Goal: Task Accomplishment & Management: Complete application form

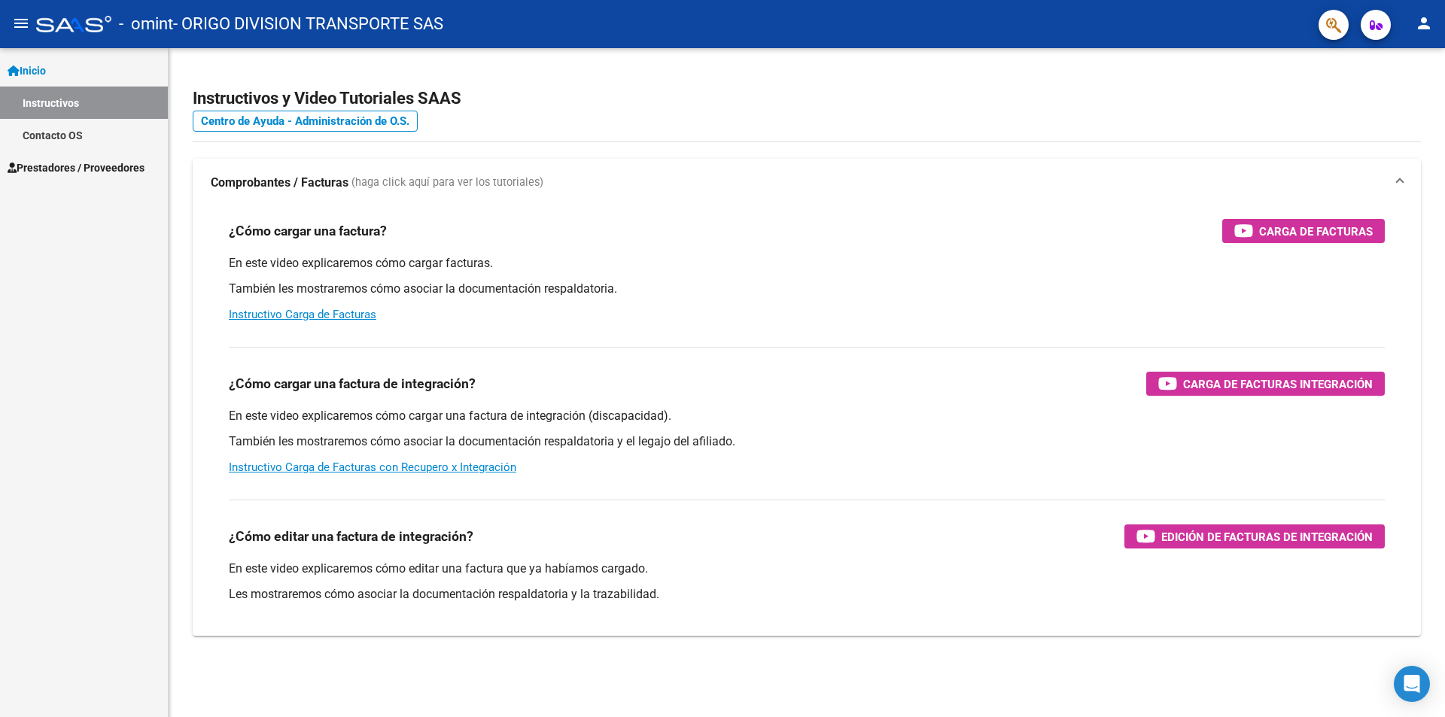
click at [64, 171] on span "Prestadores / Proveedores" at bounding box center [76, 168] width 137 height 17
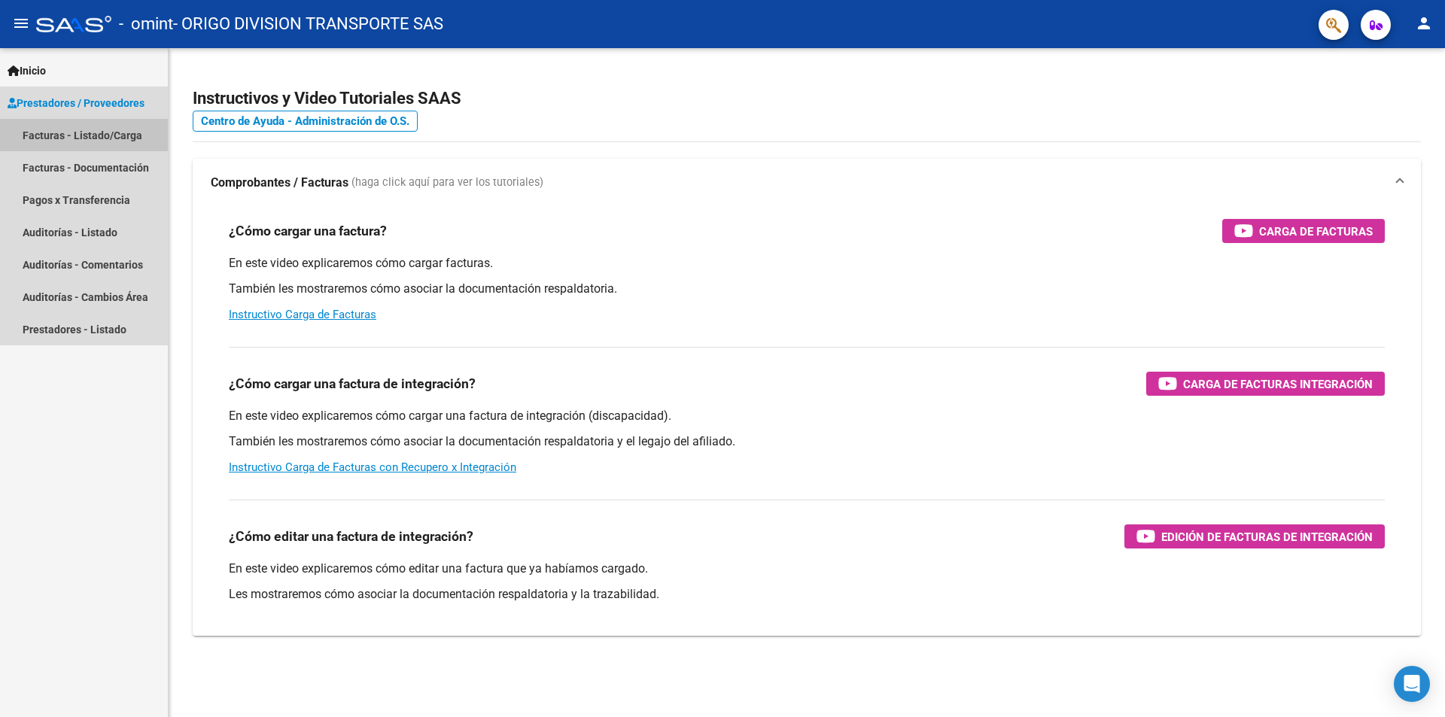
click at [117, 136] on link "Facturas - Listado/Carga" at bounding box center [84, 135] width 168 height 32
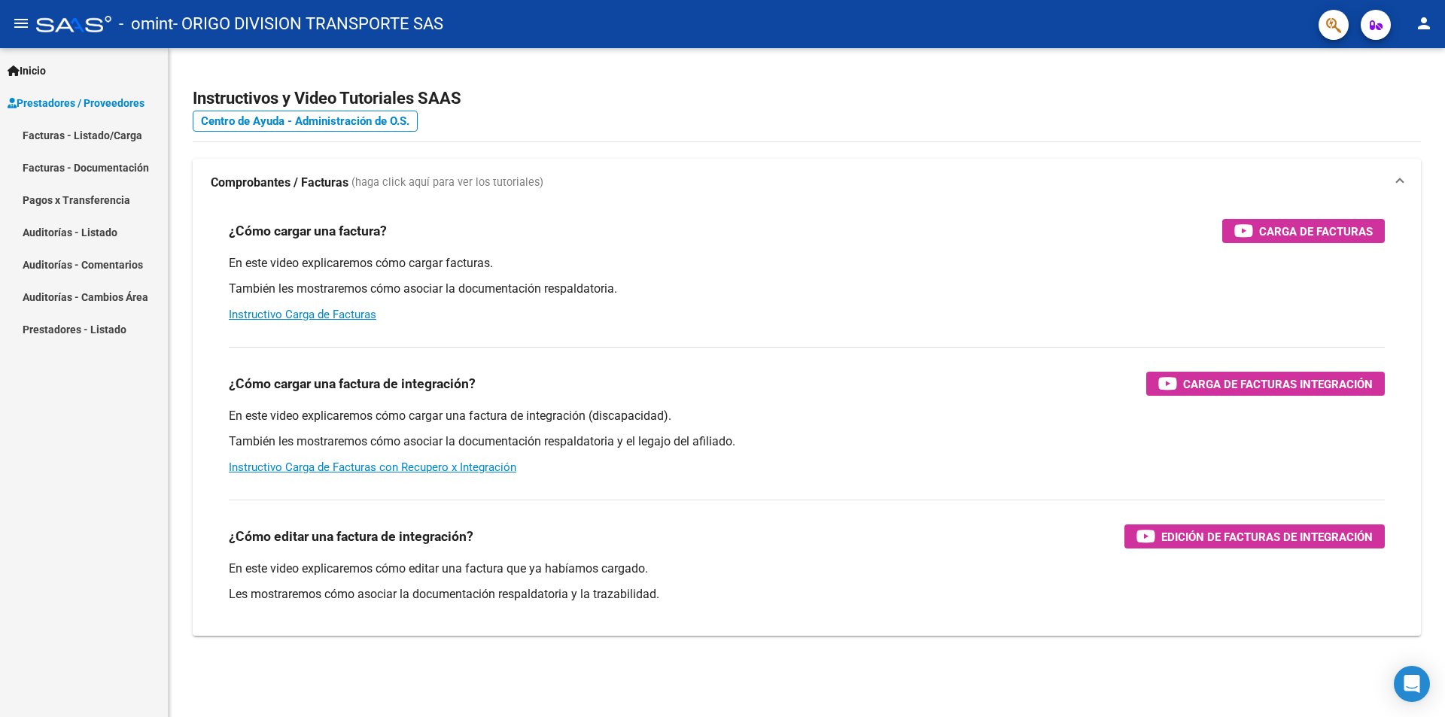
click at [117, 136] on link "Facturas - Listado/Carga" at bounding box center [84, 135] width 168 height 32
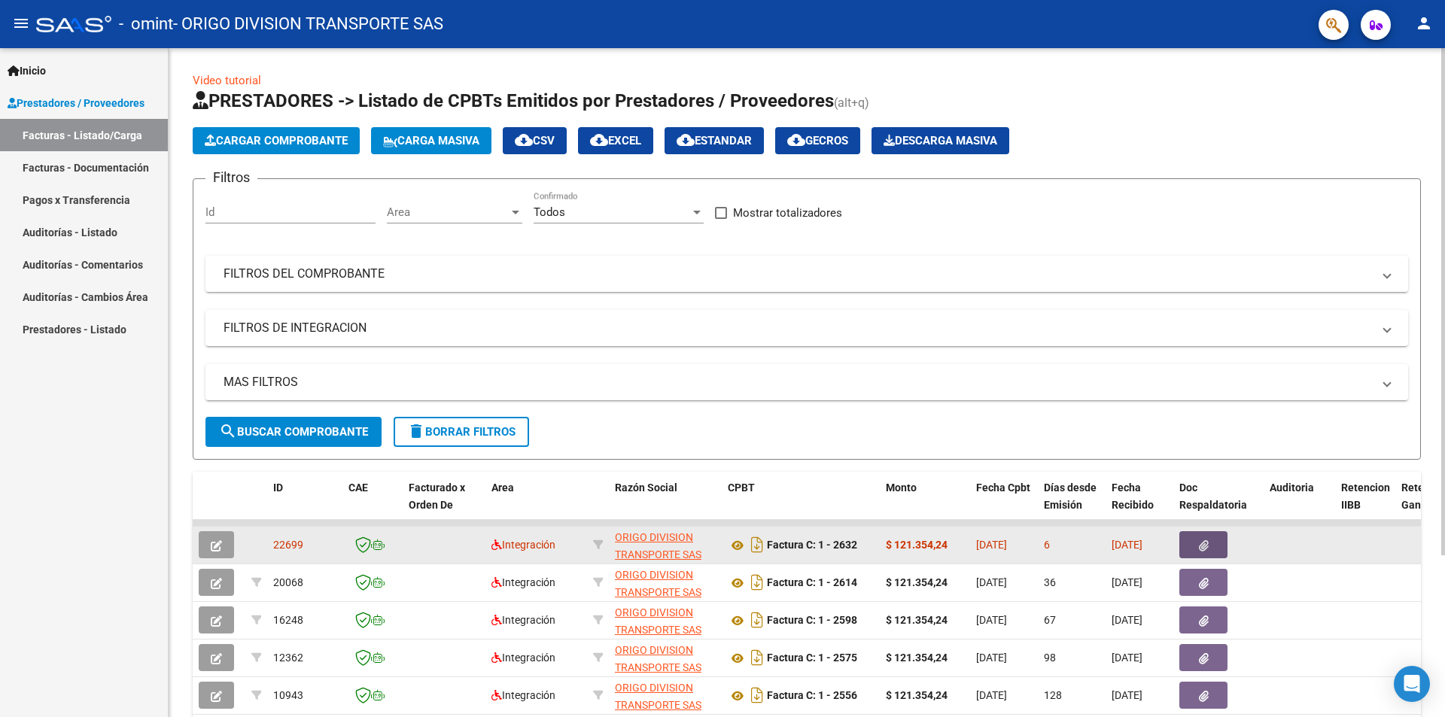
click at [1201, 547] on icon "button" at bounding box center [1204, 546] width 10 height 11
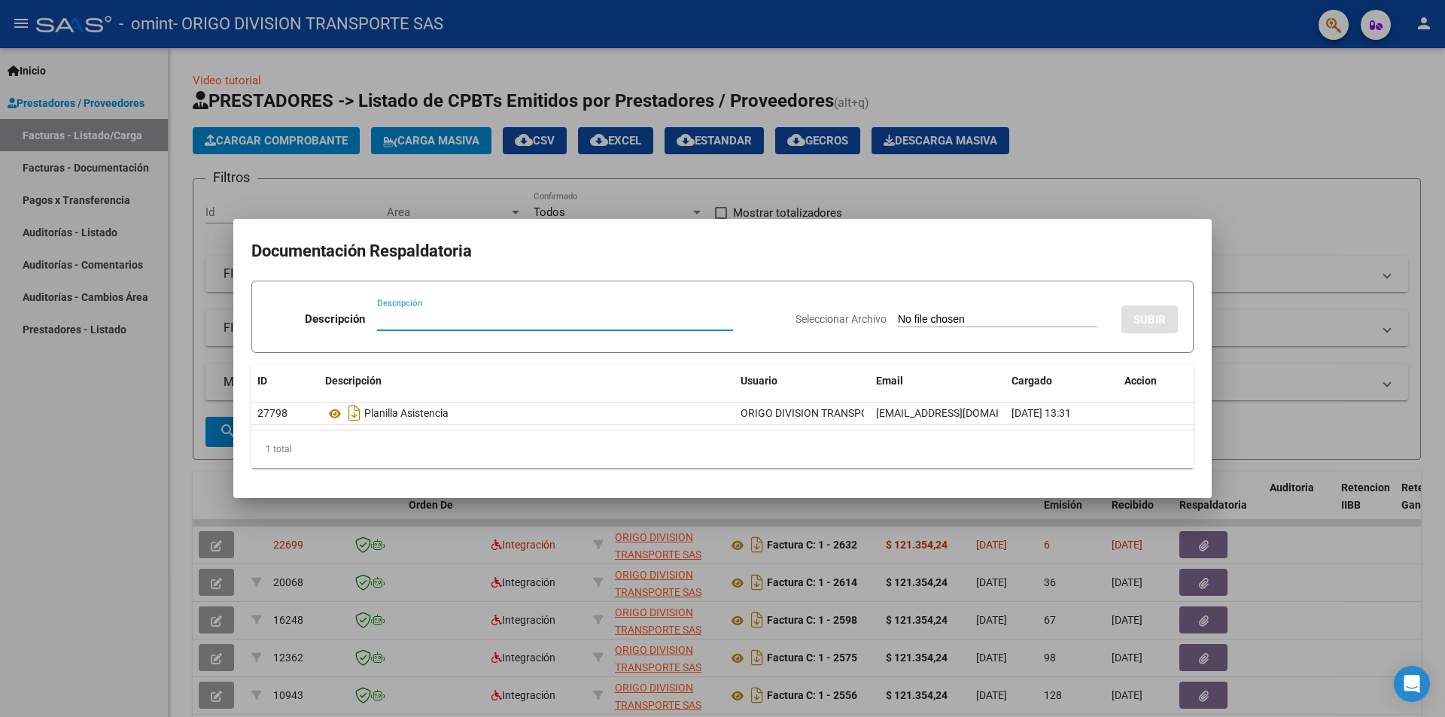
click at [1291, 216] on div at bounding box center [722, 358] width 1445 height 717
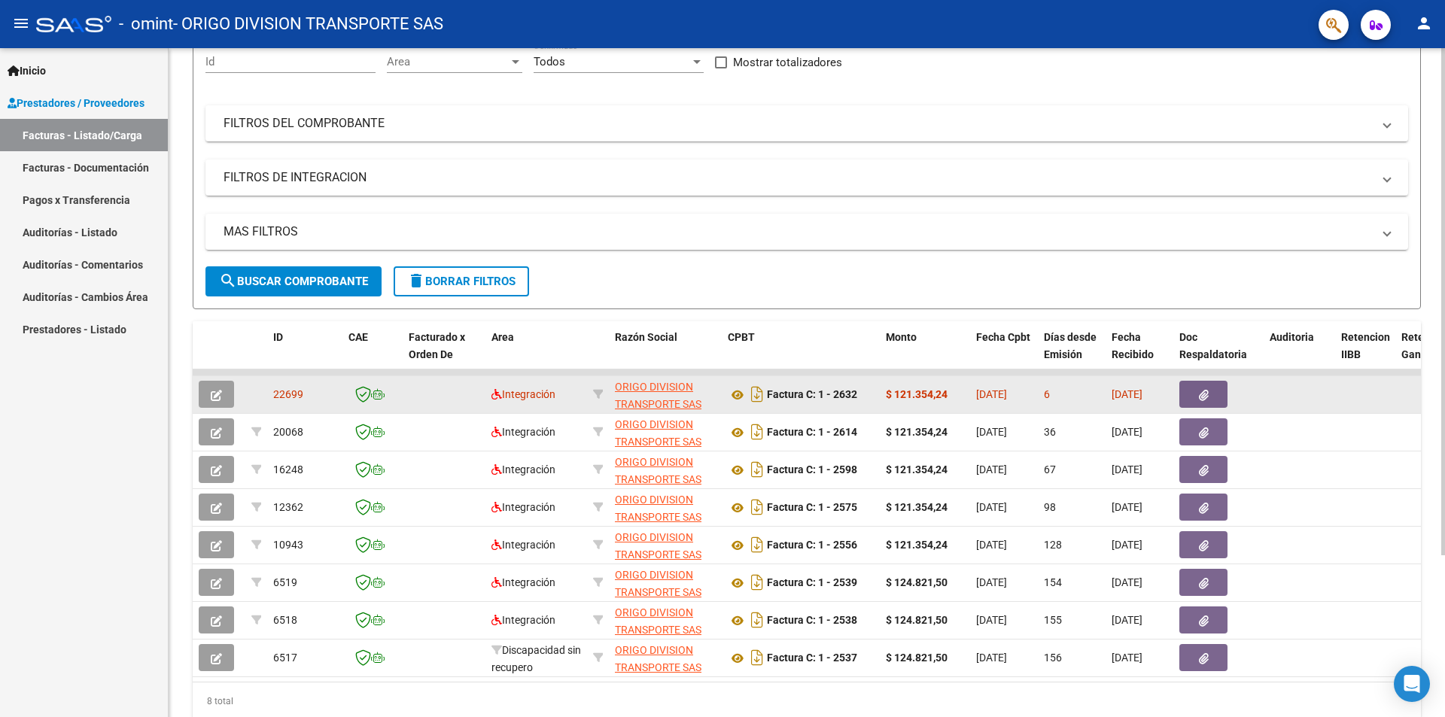
scroll to position [213, 0]
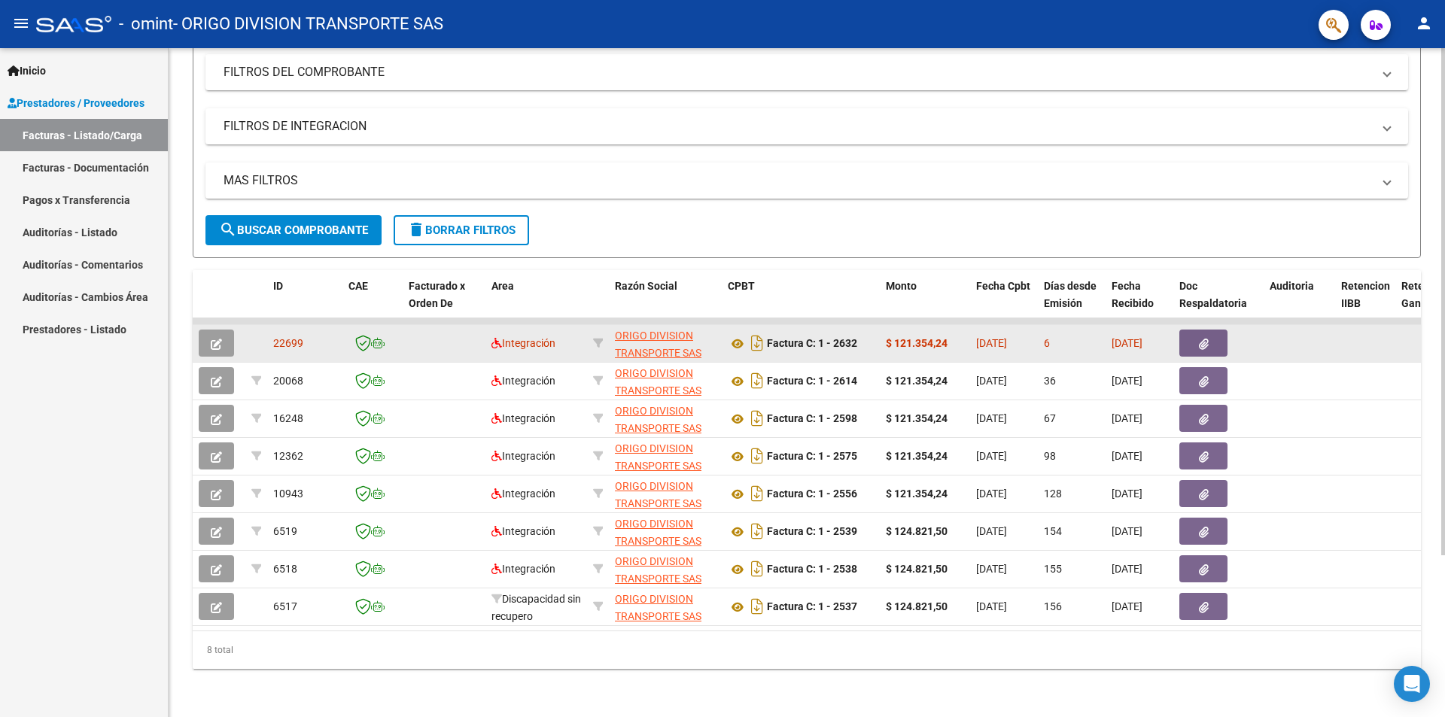
click at [1093, 340] on div "6" at bounding box center [1072, 343] width 56 height 17
click at [647, 340] on span "ORIGO DIVISION TRANSPORTE SAS" at bounding box center [658, 344] width 87 height 29
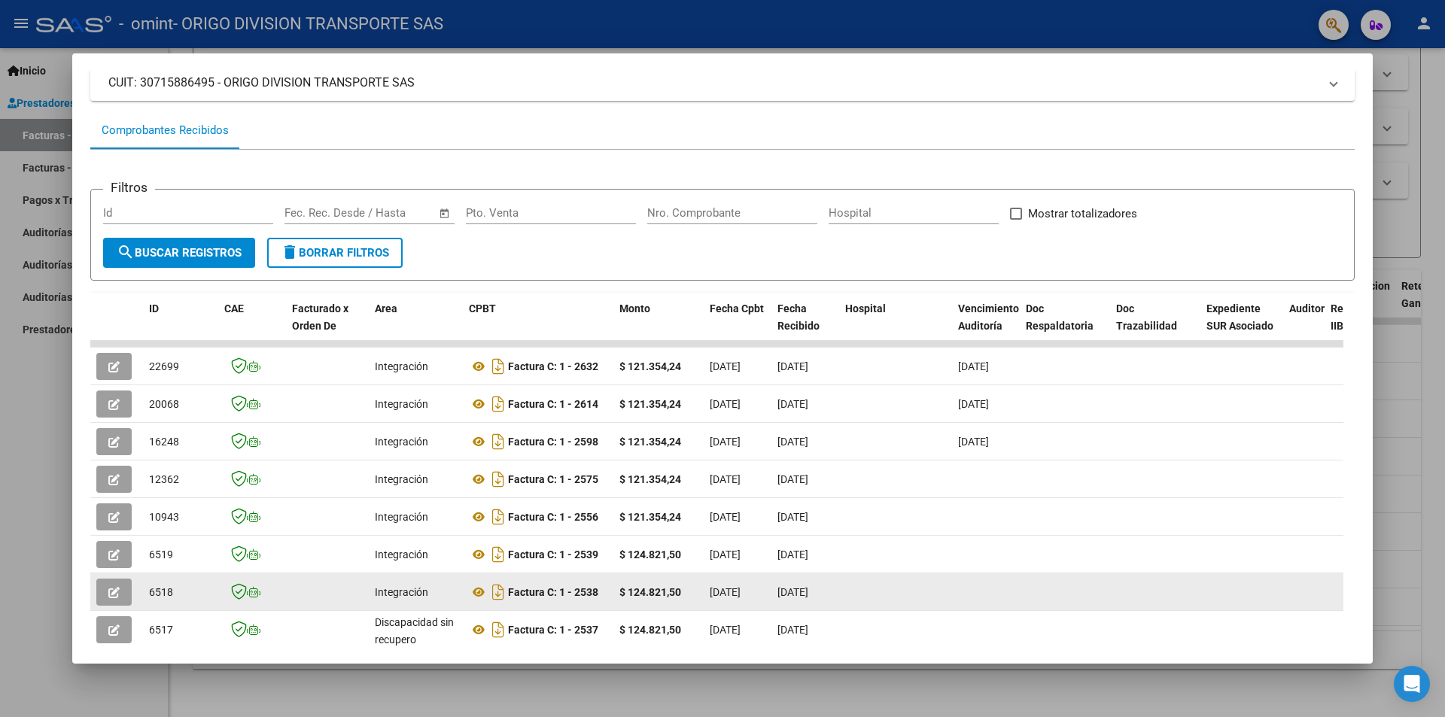
scroll to position [0, 0]
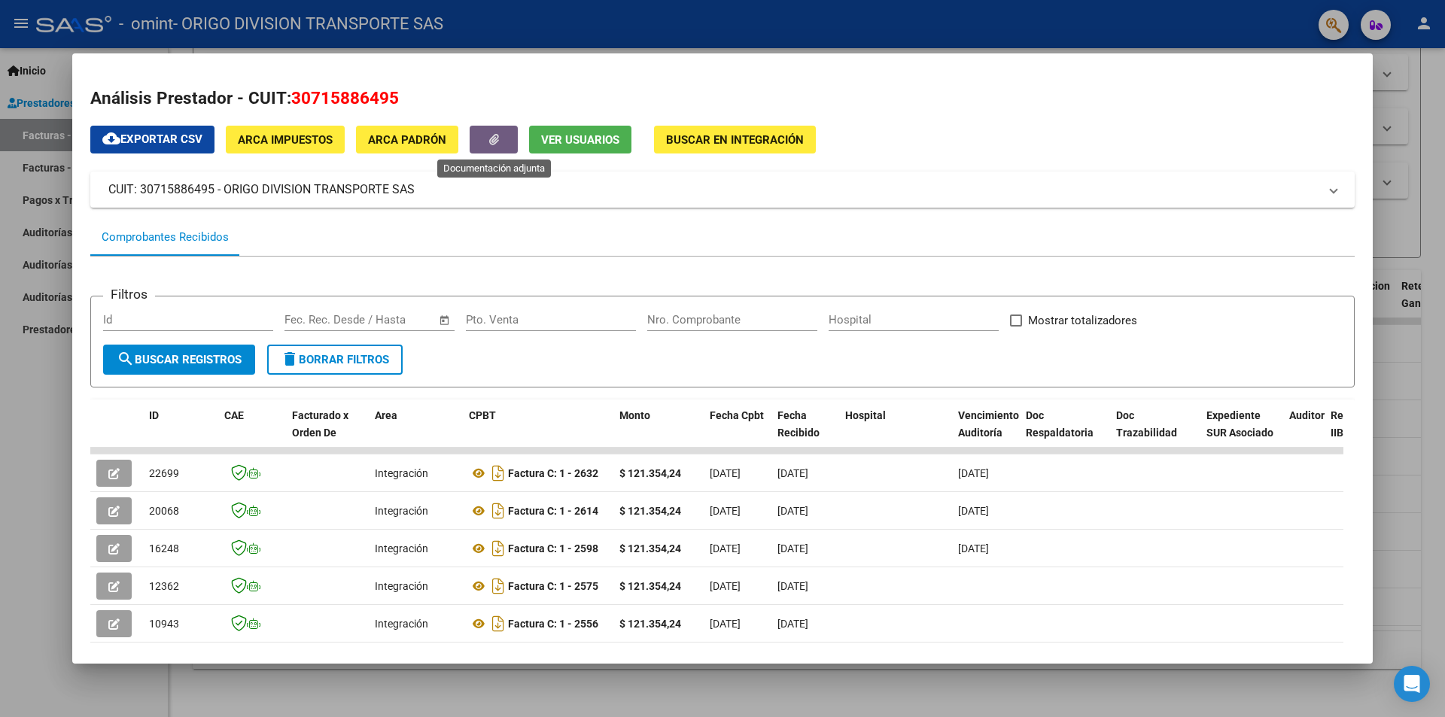
click at [487, 144] on button "button" at bounding box center [494, 140] width 48 height 28
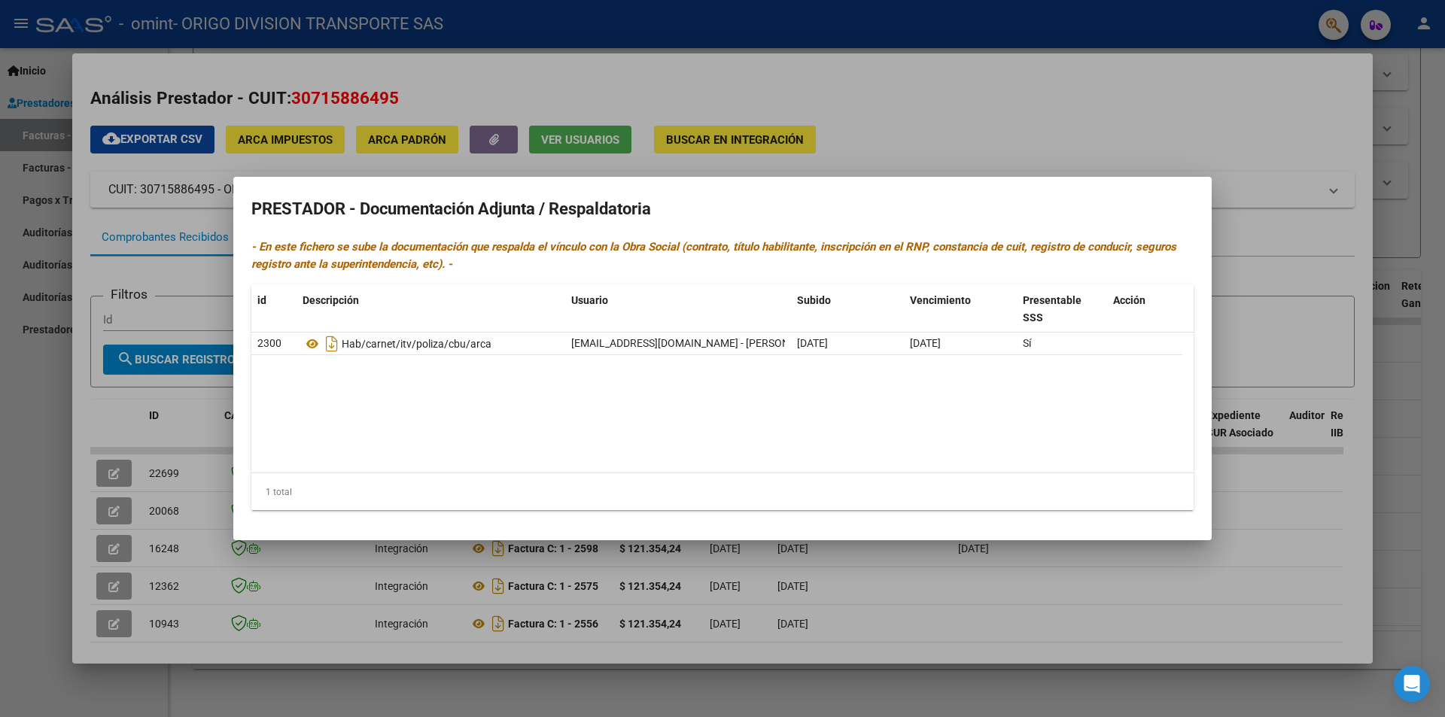
click at [970, 124] on div at bounding box center [722, 358] width 1445 height 717
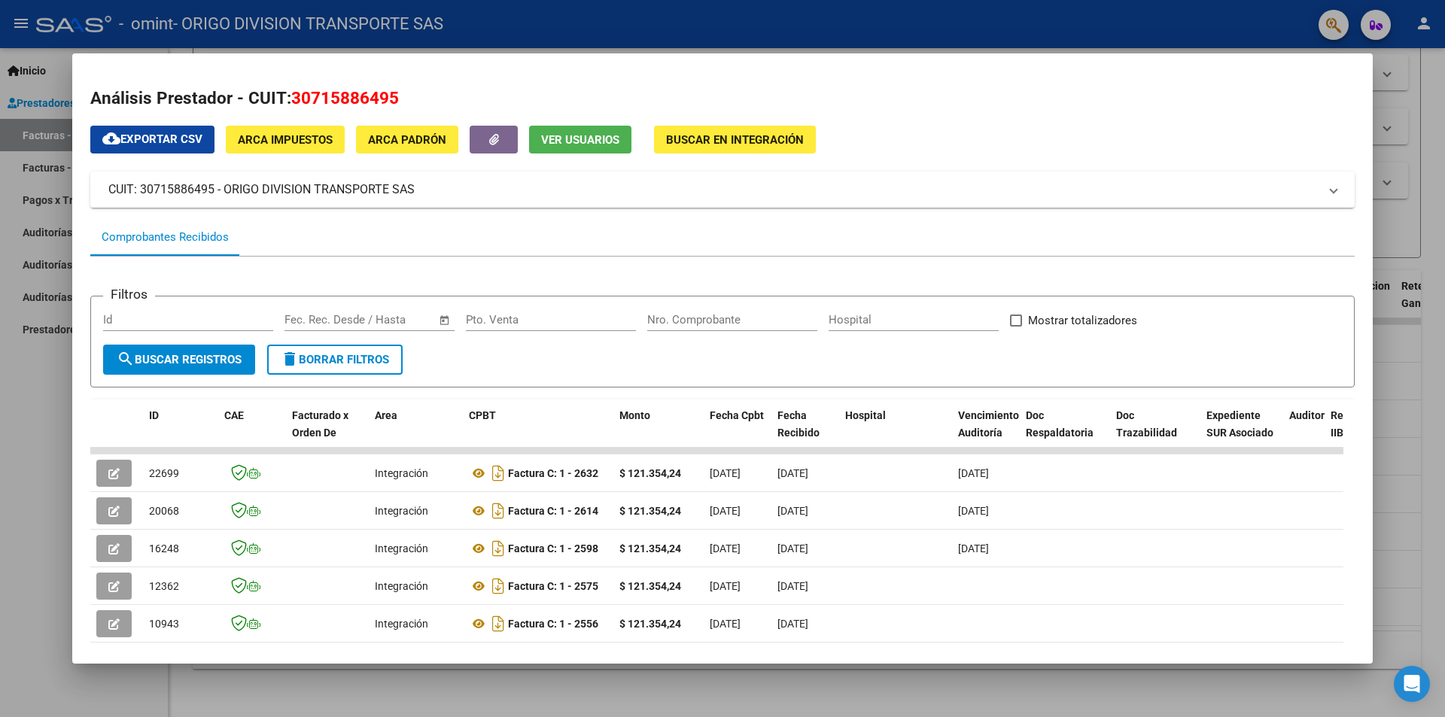
click at [1422, 499] on div at bounding box center [722, 358] width 1445 height 717
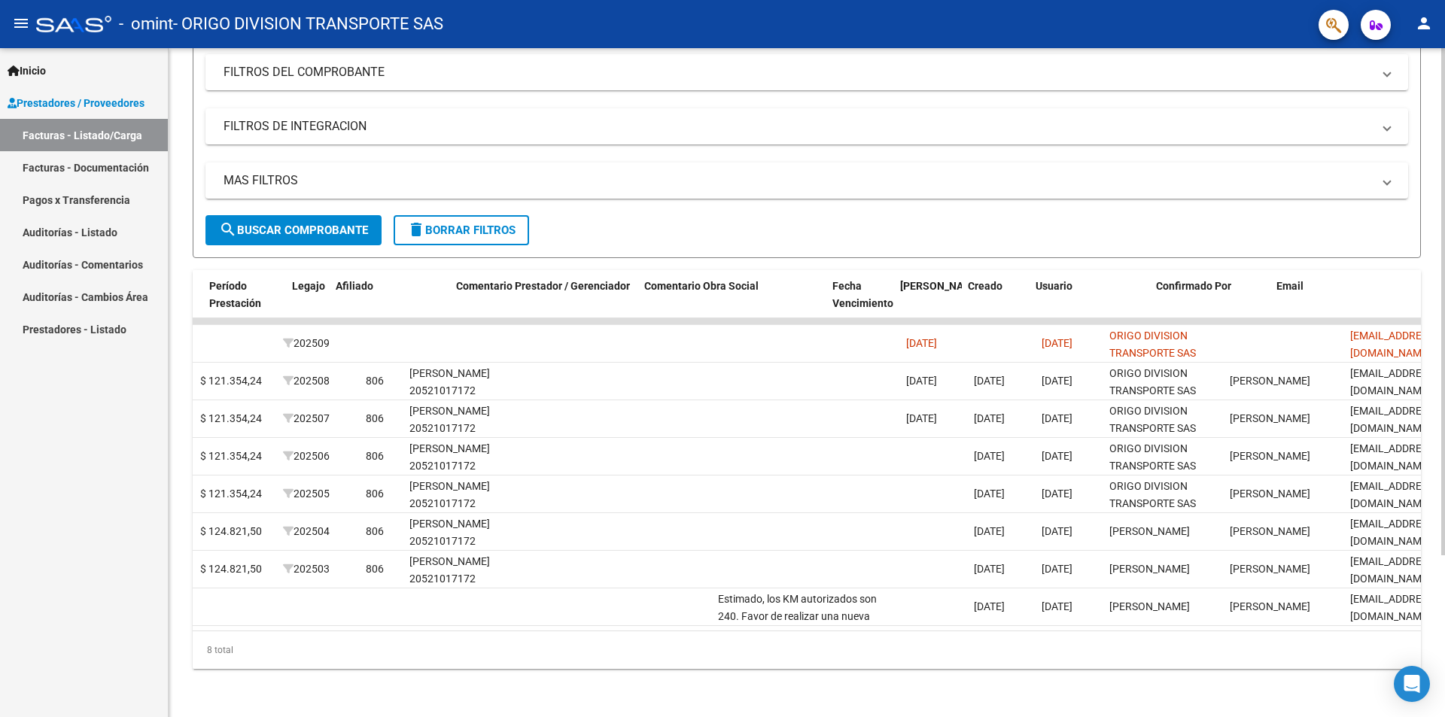
scroll to position [0, 1945]
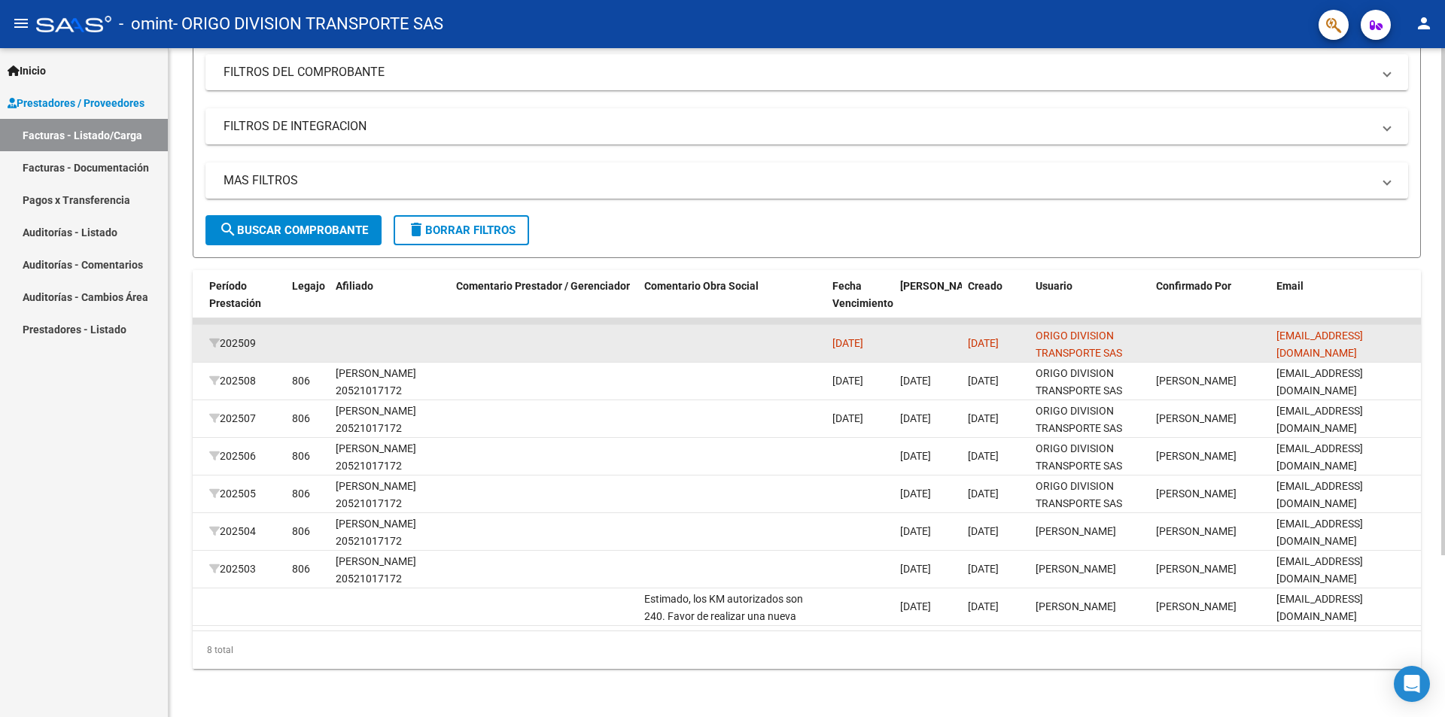
click at [1125, 327] on div "ORIGO DIVISION TRANSPORTE SAS ORIGO DIVISION TRANSPORTE SAS" at bounding box center [1090, 343] width 108 height 32
click at [243, 337] on span "202509" at bounding box center [232, 343] width 47 height 12
click at [797, 331] on datatable-body-cell at bounding box center [732, 343] width 188 height 37
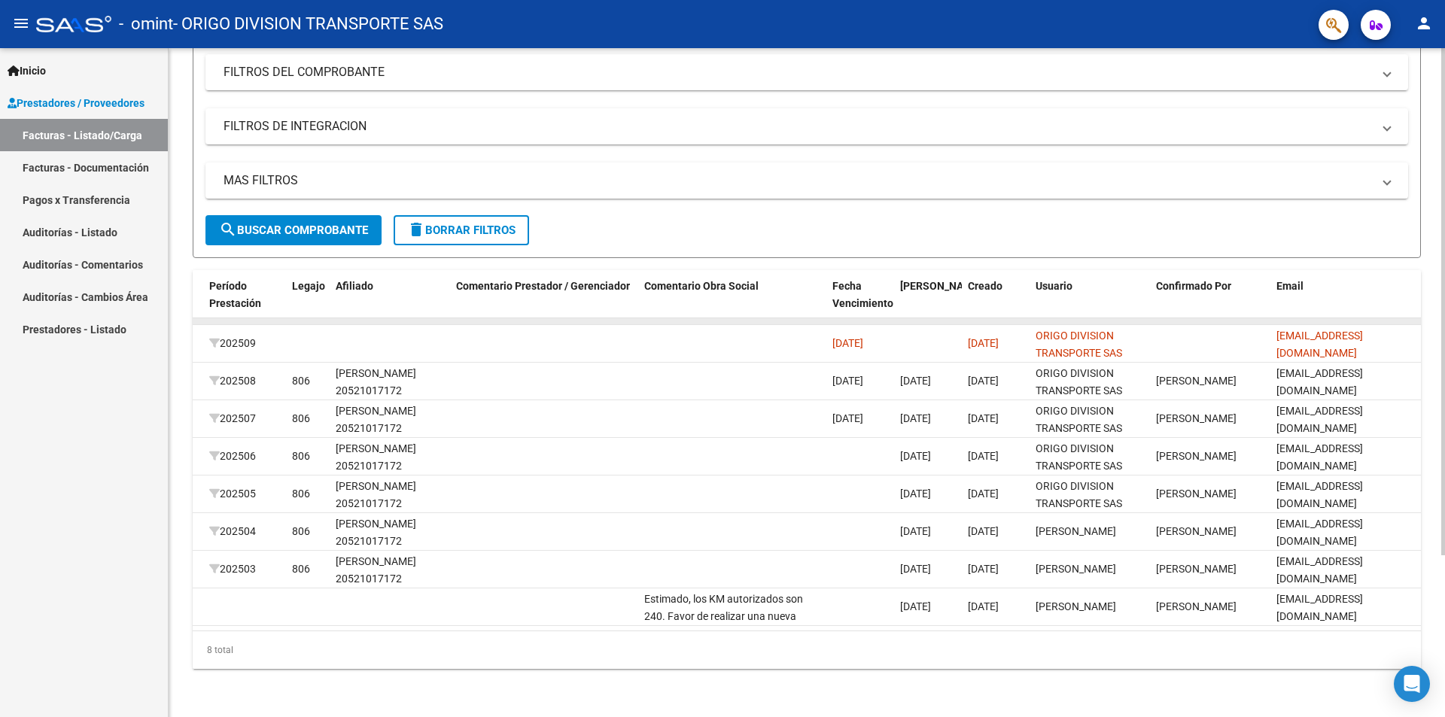
scroll to position [0, 0]
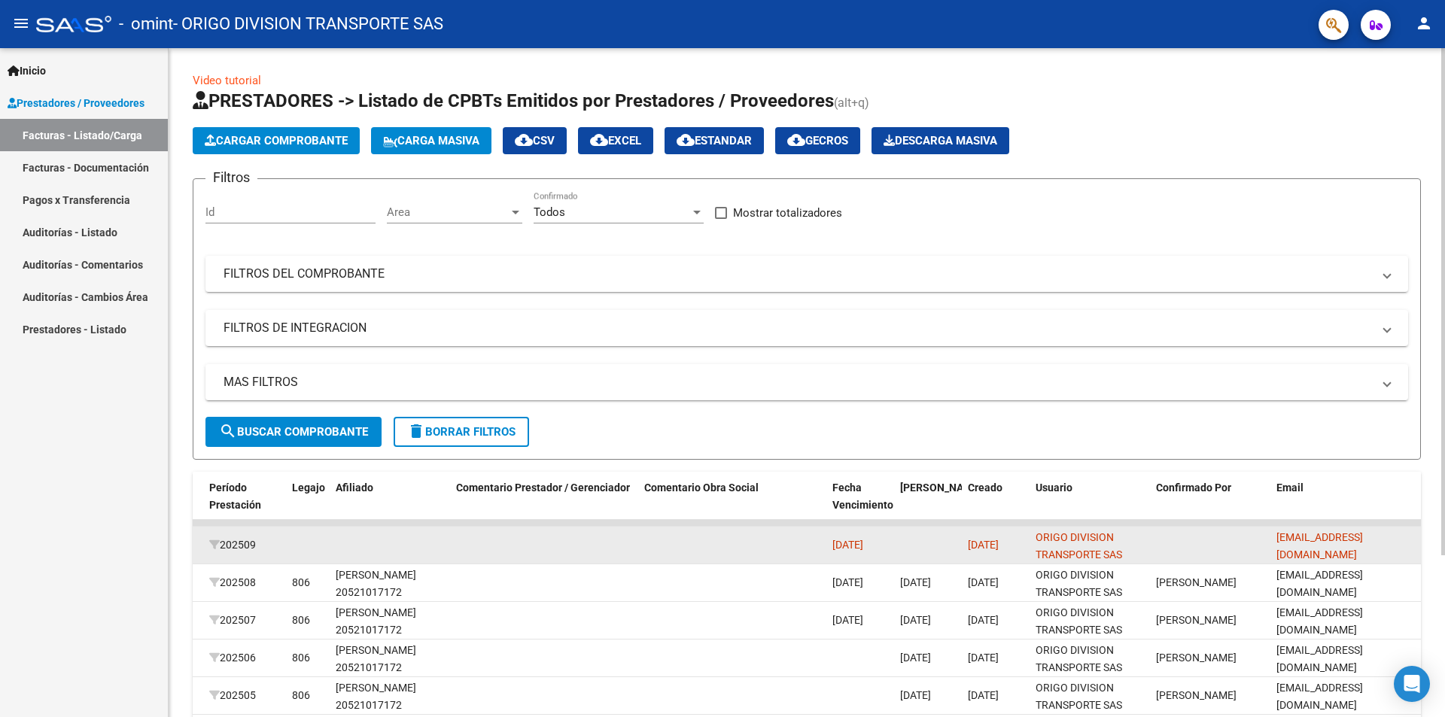
click at [263, 541] on div "202509" at bounding box center [244, 545] width 71 height 17
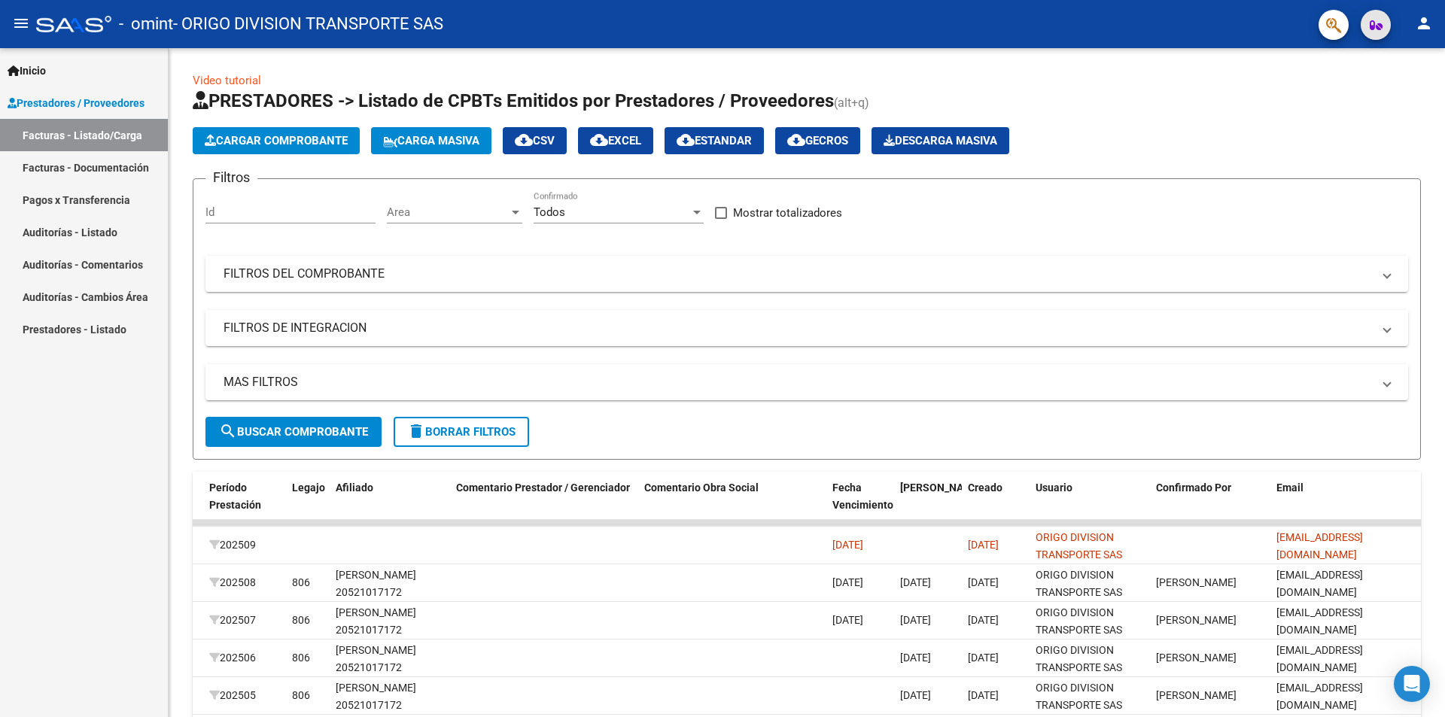
click at [1386, 21] on button "button" at bounding box center [1376, 25] width 30 height 30
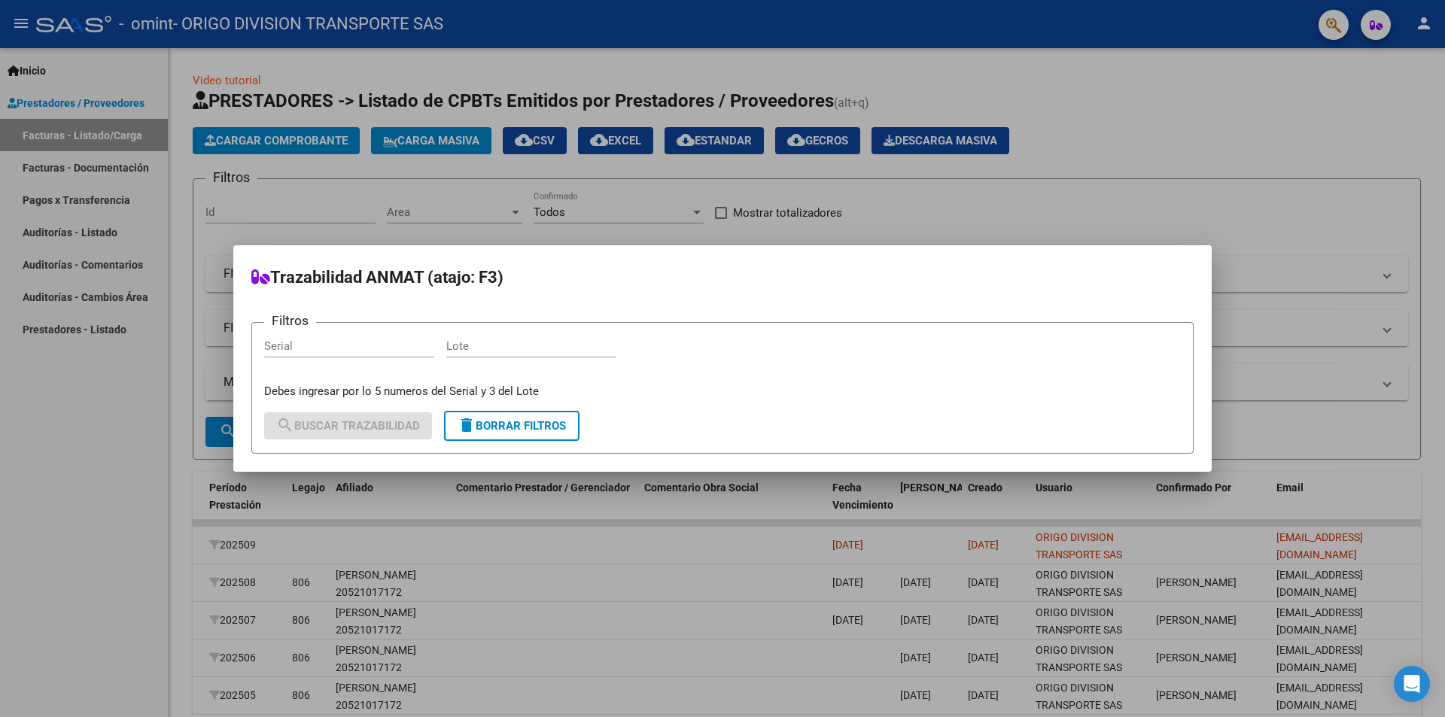
click at [1341, 29] on div at bounding box center [722, 358] width 1445 height 717
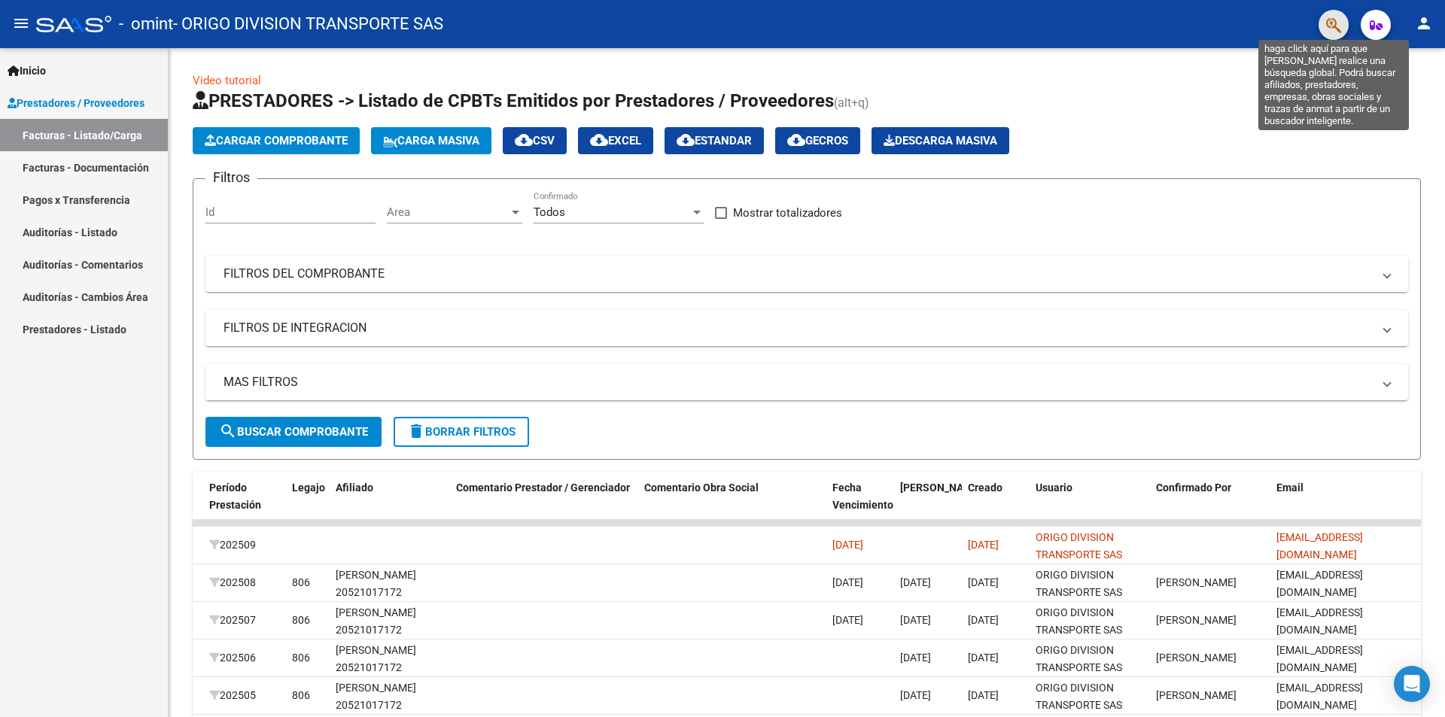
click at [1332, 29] on icon "button" at bounding box center [1333, 25] width 15 height 17
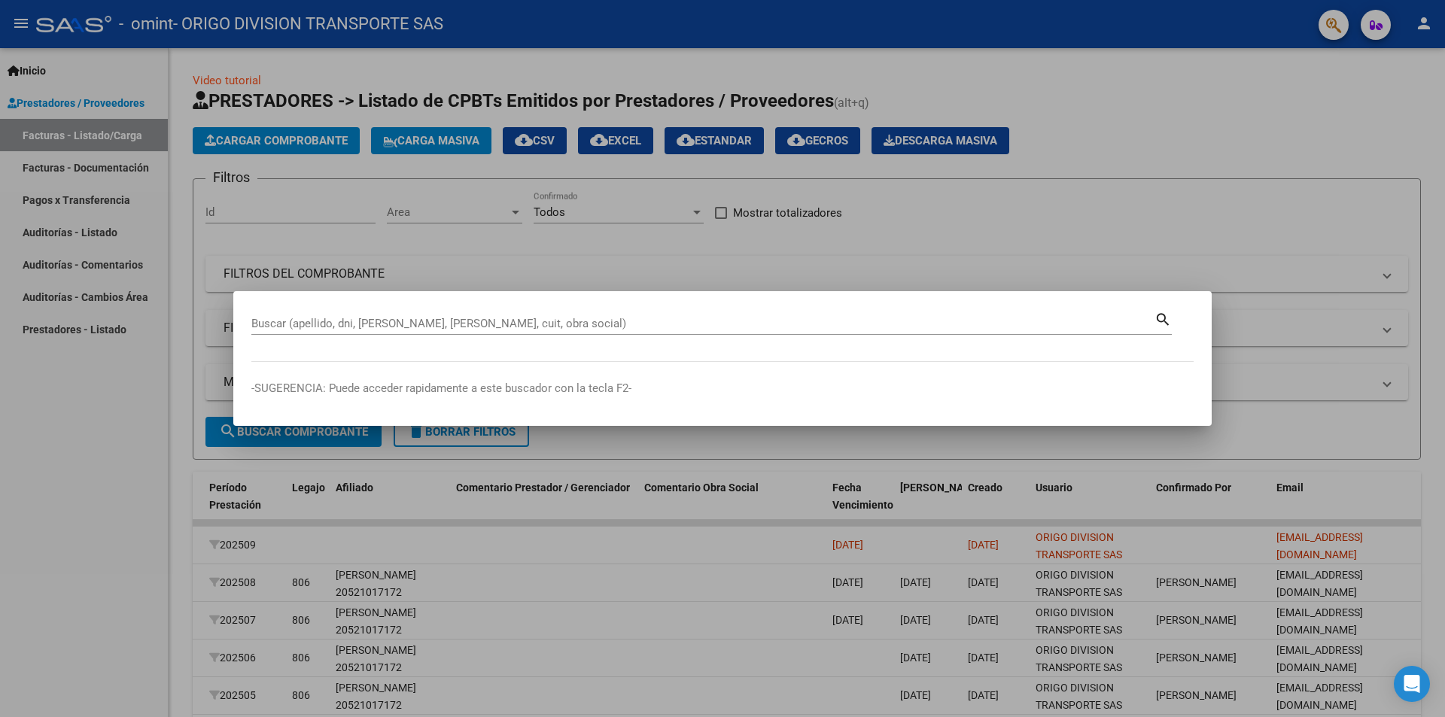
drag, startPoint x: 1425, startPoint y: 22, endPoint x: 1413, endPoint y: 36, distance: 18.7
click at [1424, 23] on div at bounding box center [722, 358] width 1445 height 717
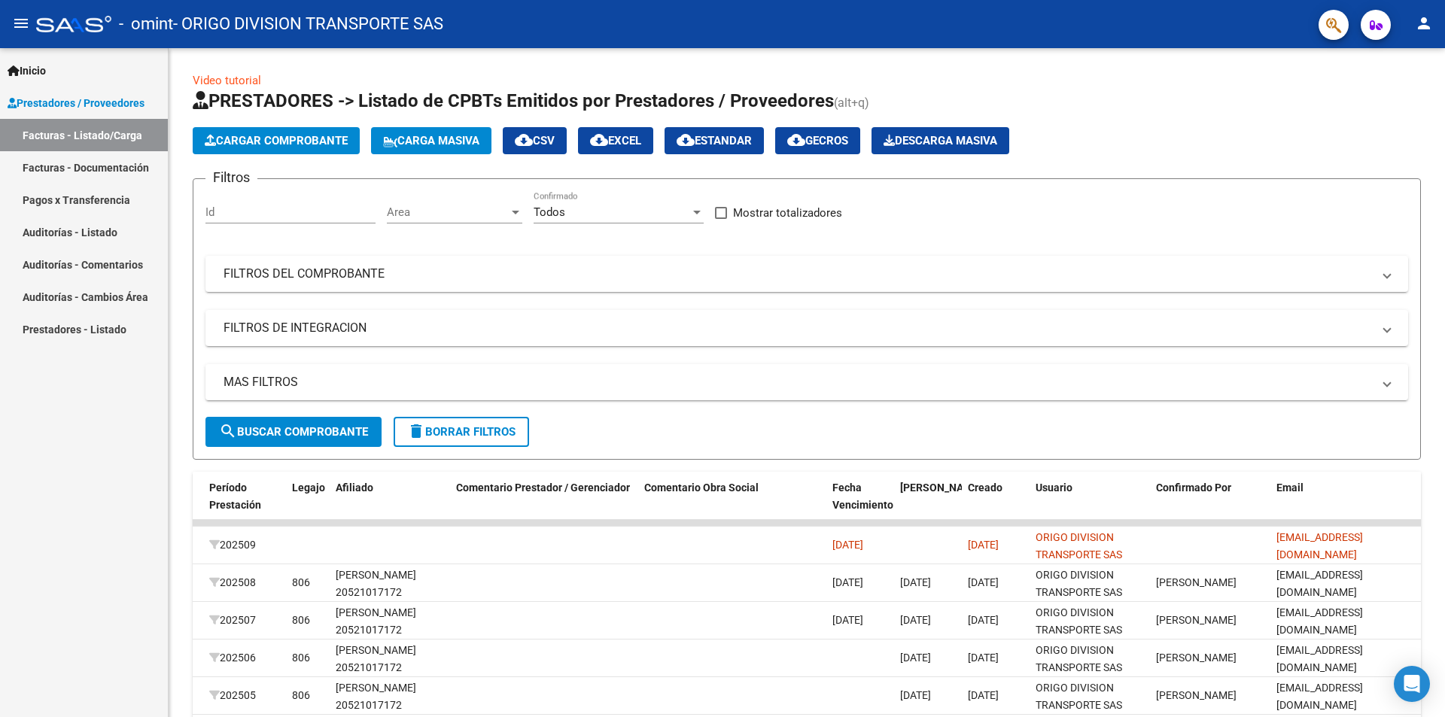
click at [1425, 26] on mat-icon "person" at bounding box center [1424, 23] width 18 height 18
click at [1207, 122] on div at bounding box center [722, 358] width 1445 height 717
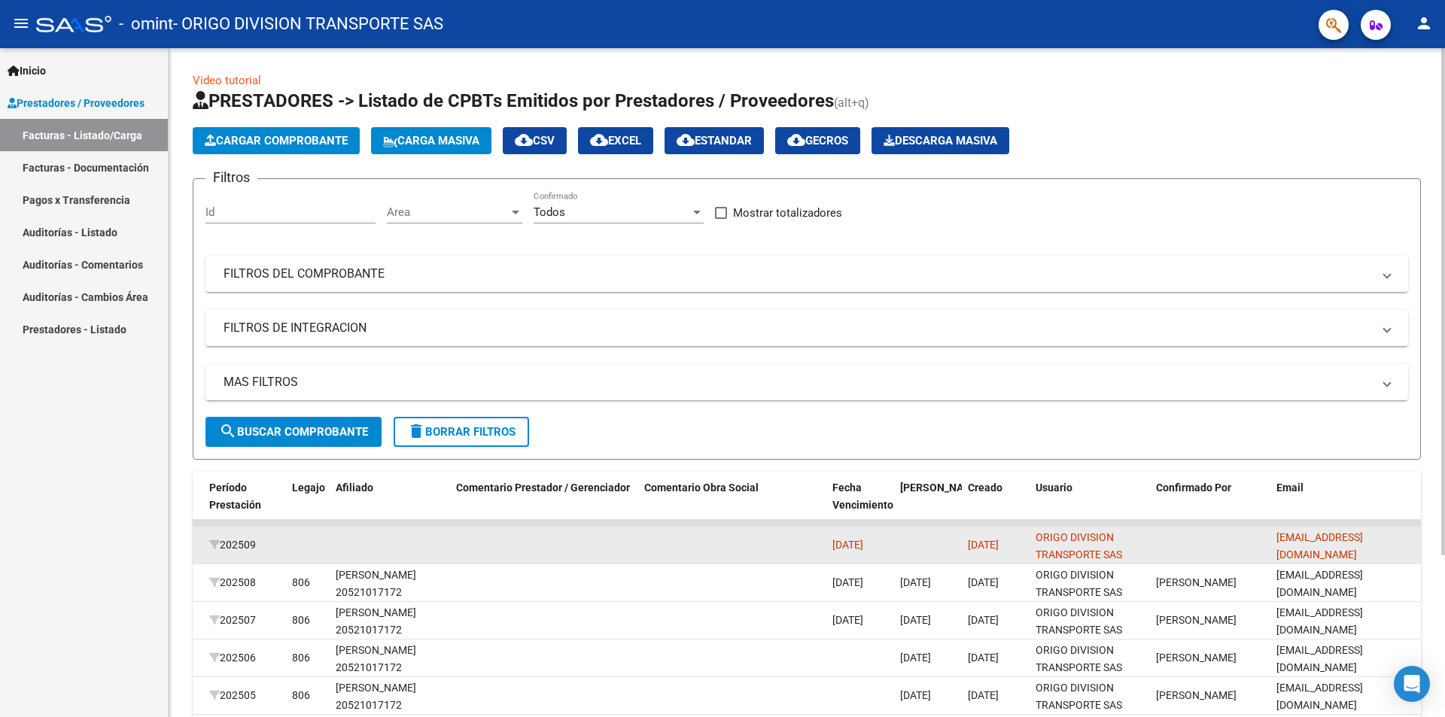
click at [295, 541] on datatable-body-cell at bounding box center [308, 545] width 44 height 37
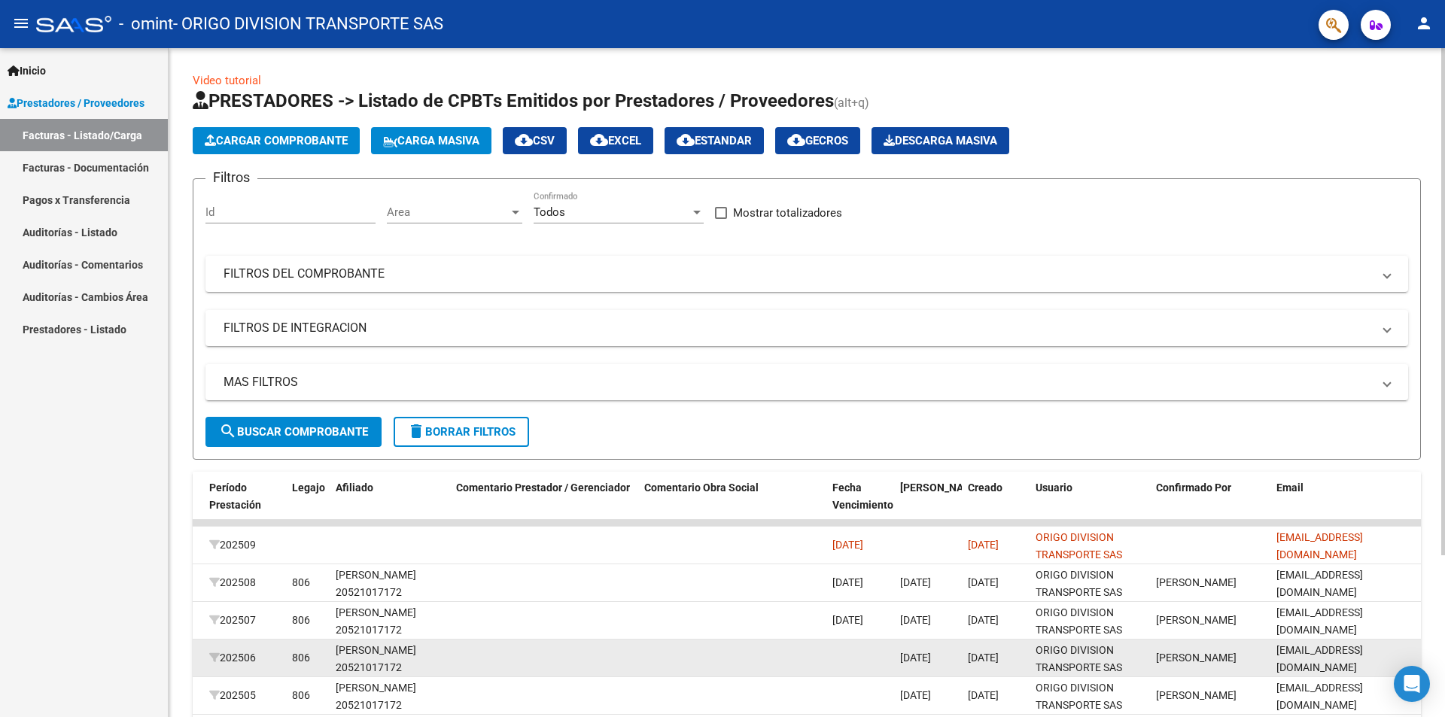
scroll to position [213, 0]
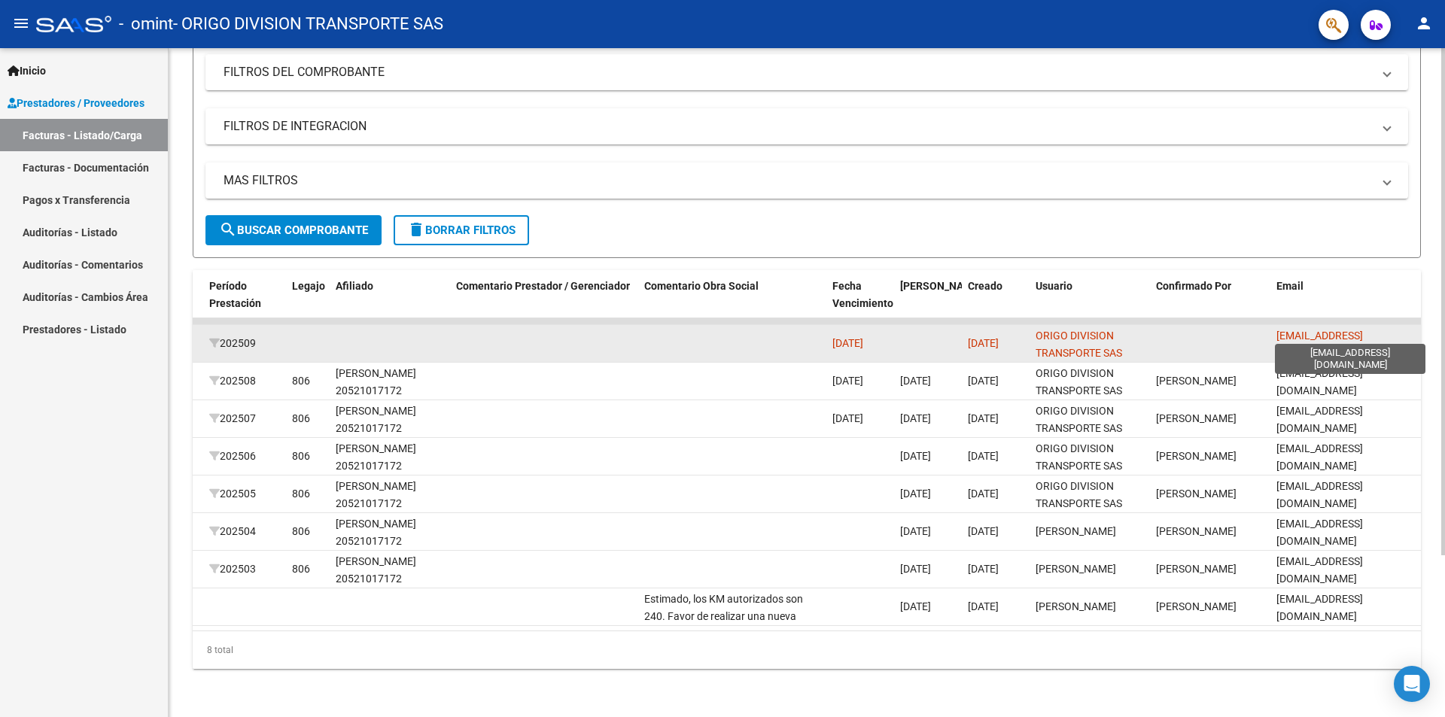
click at [1343, 335] on span "secretaria.origo@gmail.com" at bounding box center [1320, 344] width 87 height 29
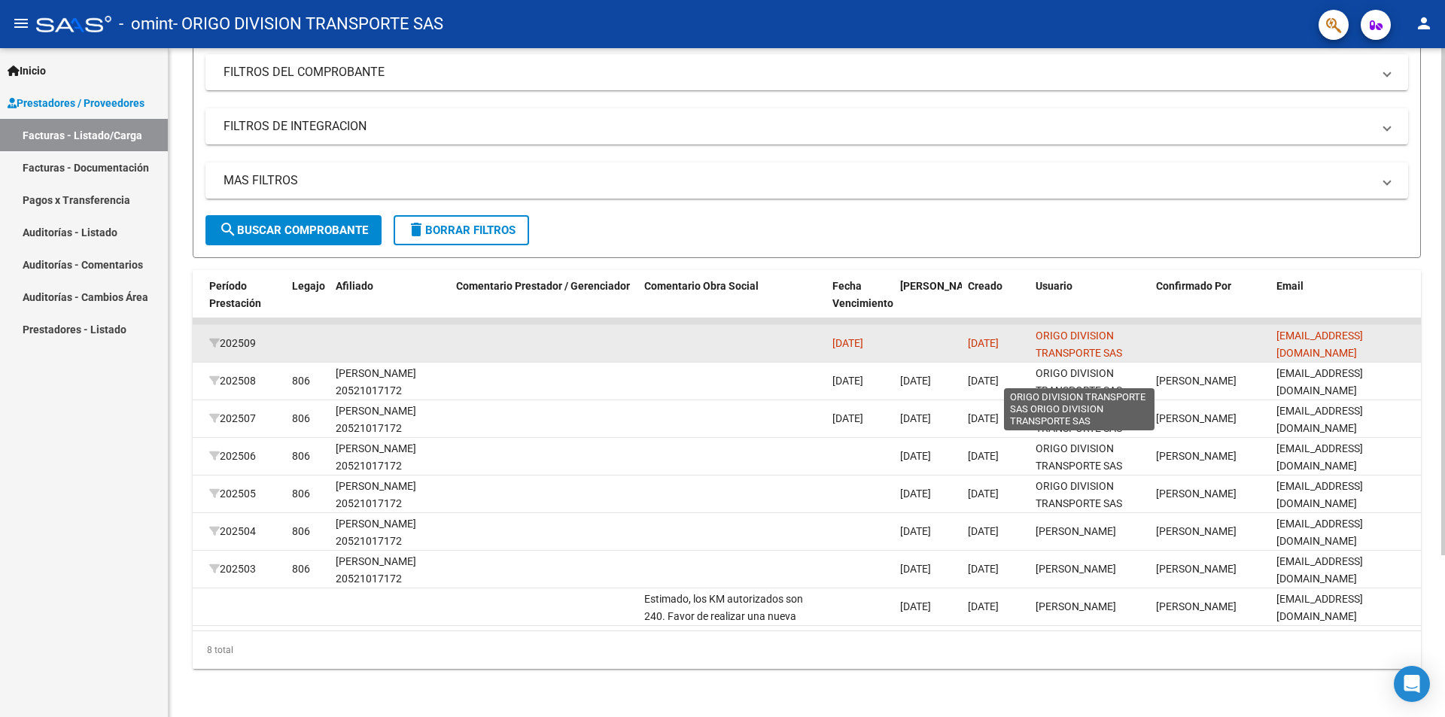
click at [1092, 340] on span "ORIGO DIVISION TRANSPORTE SAS ORIGO DIVISION TRANSPORTE SAS" at bounding box center [1079, 361] width 87 height 63
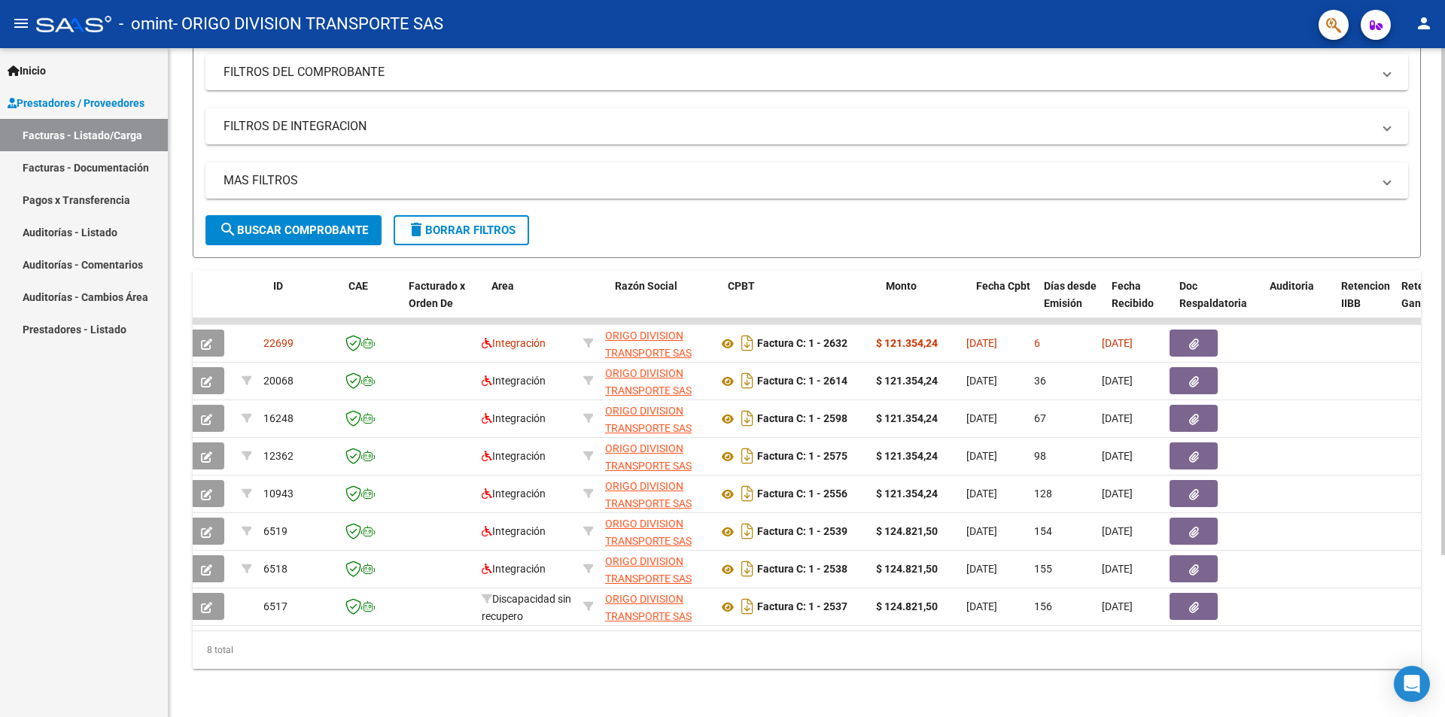
scroll to position [0, 0]
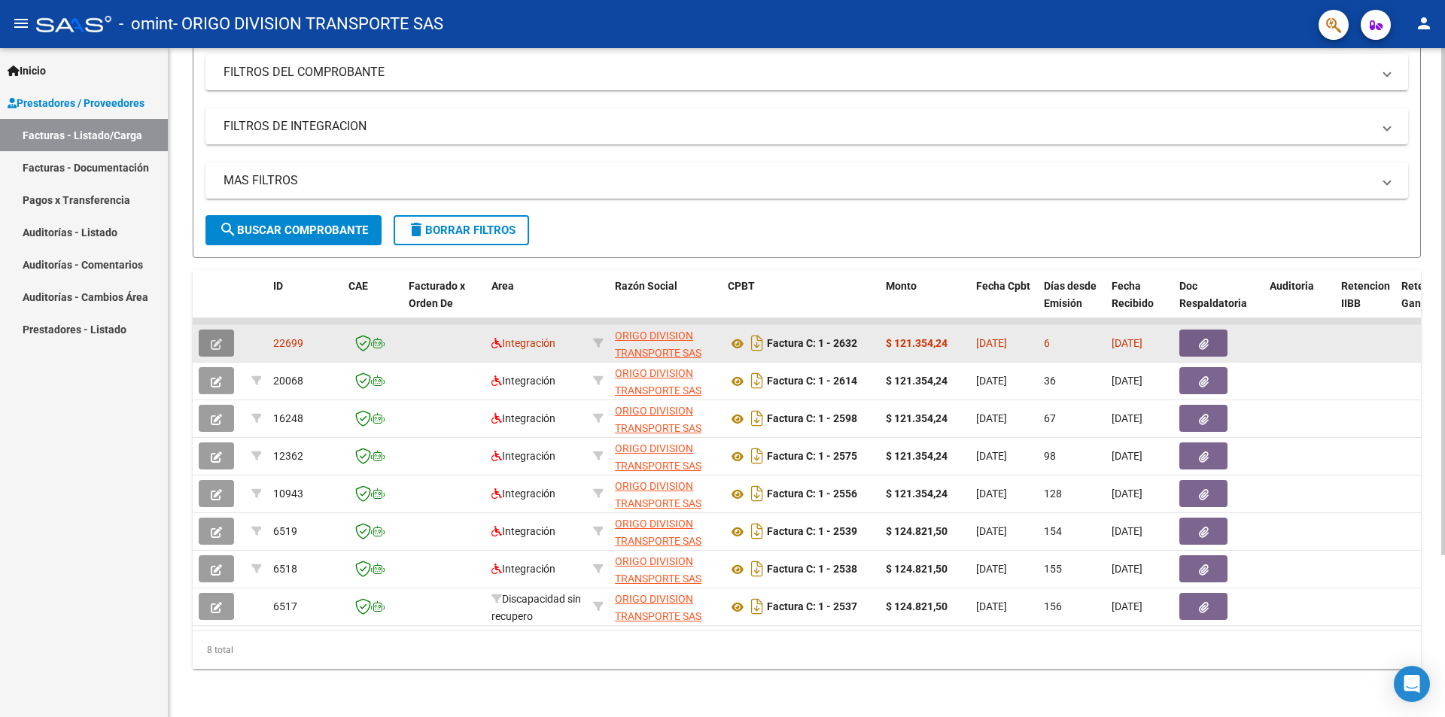
click at [211, 339] on icon "button" at bounding box center [216, 344] width 11 height 11
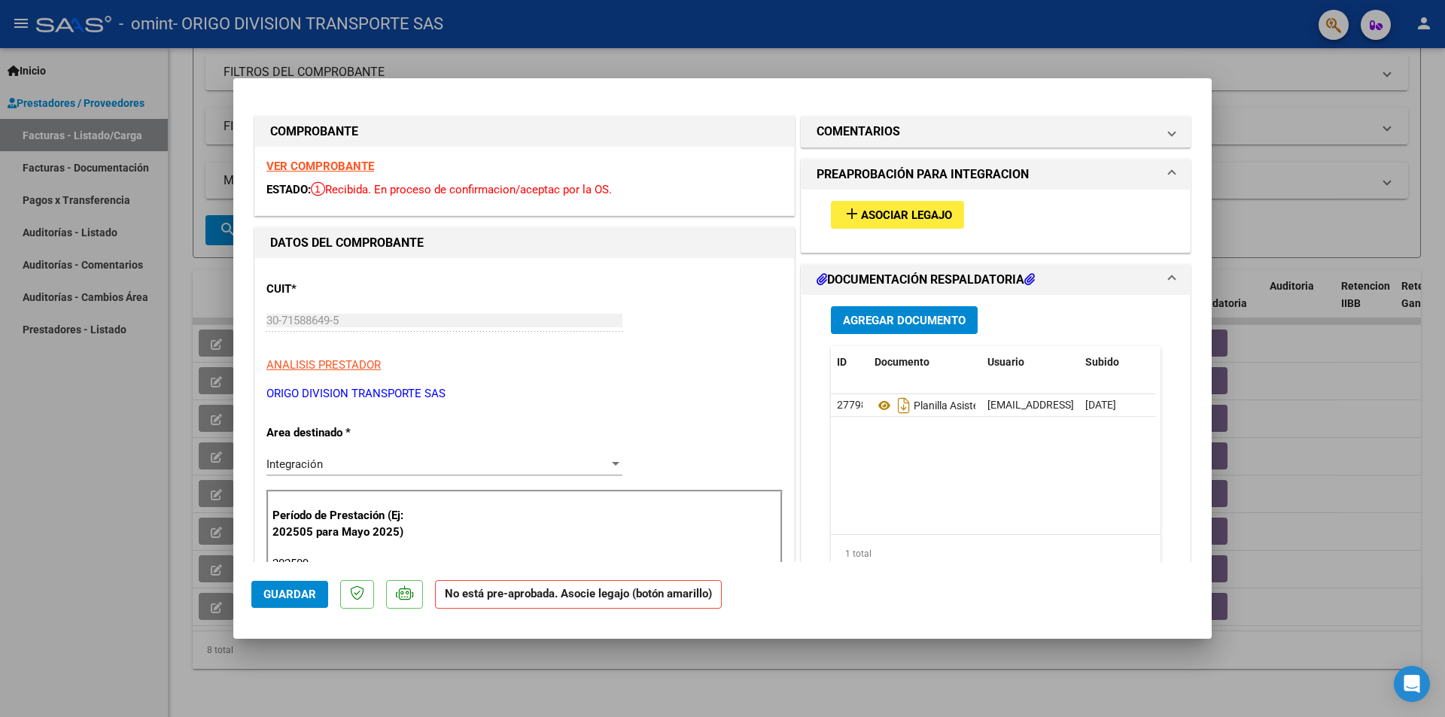
click at [867, 215] on span "Asociar Legajo" at bounding box center [906, 216] width 91 height 14
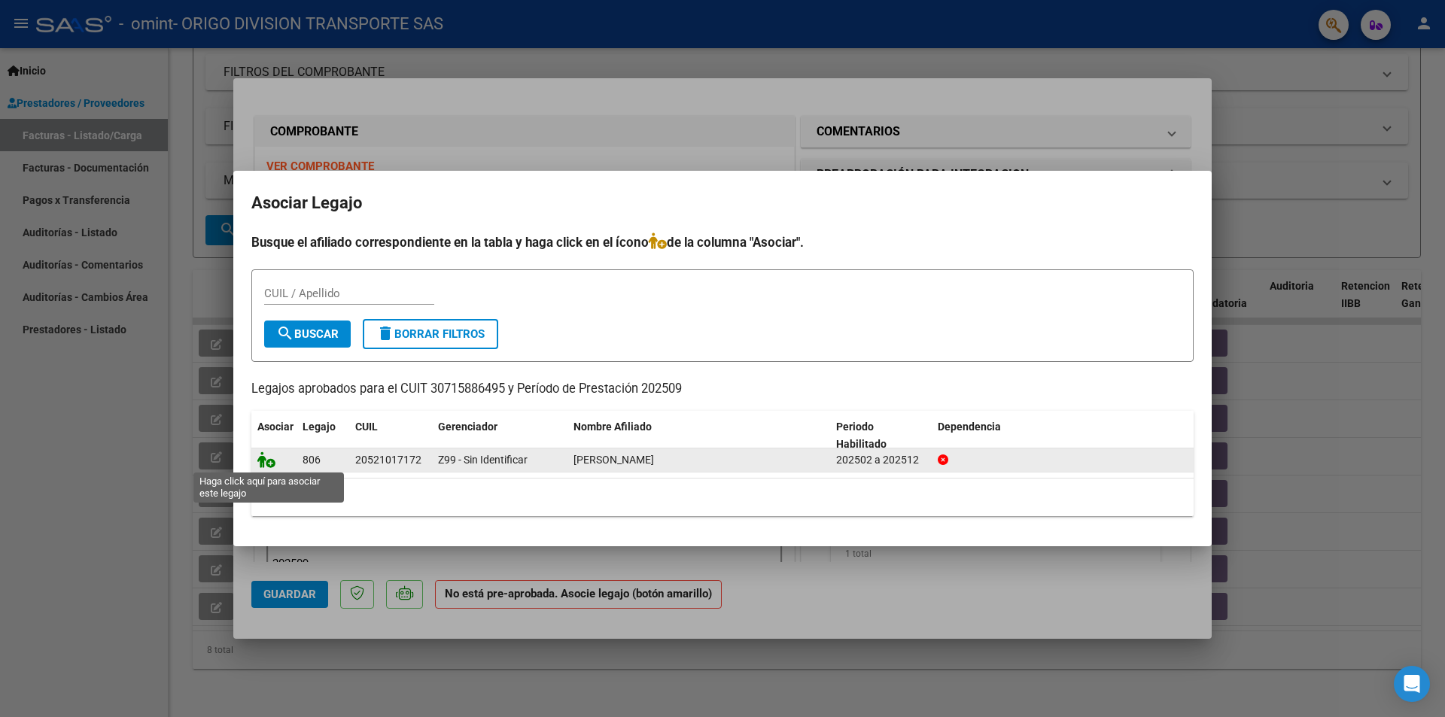
click at [268, 458] on icon at bounding box center [266, 460] width 18 height 17
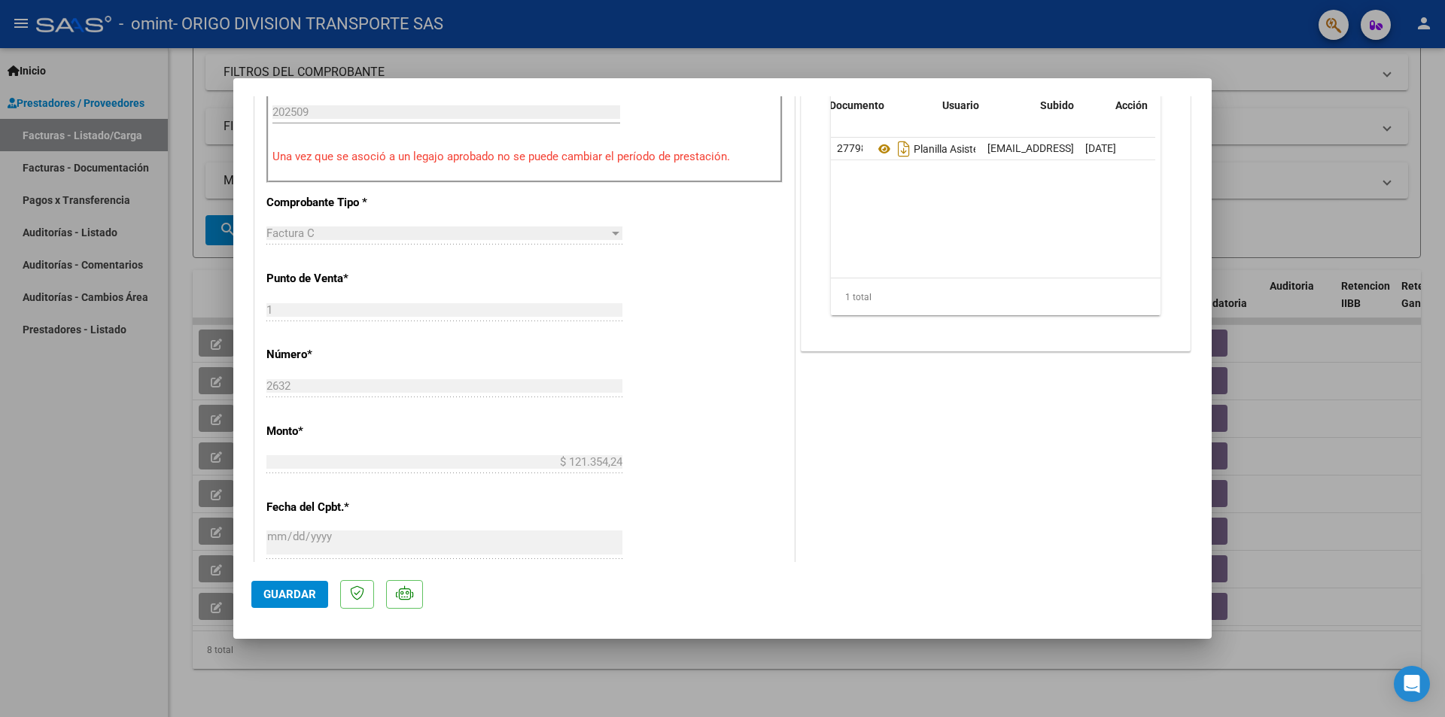
scroll to position [0, 75]
click at [279, 589] on span "Guardar" at bounding box center [289, 595] width 53 height 14
click at [272, 606] on button "Guardar" at bounding box center [289, 594] width 77 height 27
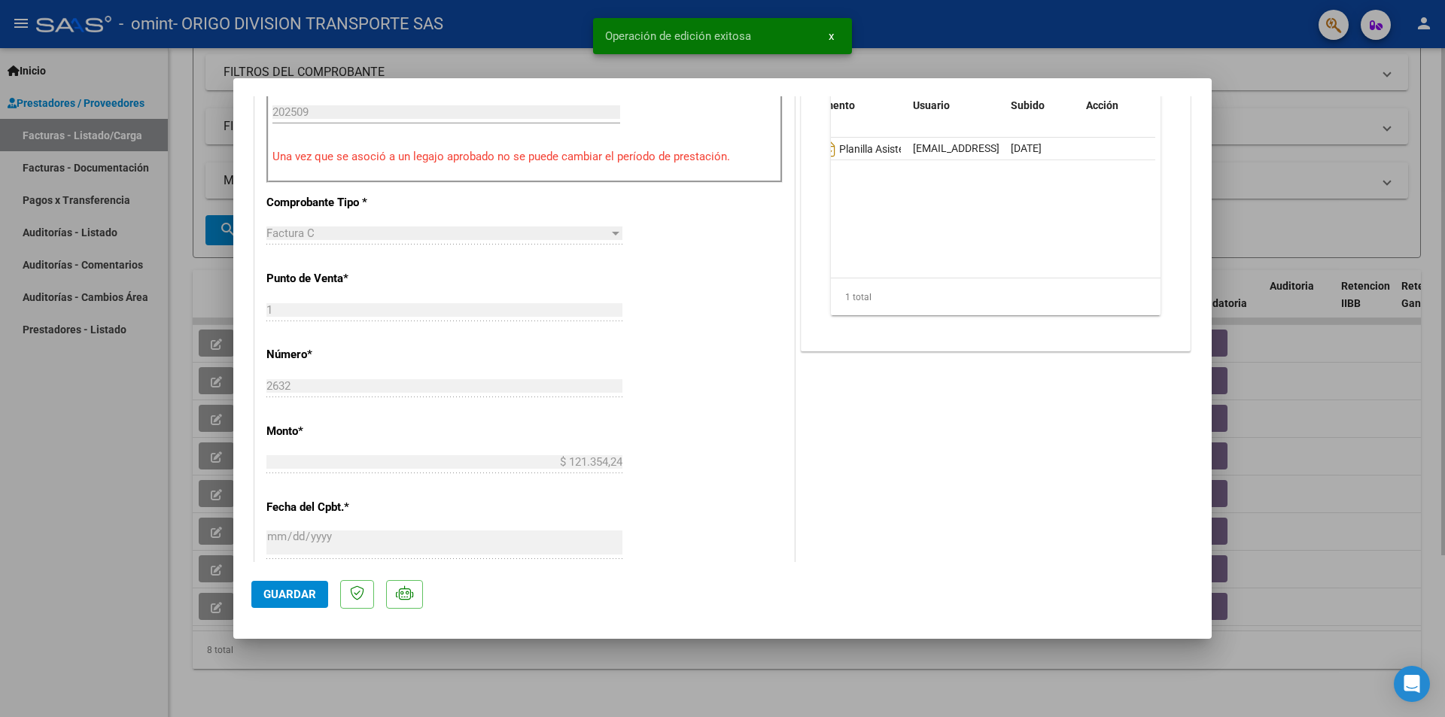
drag, startPoint x: 1256, startPoint y: 137, endPoint x: 1246, endPoint y: 174, distance: 38.4
click at [1257, 137] on div at bounding box center [722, 358] width 1445 height 717
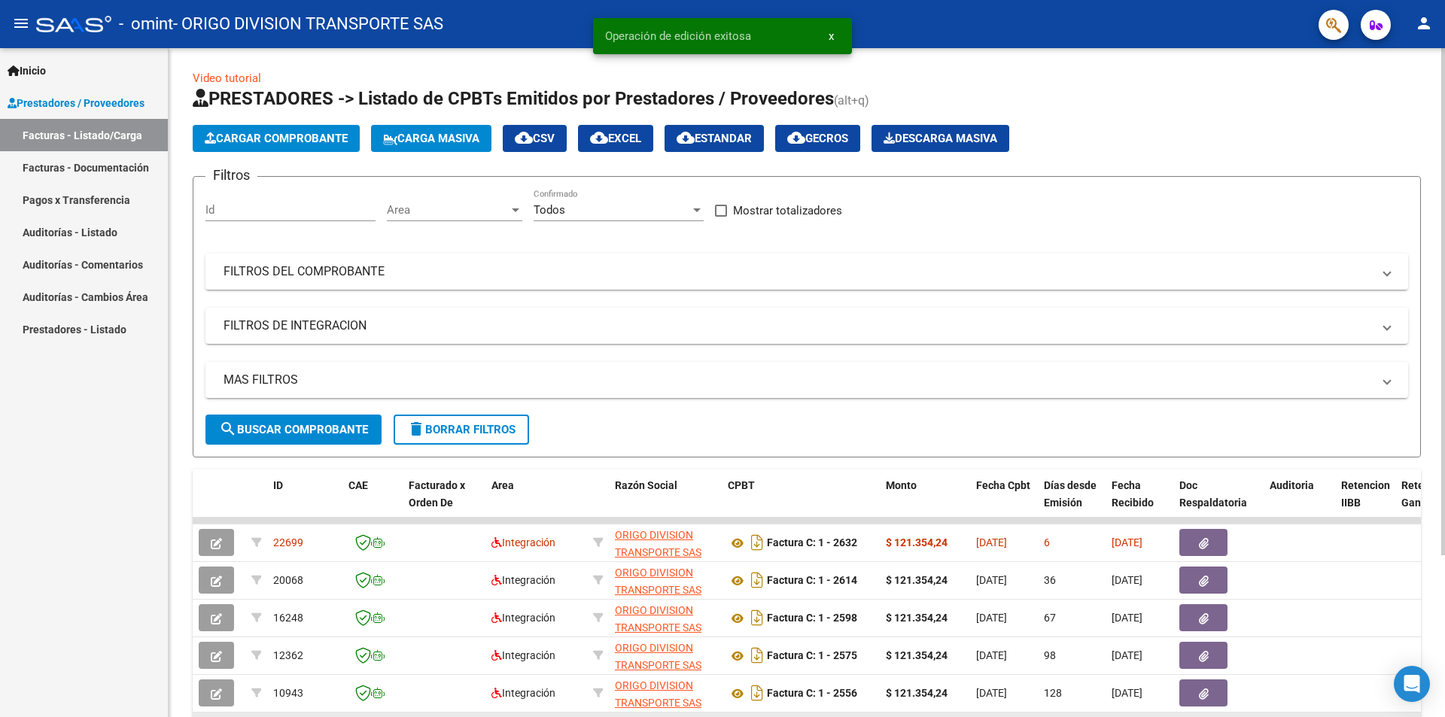
scroll to position [0, 0]
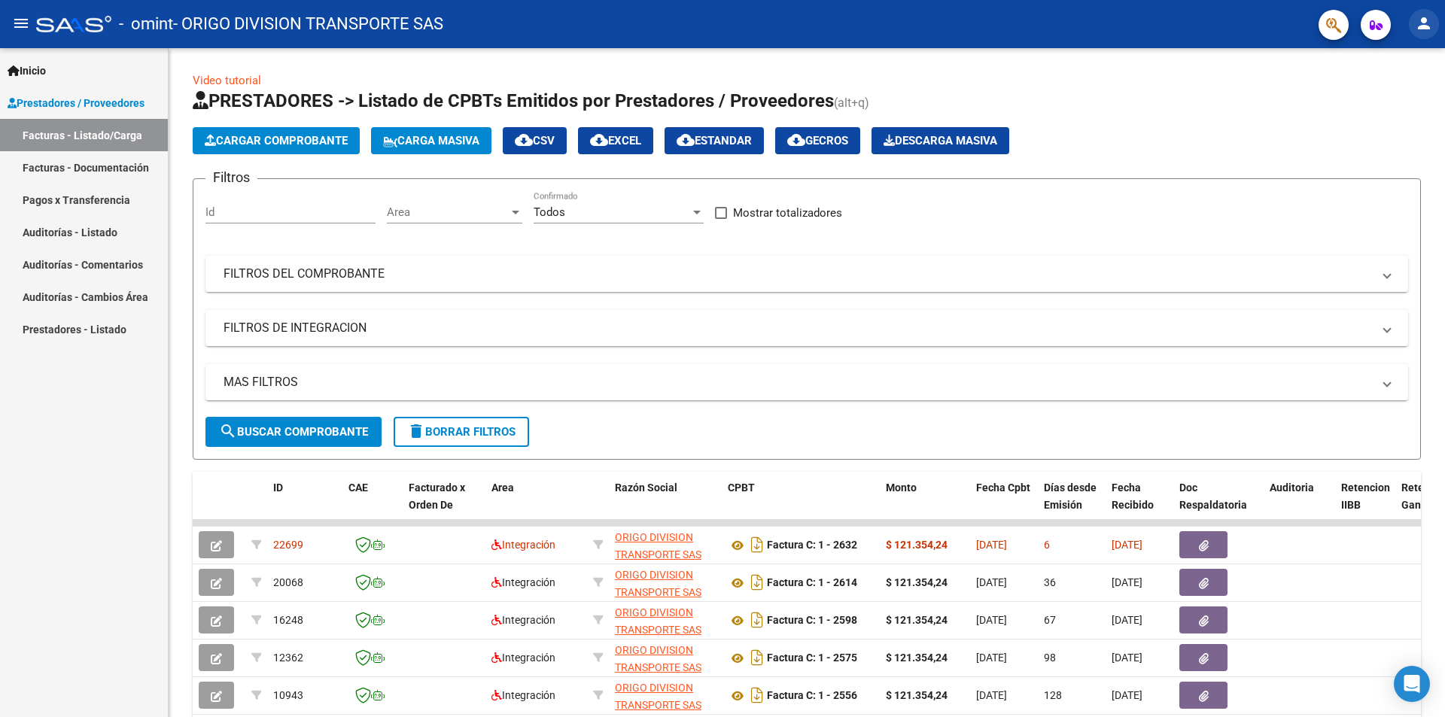
click at [1427, 29] on mat-icon "person" at bounding box center [1424, 23] width 18 height 18
click at [1409, 98] on button "exit_to_app Salir" at bounding box center [1394, 99] width 92 height 36
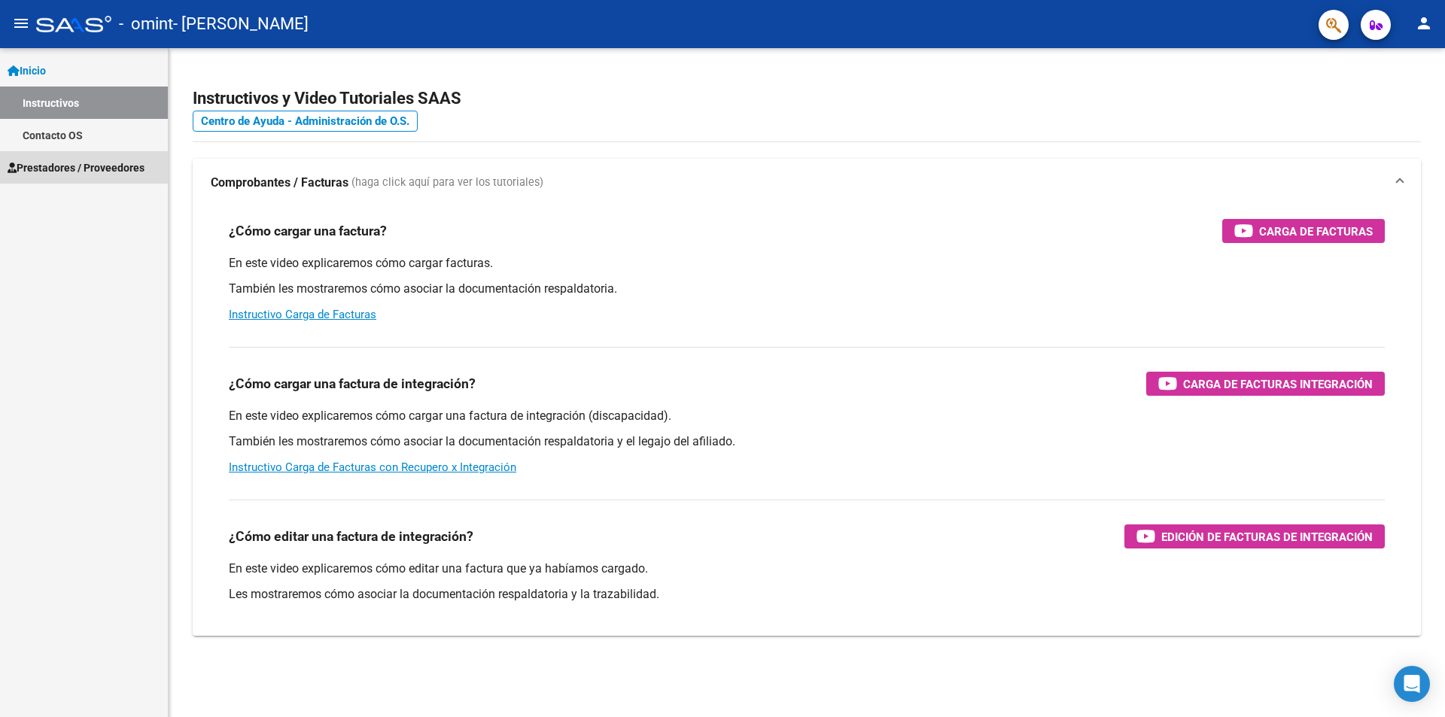
click at [72, 167] on span "Prestadores / Proveedores" at bounding box center [76, 168] width 137 height 17
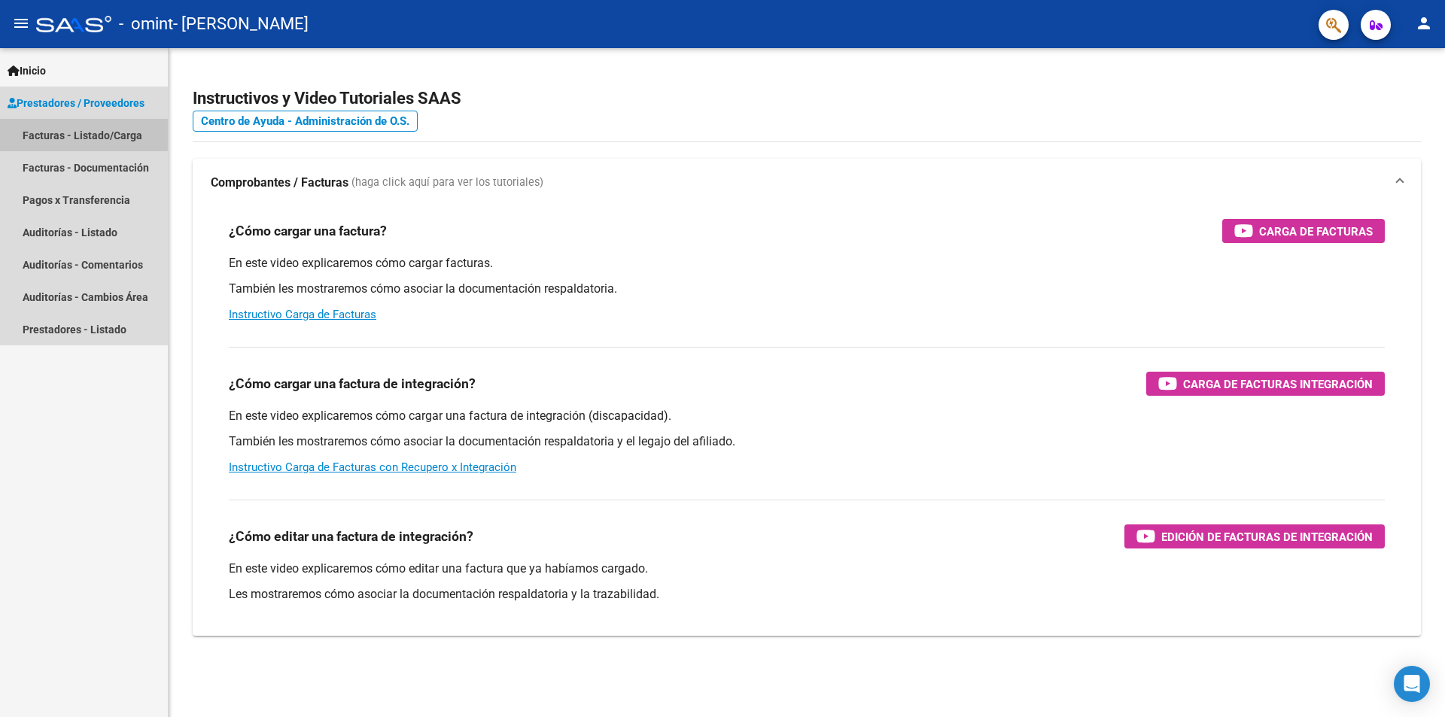
click at [68, 129] on link "Facturas - Listado/Carga" at bounding box center [84, 135] width 168 height 32
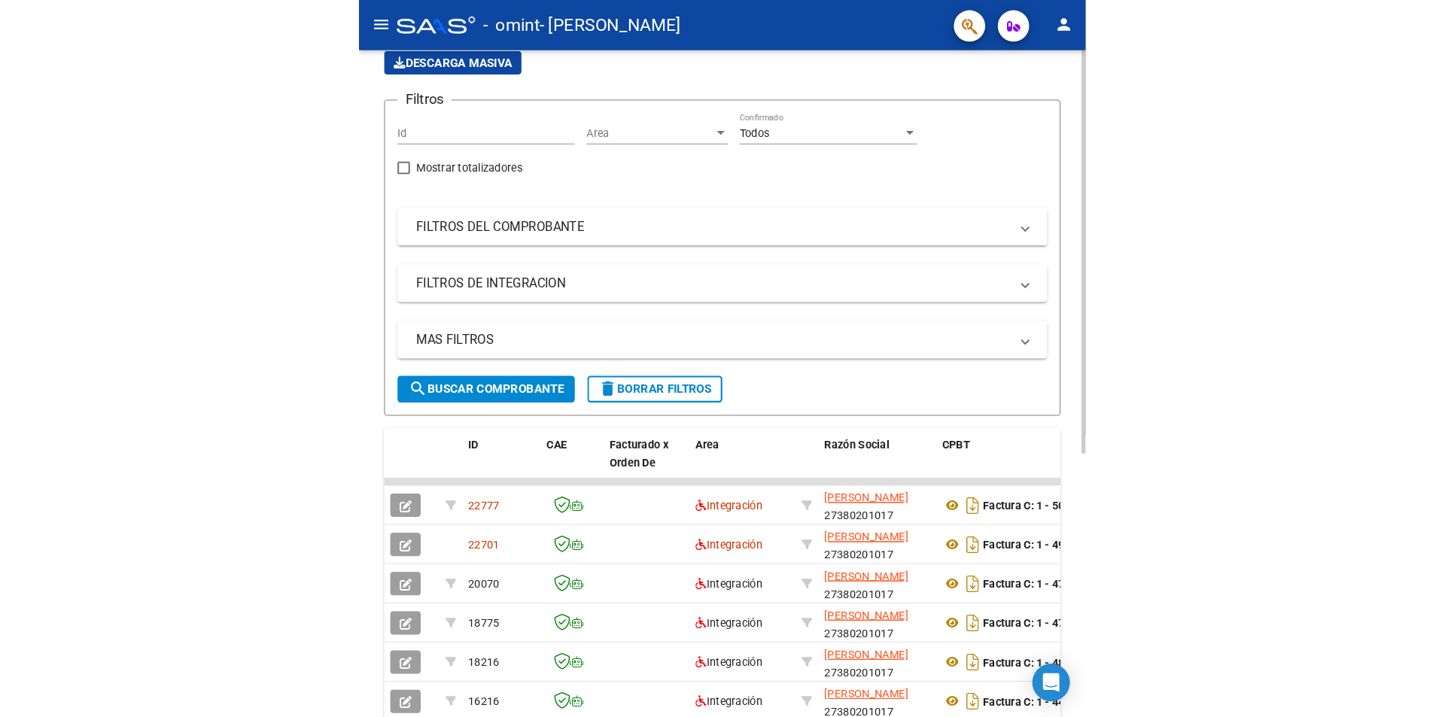
scroll to position [151, 0]
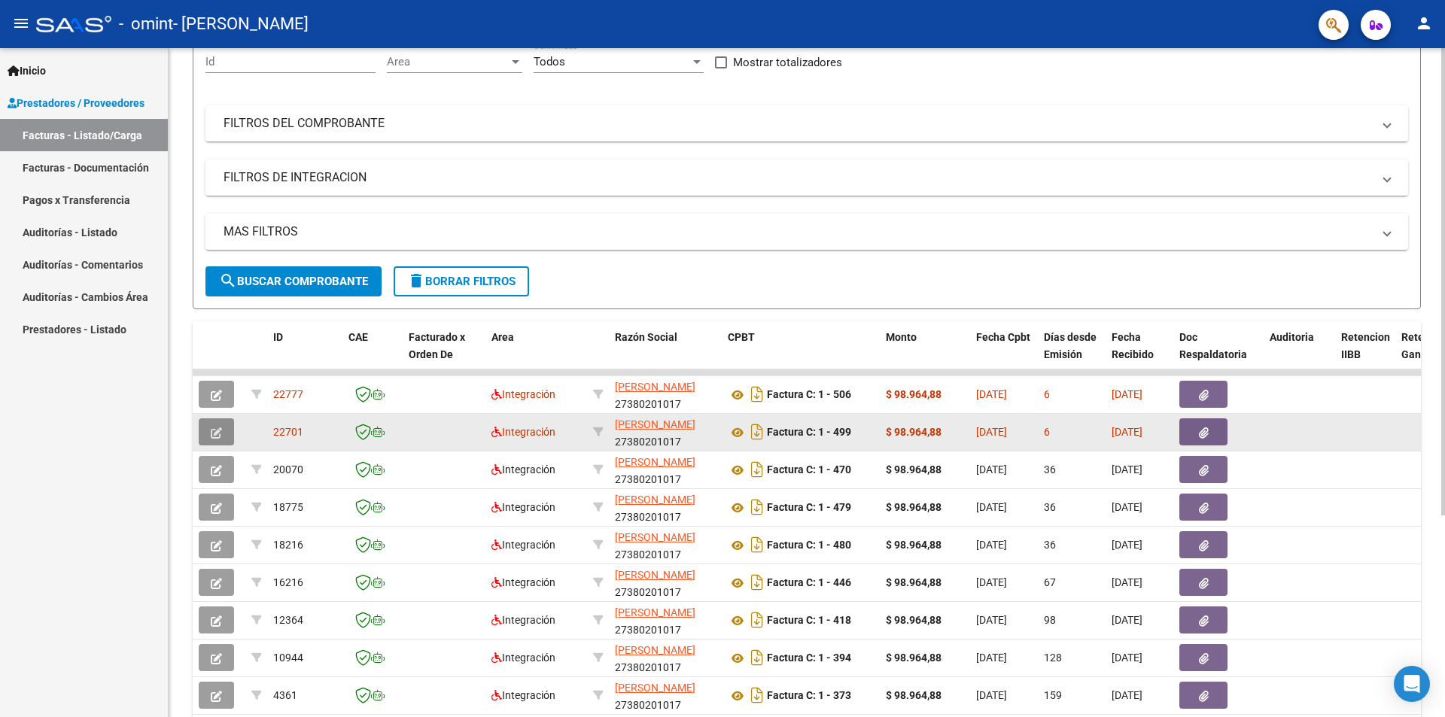
click at [222, 427] on button "button" at bounding box center [216, 432] width 35 height 27
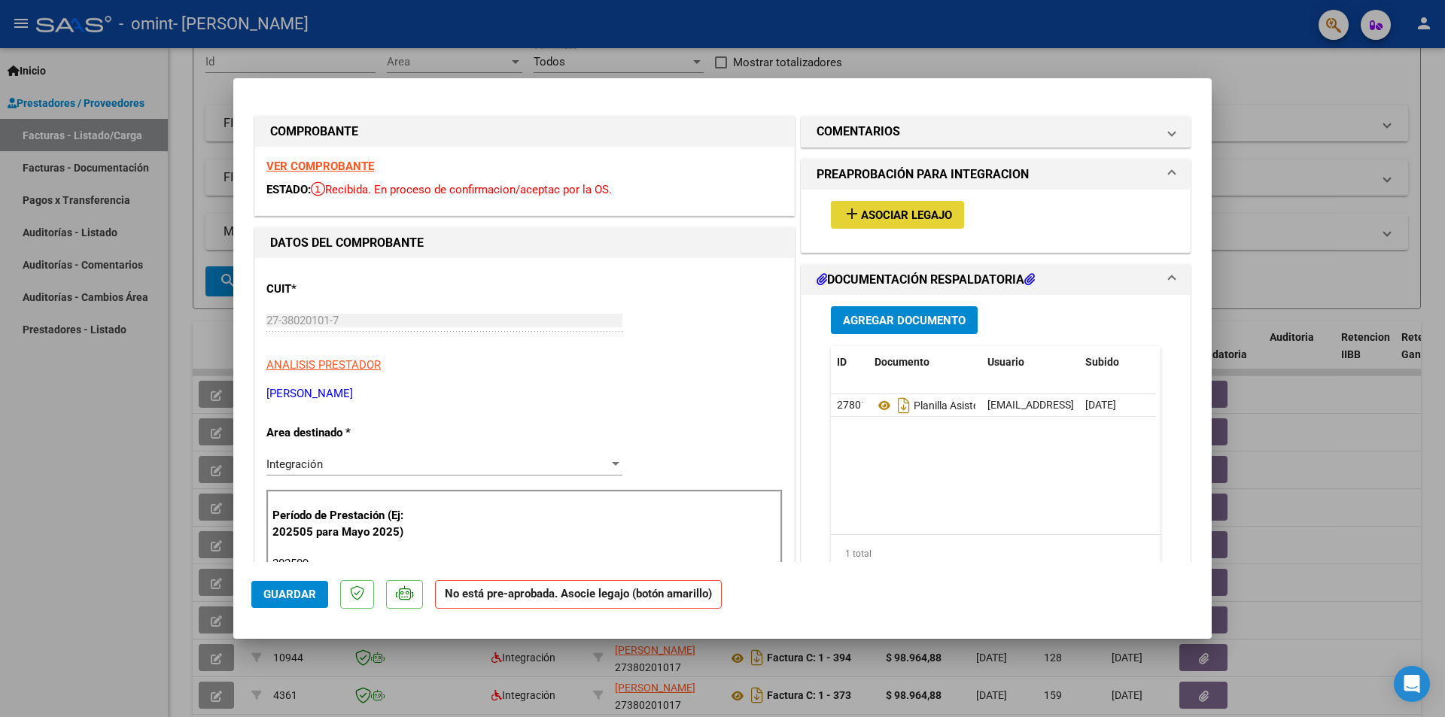
click at [844, 205] on mat-icon "add" at bounding box center [852, 214] width 18 height 18
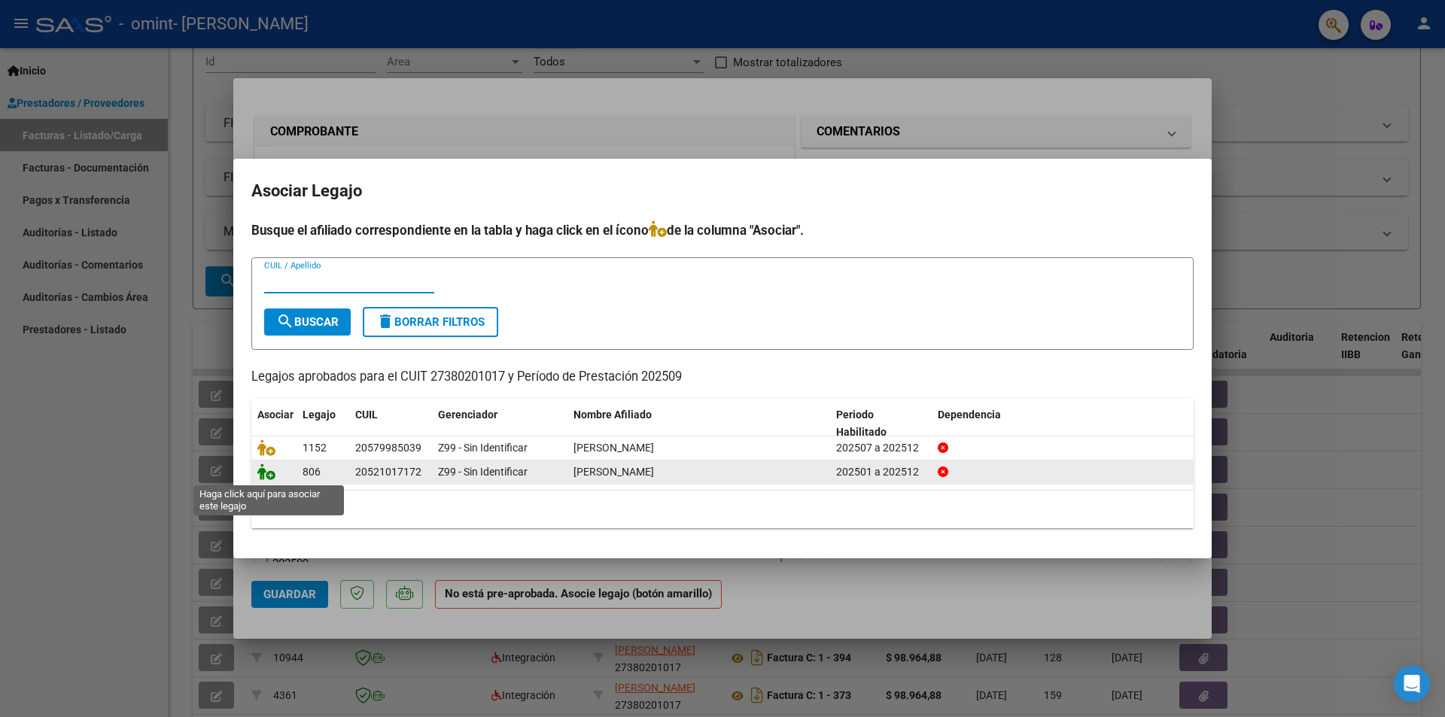
click at [270, 471] on icon at bounding box center [266, 472] width 18 height 17
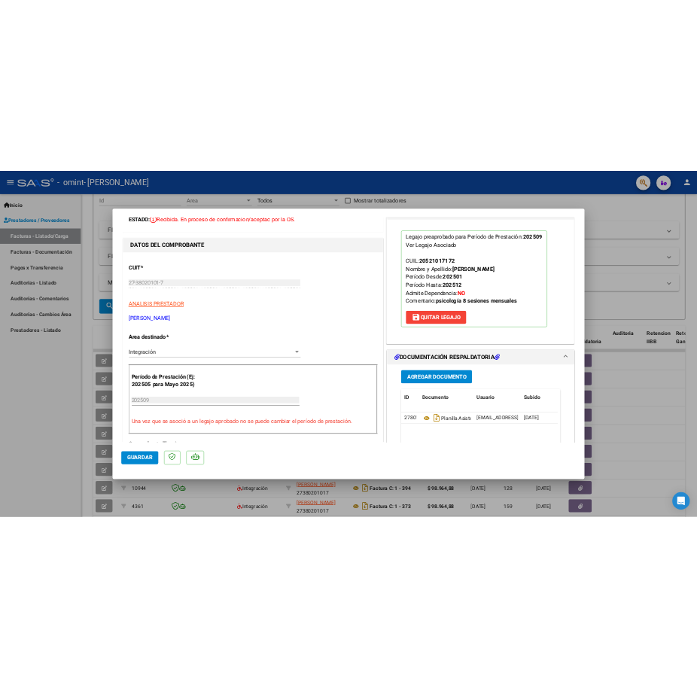
scroll to position [75, 0]
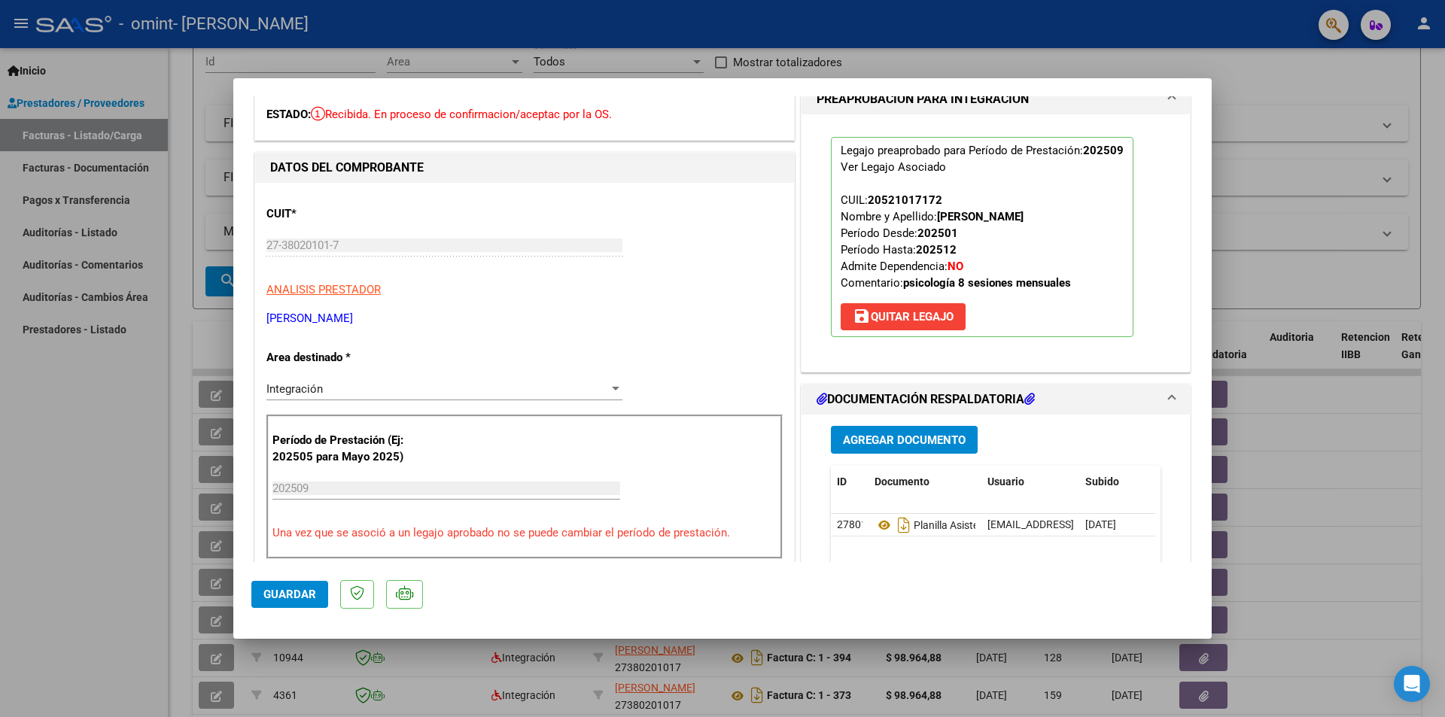
click at [906, 318] on span "save [PERSON_NAME]" at bounding box center [903, 317] width 101 height 14
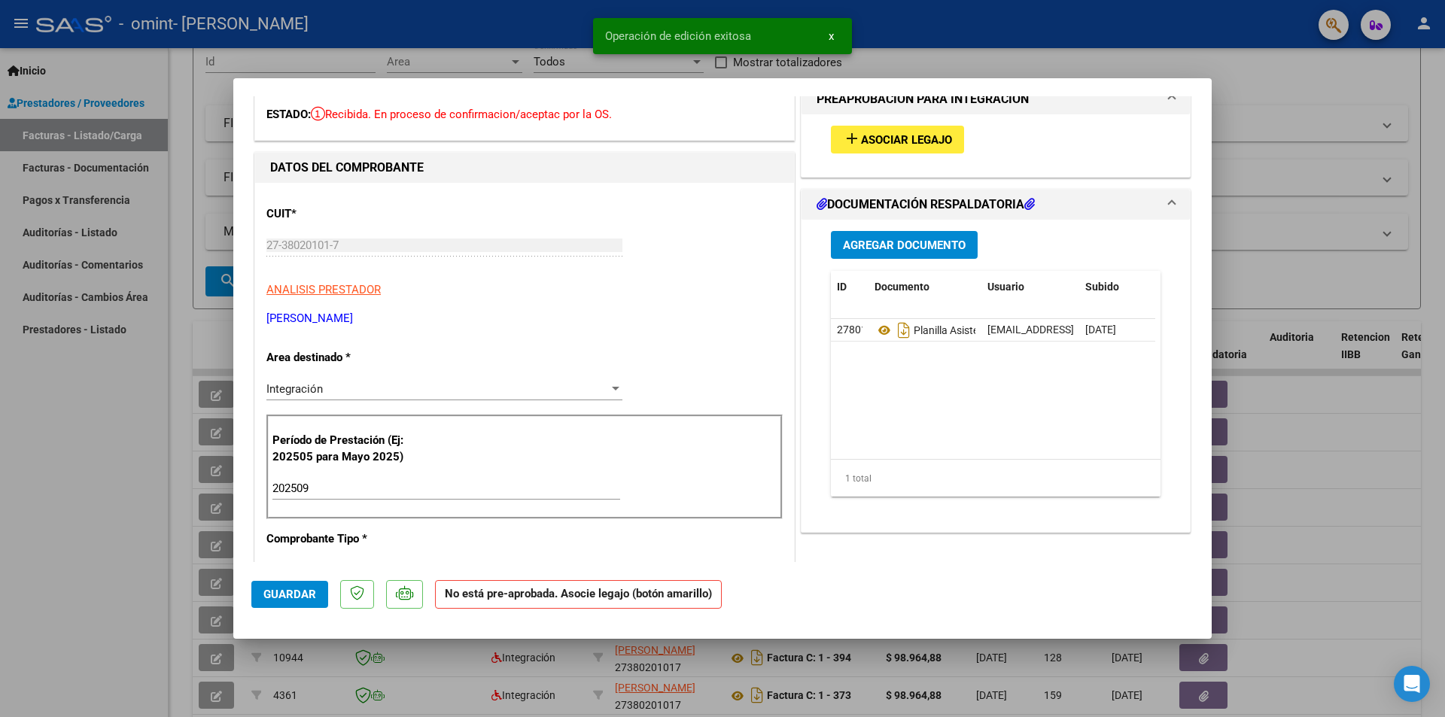
click at [1247, 79] on div at bounding box center [722, 358] width 1445 height 717
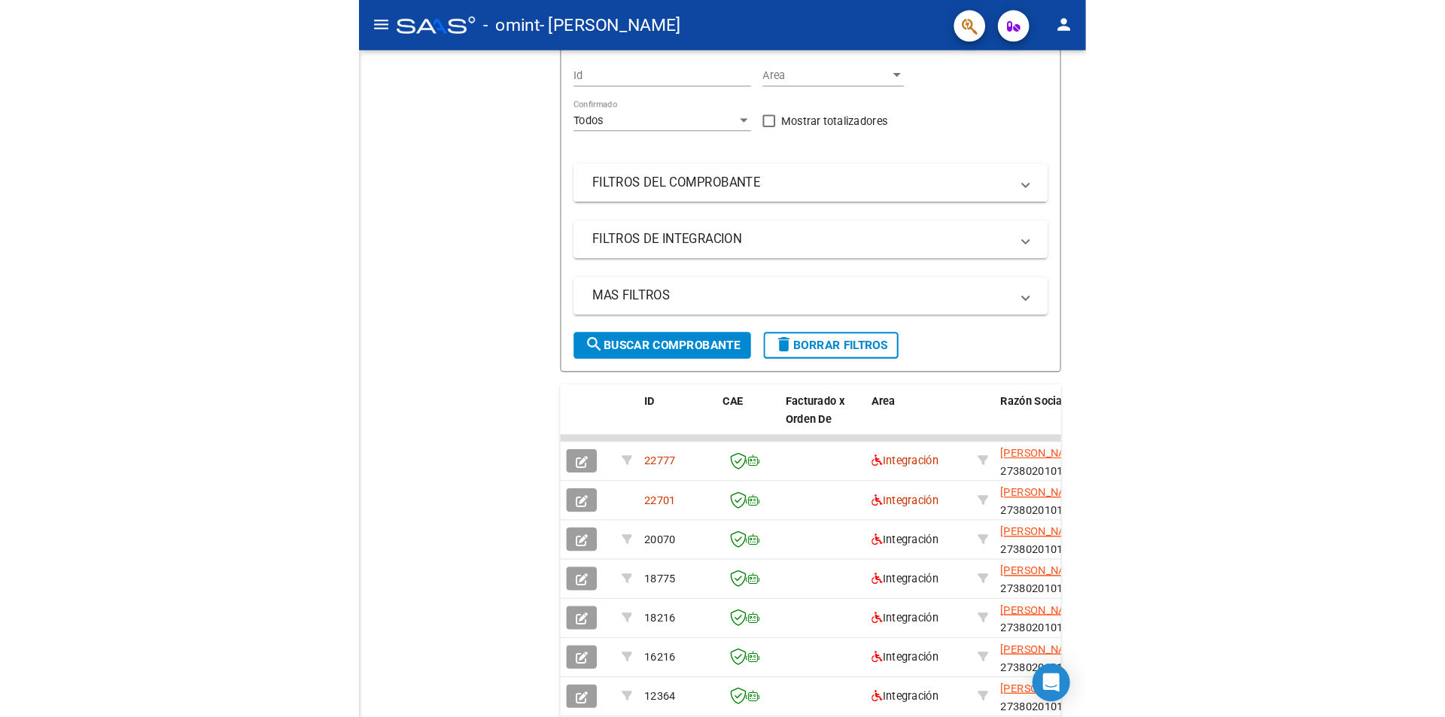
scroll to position [139, 0]
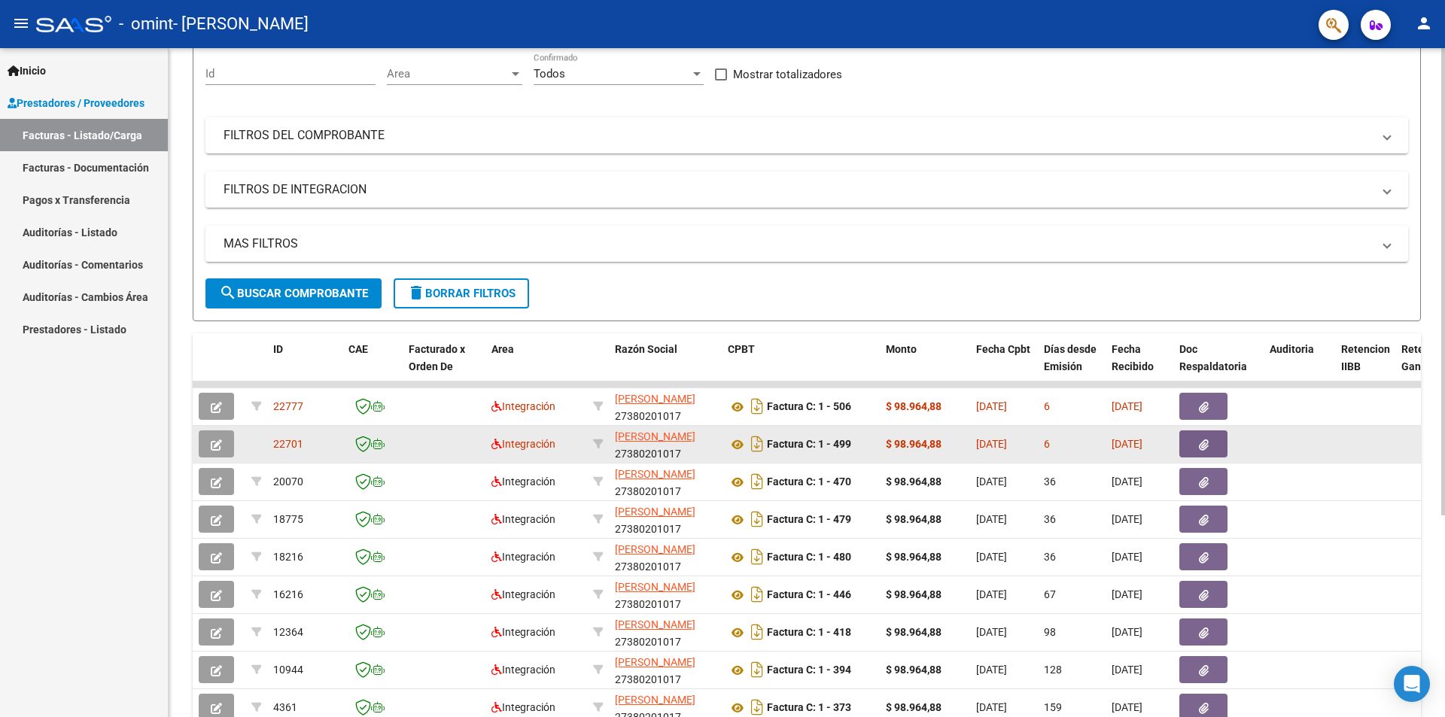
click at [215, 444] on icon "button" at bounding box center [216, 445] width 11 height 11
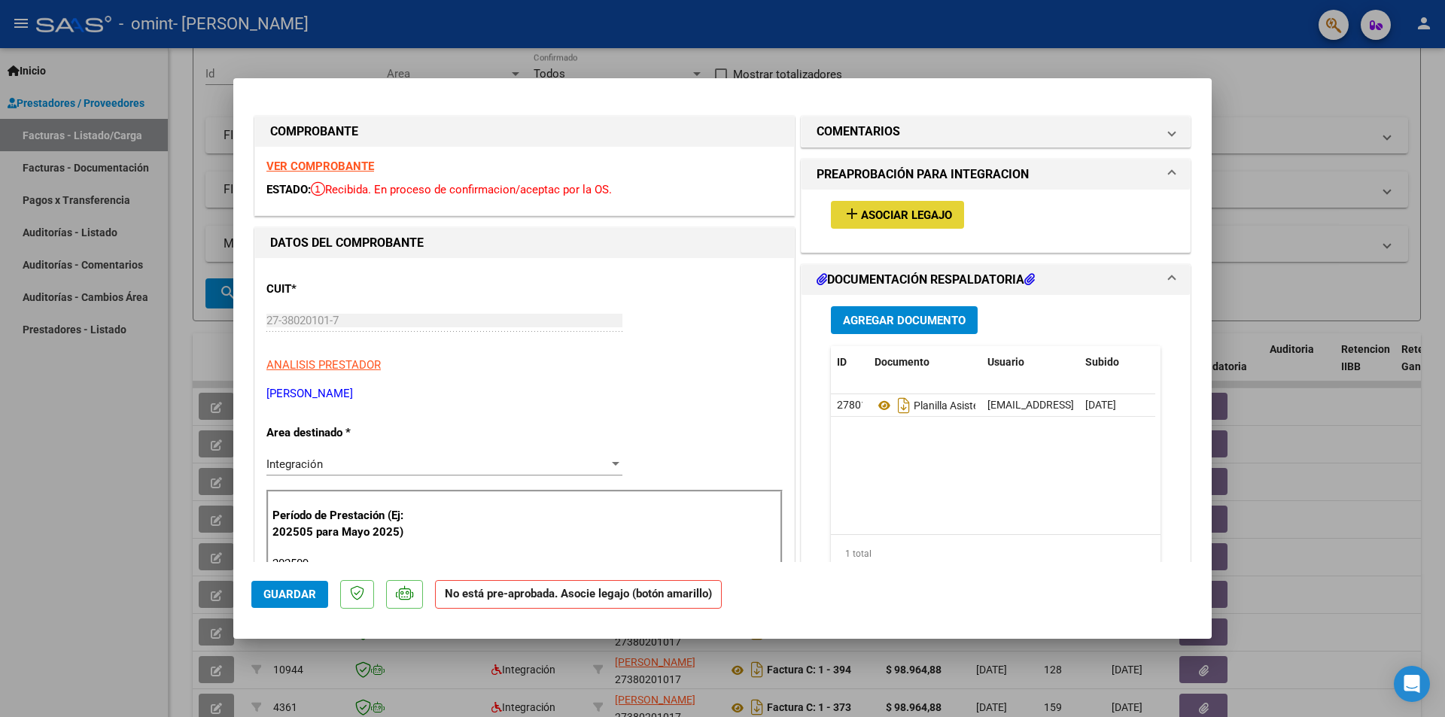
click at [831, 217] on button "add Asociar Legajo" at bounding box center [897, 215] width 133 height 28
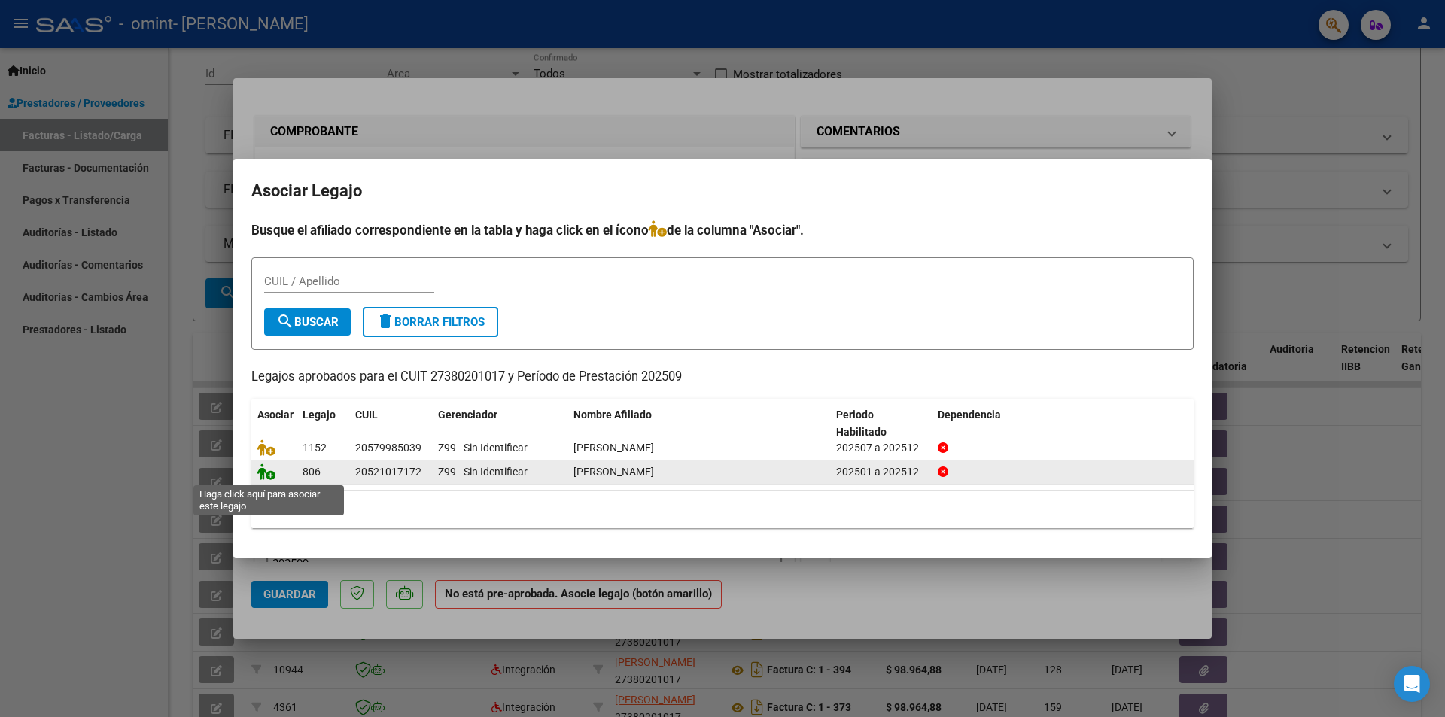
click at [266, 475] on icon at bounding box center [266, 472] width 18 height 17
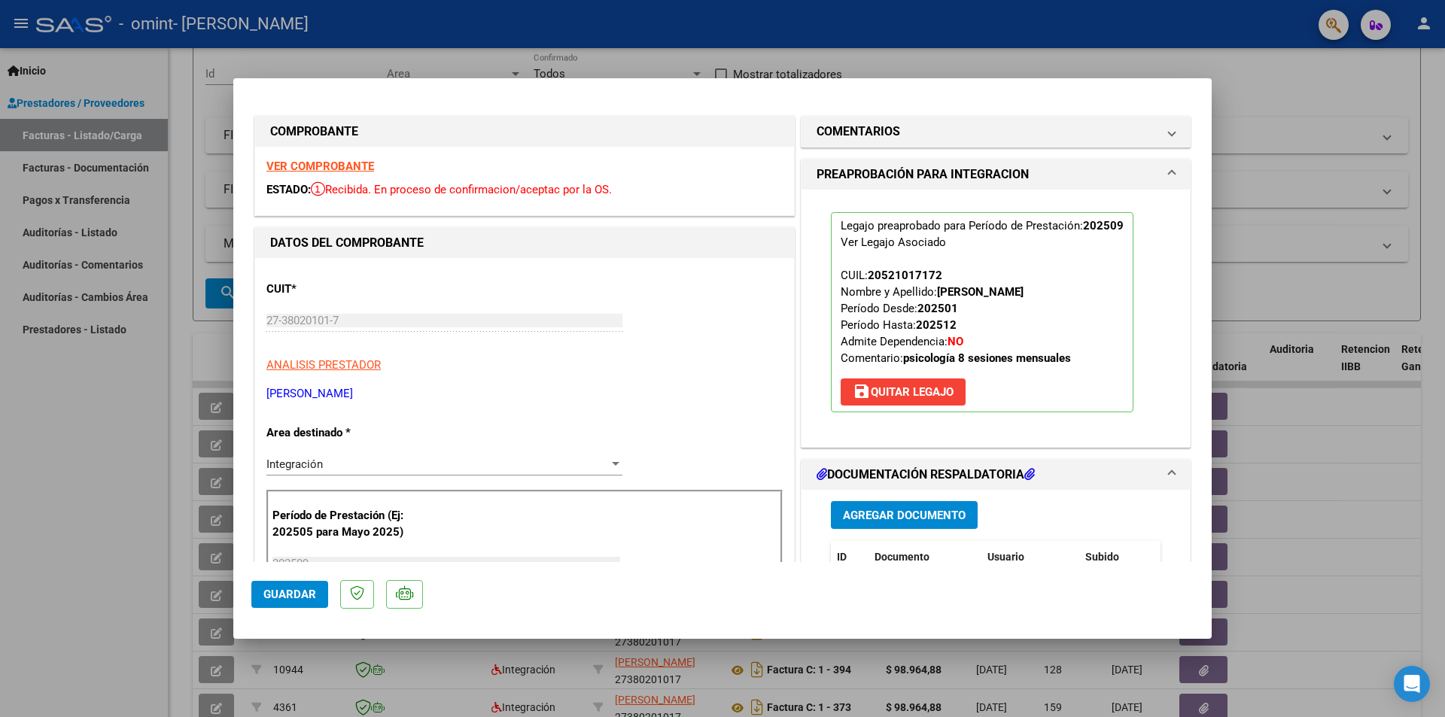
click at [285, 592] on span "Guardar" at bounding box center [289, 595] width 53 height 14
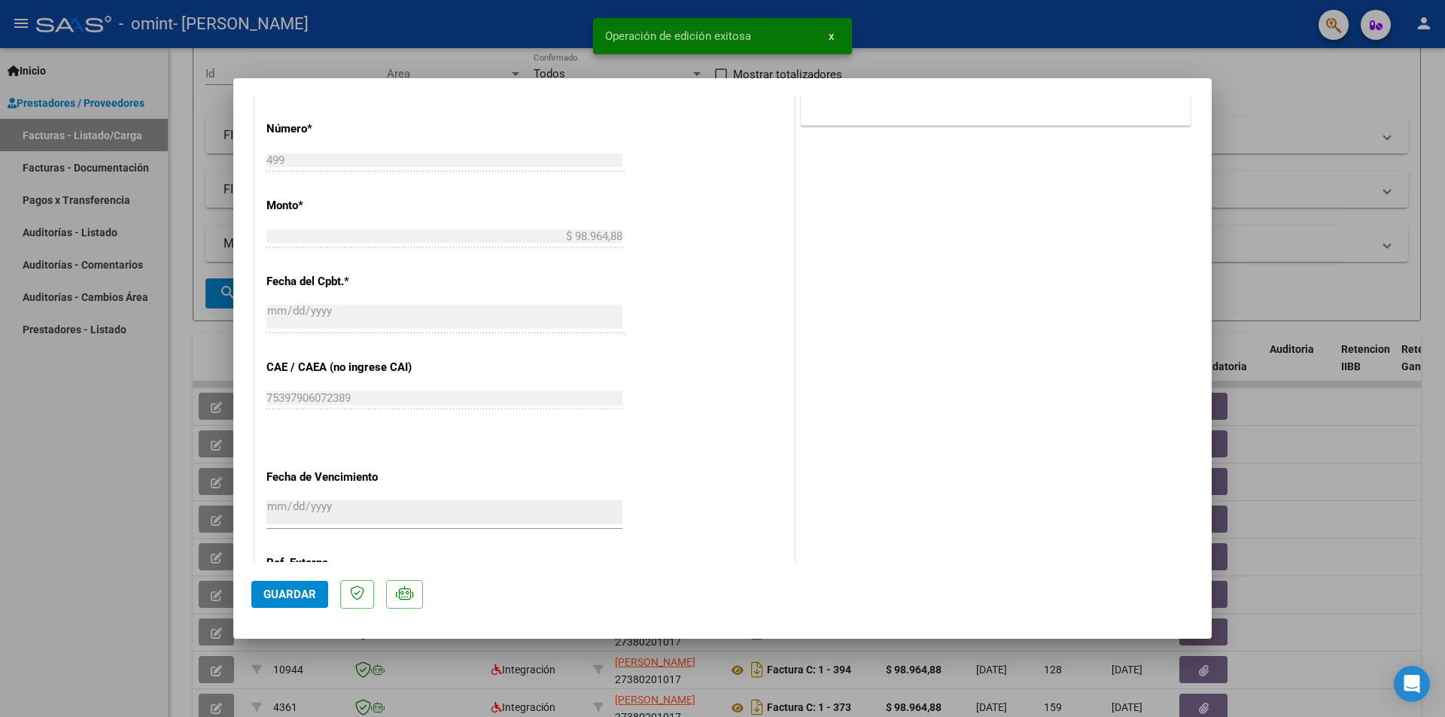
scroll to position [826, 0]
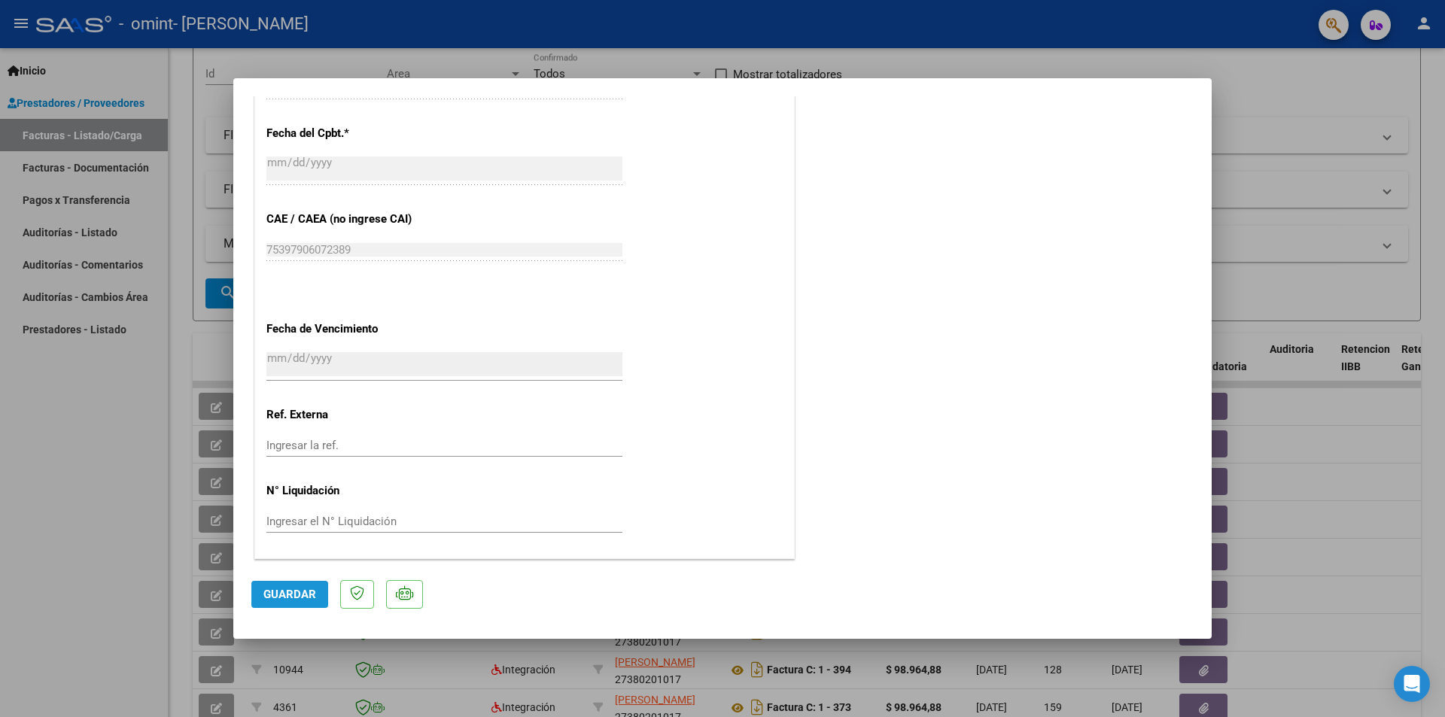
click at [308, 585] on button "Guardar" at bounding box center [289, 594] width 77 height 27
click at [293, 592] on span "Guardar" at bounding box center [289, 595] width 53 height 14
click at [1362, 432] on div at bounding box center [722, 358] width 1445 height 717
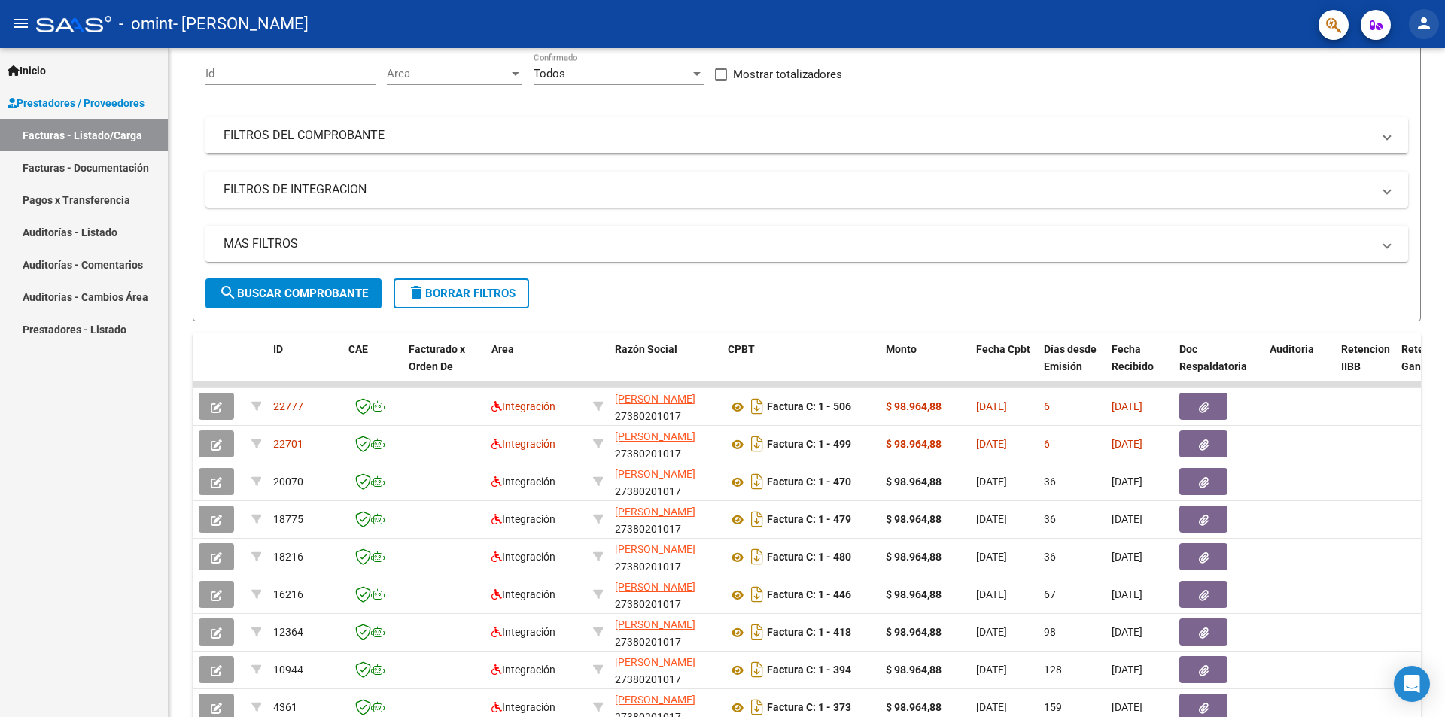
click at [1425, 23] on mat-icon "person" at bounding box center [1424, 23] width 18 height 18
click at [1390, 96] on button "exit_to_app Salir" at bounding box center [1394, 99] width 92 height 36
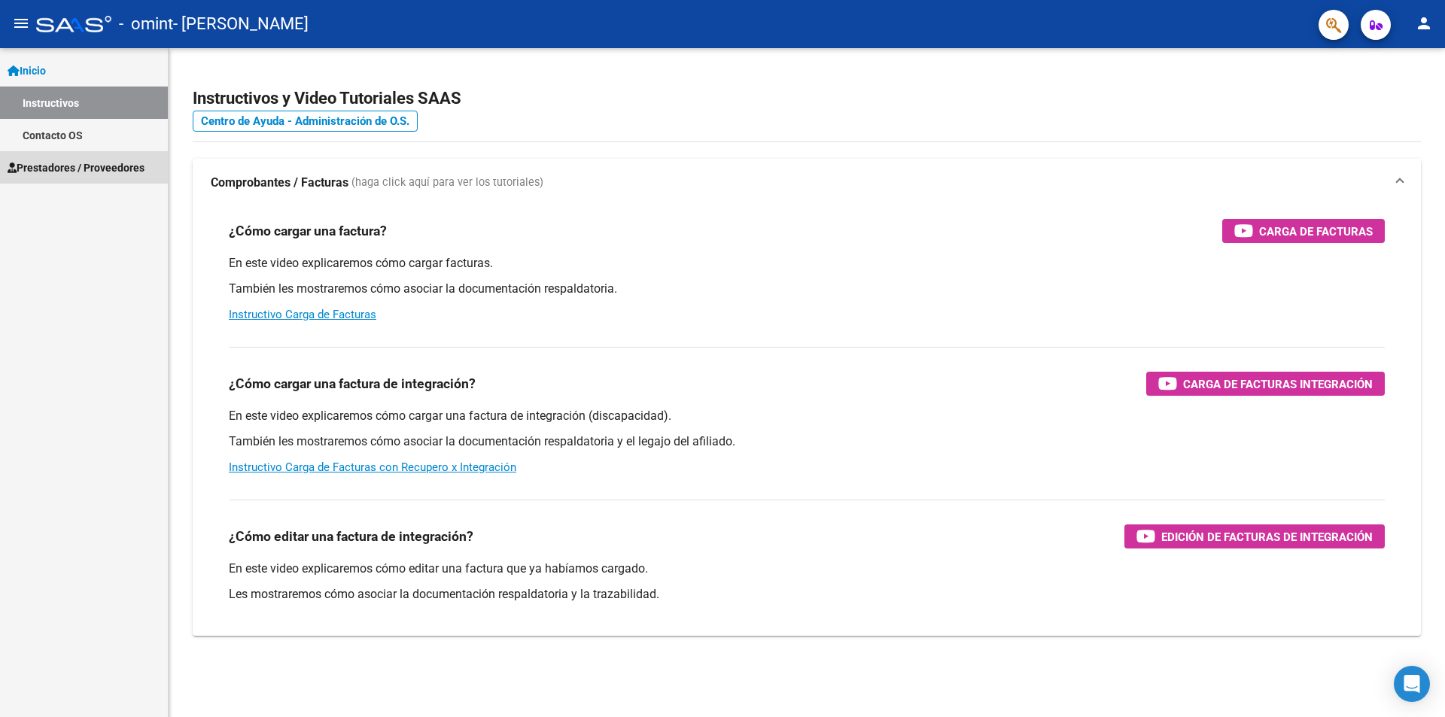
click at [75, 160] on span "Prestadores / Proveedores" at bounding box center [76, 168] width 137 height 17
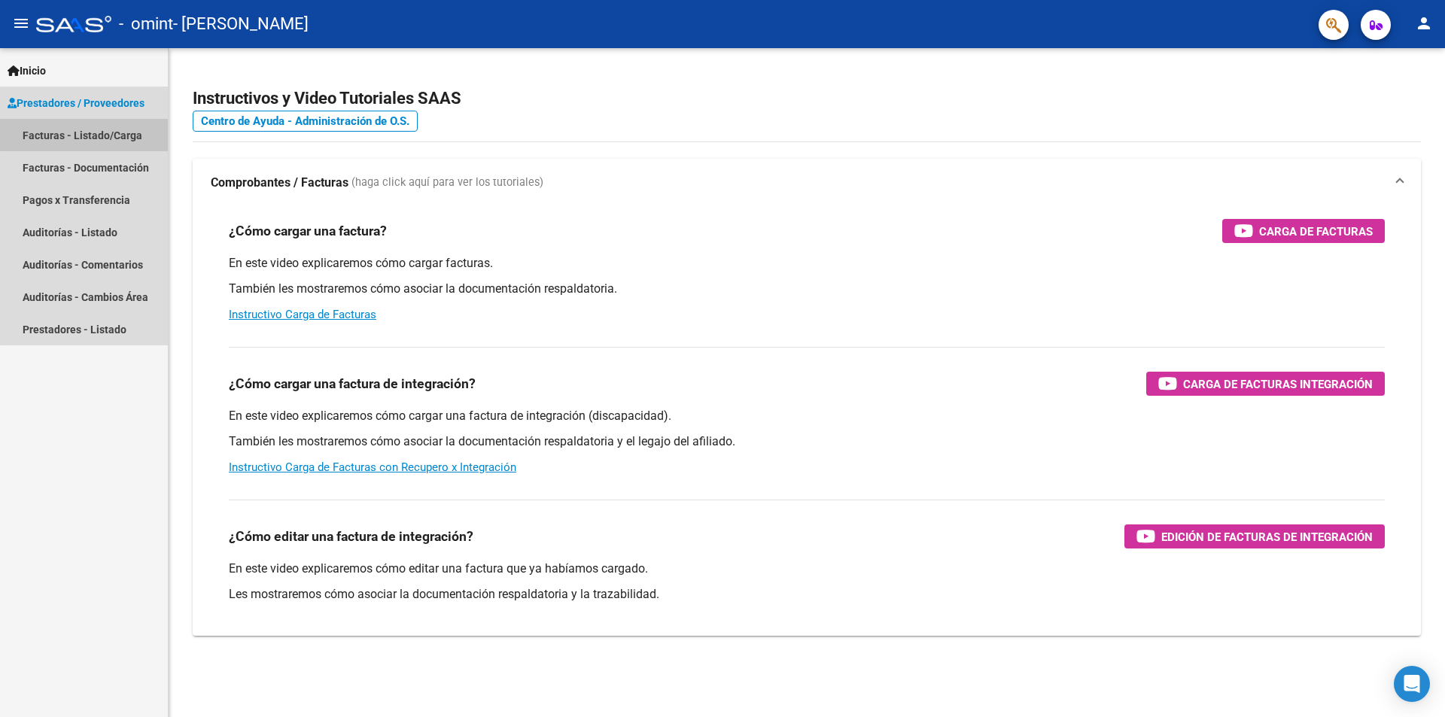
click at [100, 129] on link "Facturas - Listado/Carga" at bounding box center [84, 135] width 168 height 32
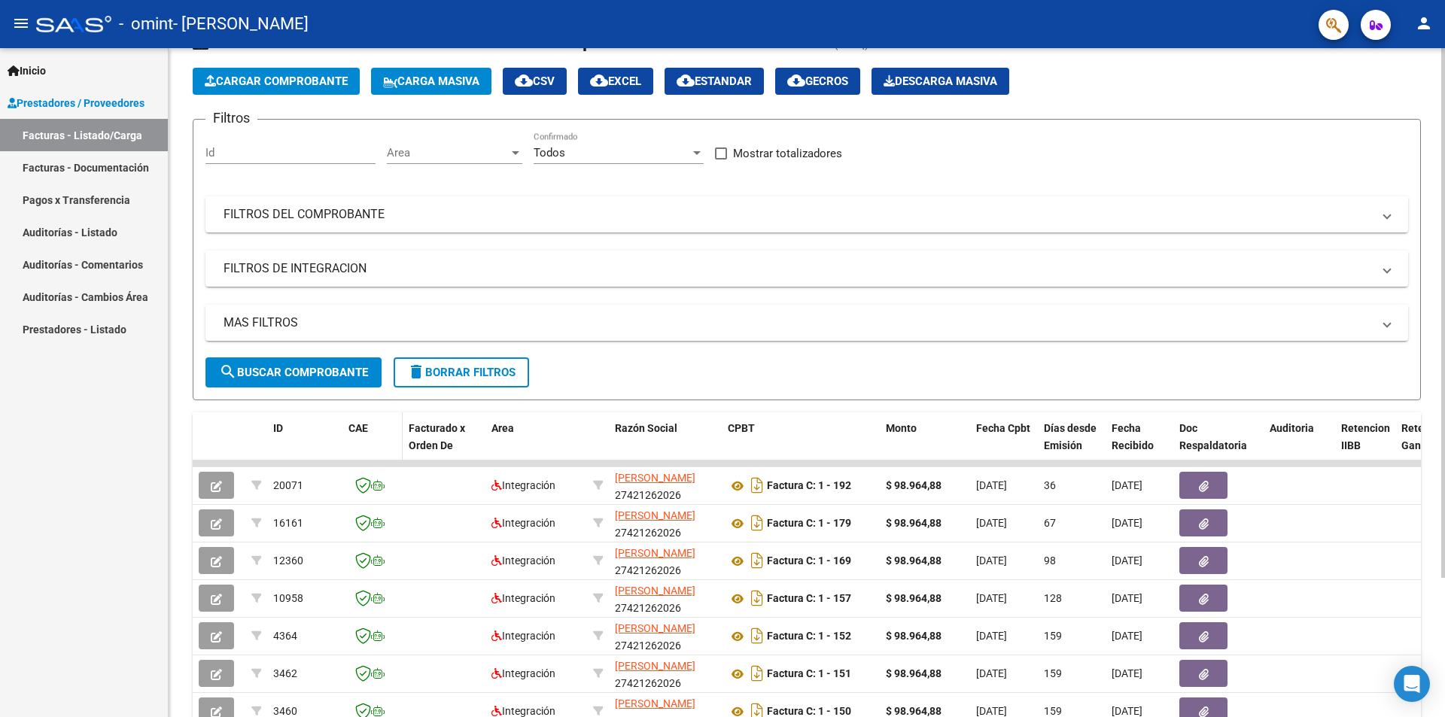
scroll to position [151, 0]
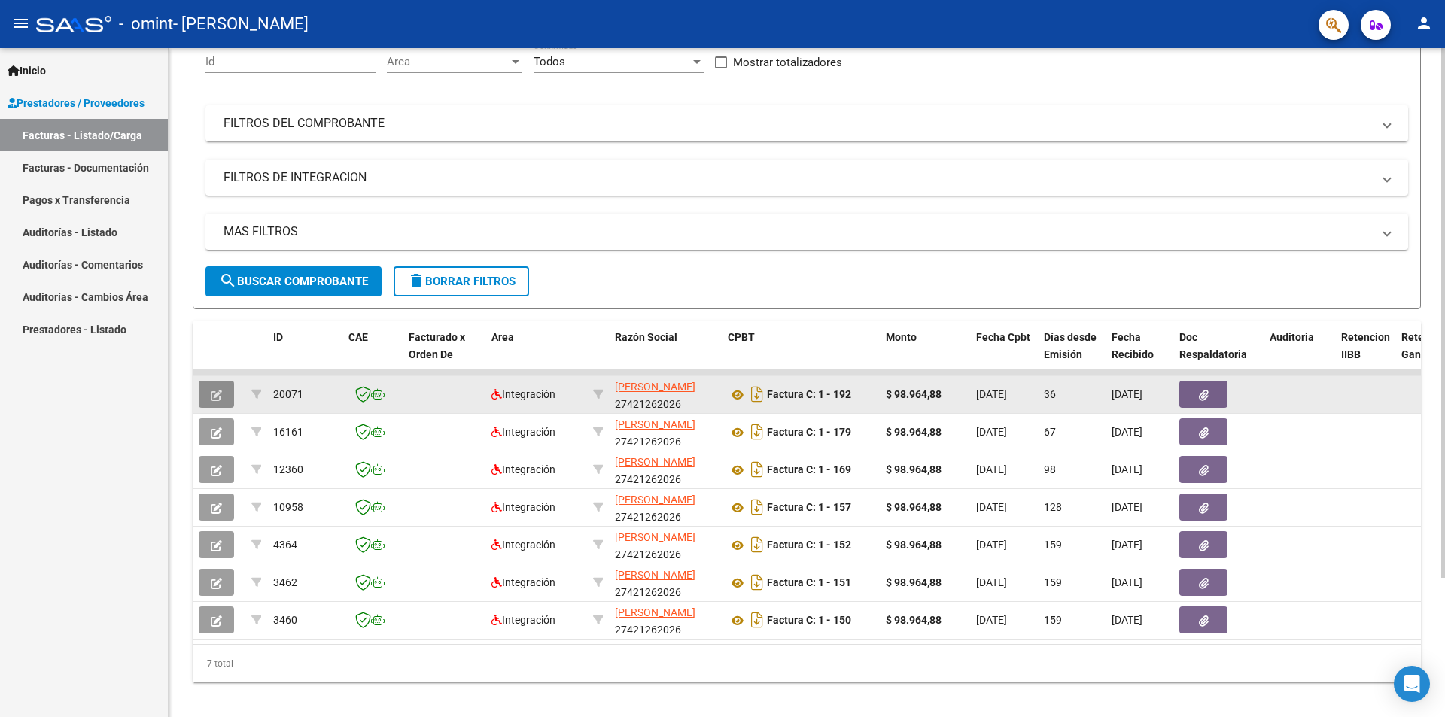
click at [226, 388] on button "button" at bounding box center [216, 394] width 35 height 27
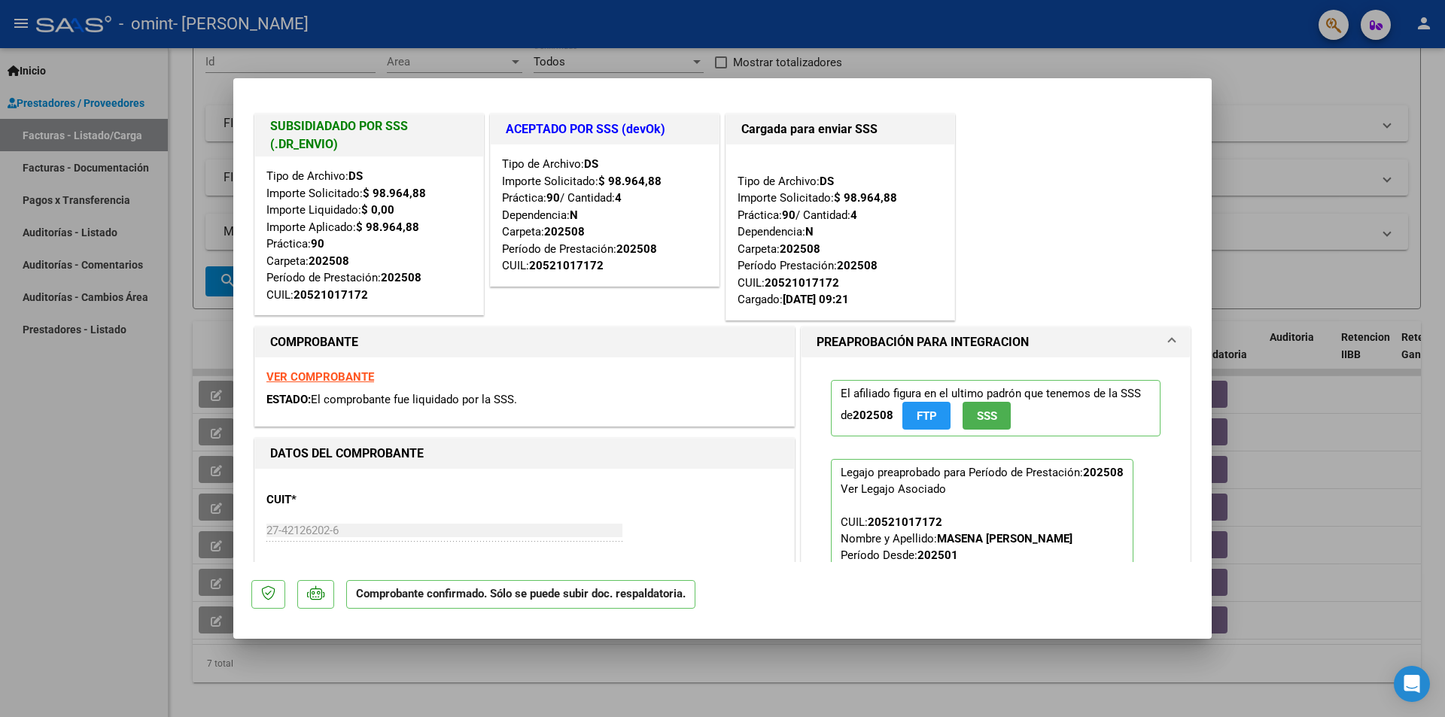
scroll to position [0, 0]
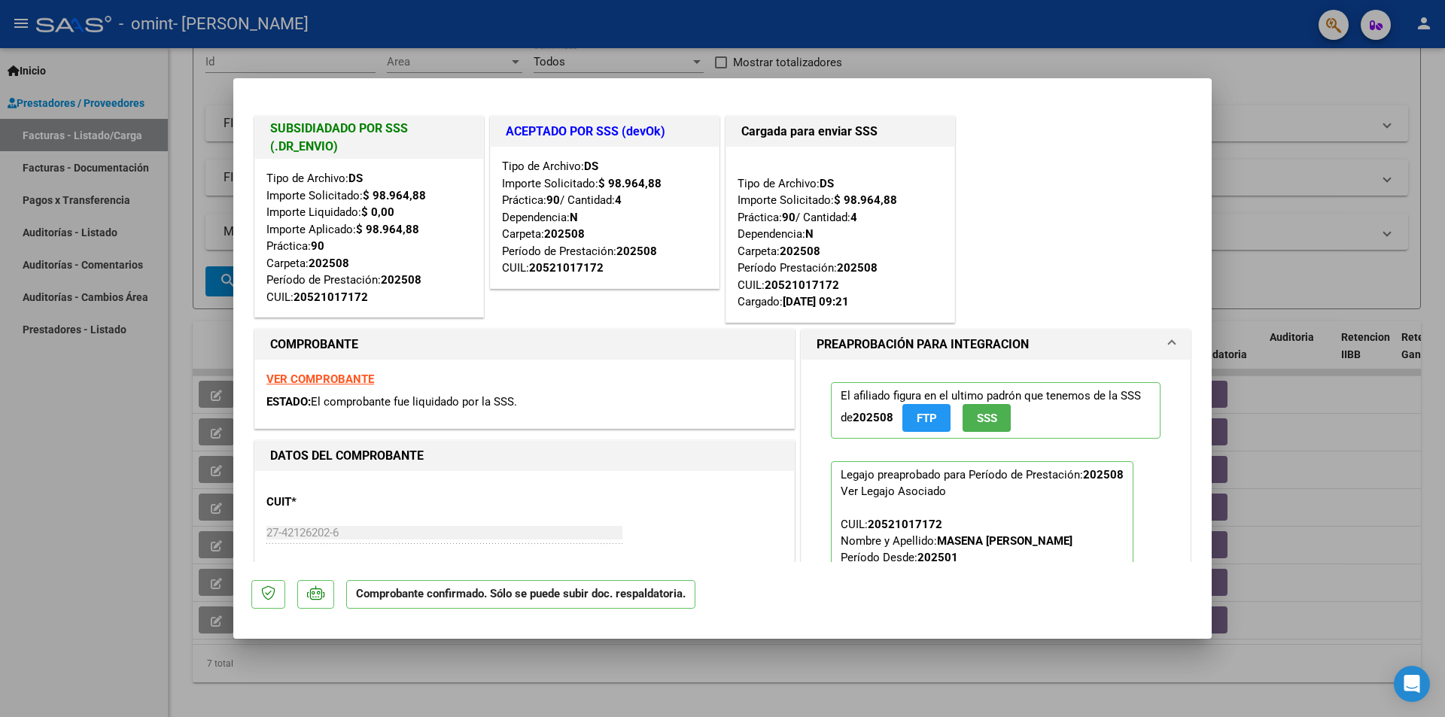
click at [1301, 66] on div at bounding box center [722, 358] width 1445 height 717
type input "$ 0,00"
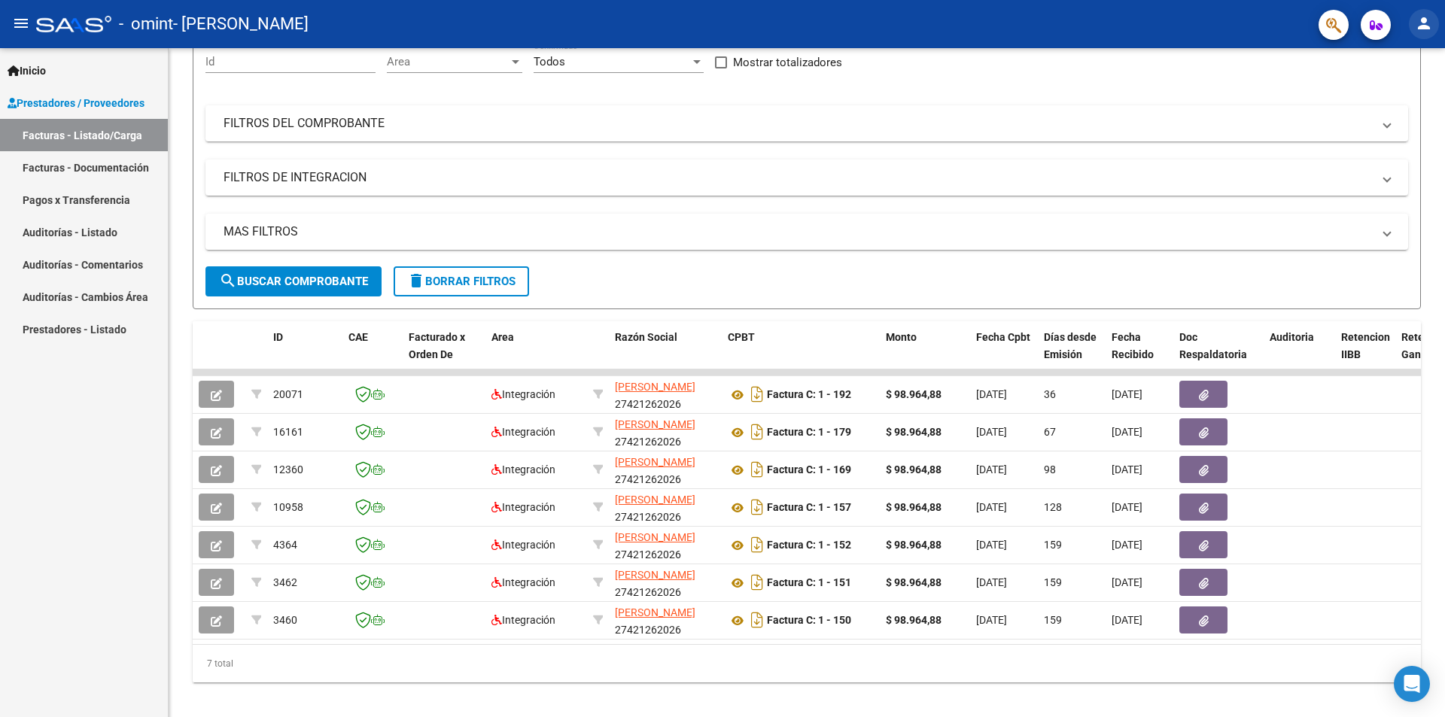
click at [1424, 23] on mat-icon "person" at bounding box center [1424, 23] width 18 height 18
click at [1396, 102] on button "exit_to_app Salir" at bounding box center [1394, 99] width 92 height 36
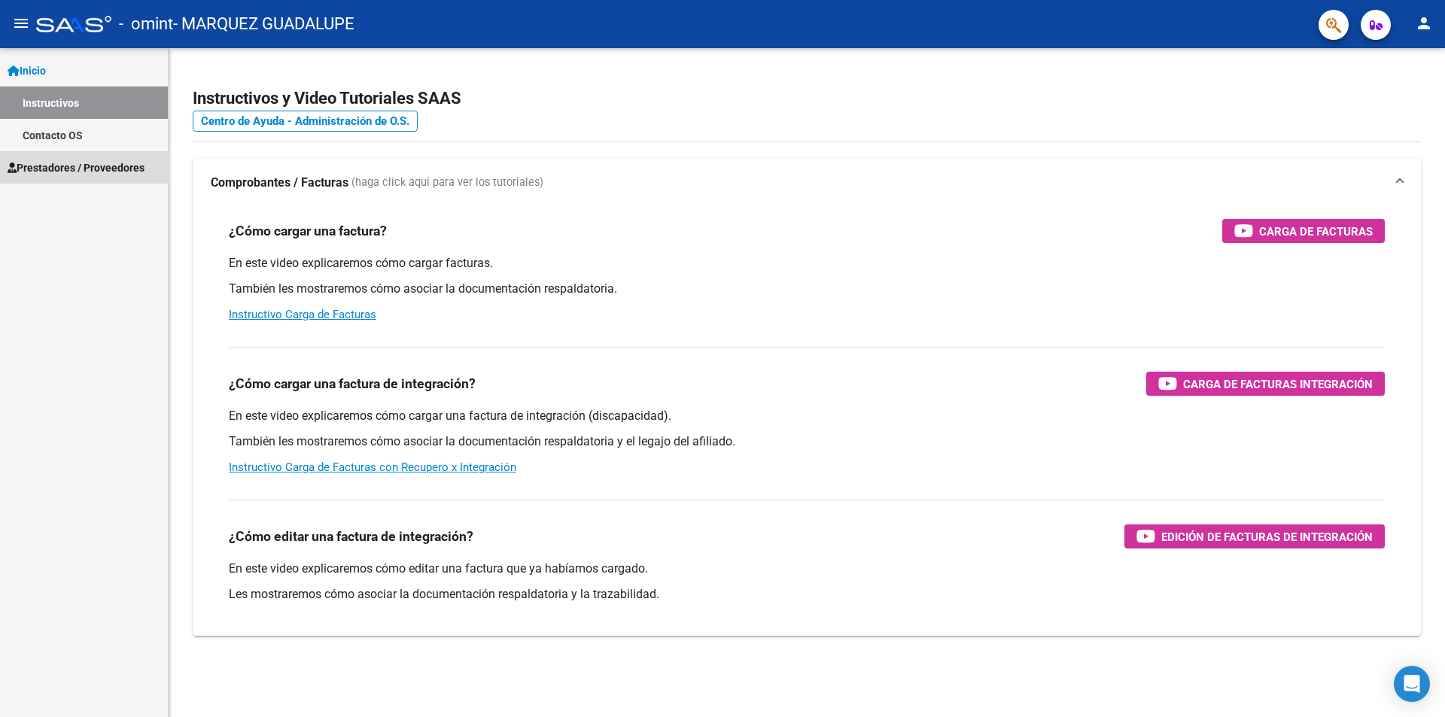
click at [61, 163] on span "Prestadores / Proveedores" at bounding box center [76, 168] width 137 height 17
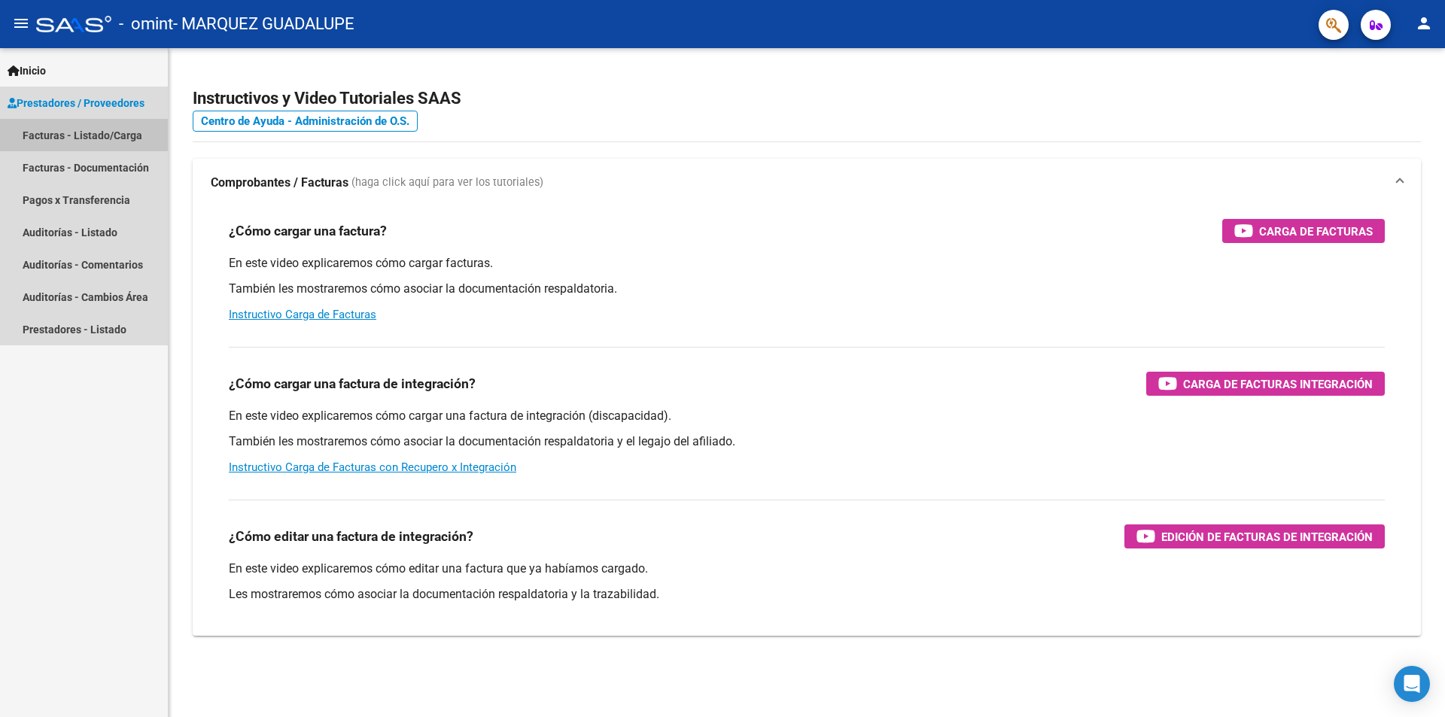
click at [104, 136] on link "Facturas - Listado/Carga" at bounding box center [84, 135] width 168 height 32
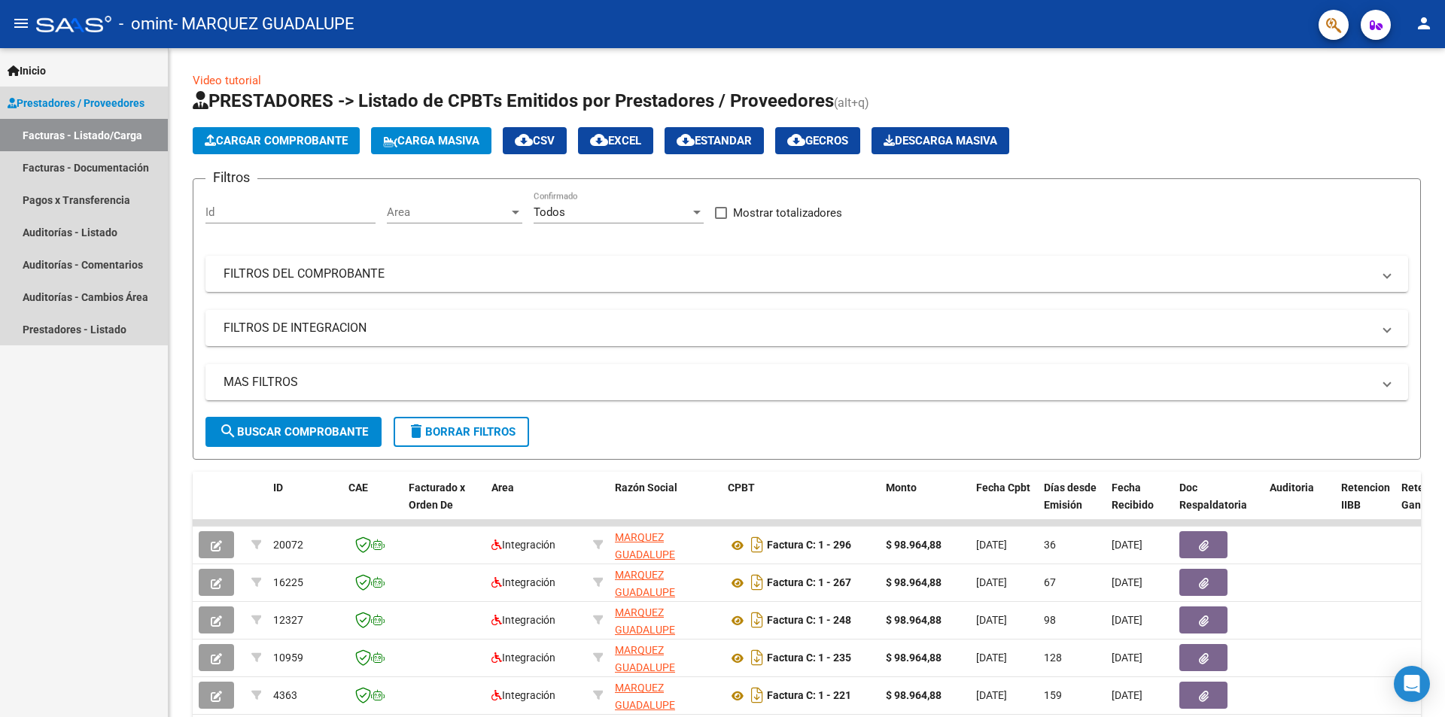
click at [54, 126] on link "Facturas - Listado/Carga" at bounding box center [84, 135] width 168 height 32
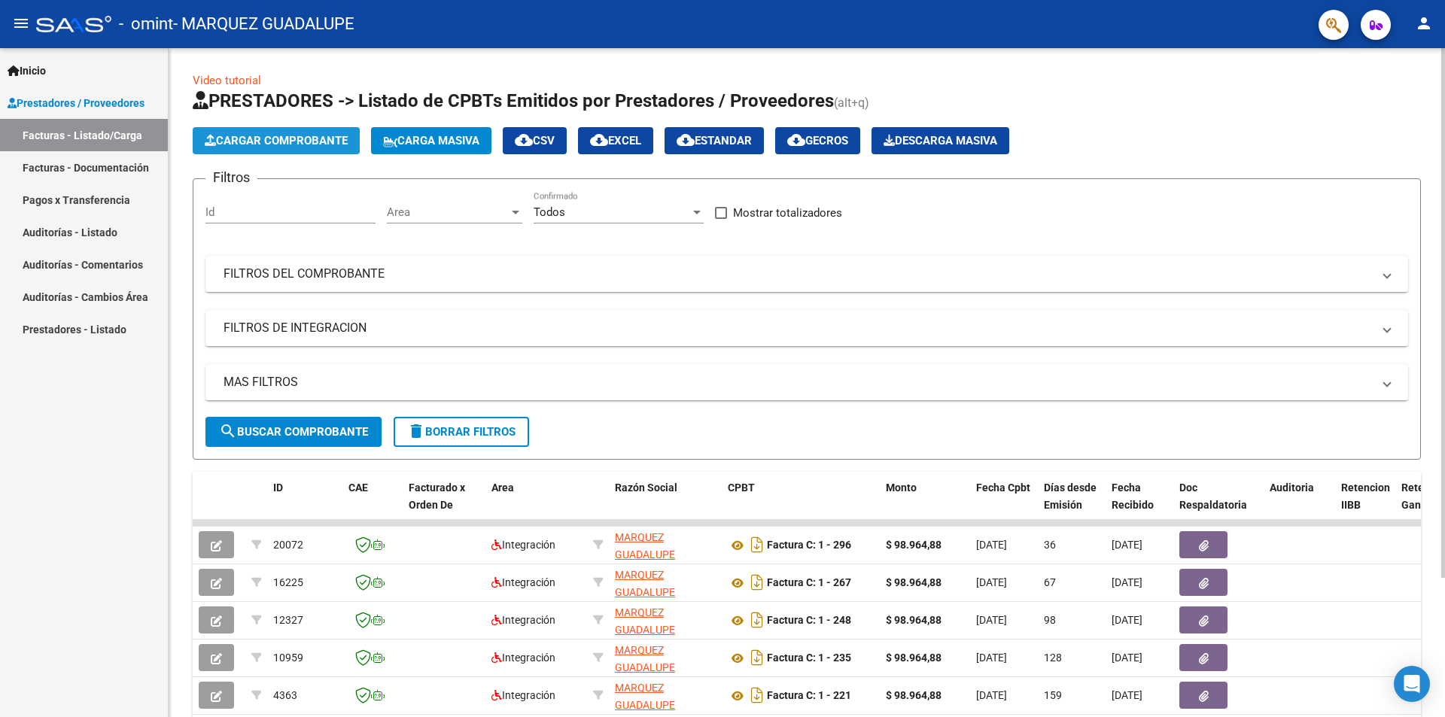
click at [240, 144] on span "Cargar Comprobante" at bounding box center [276, 141] width 143 height 14
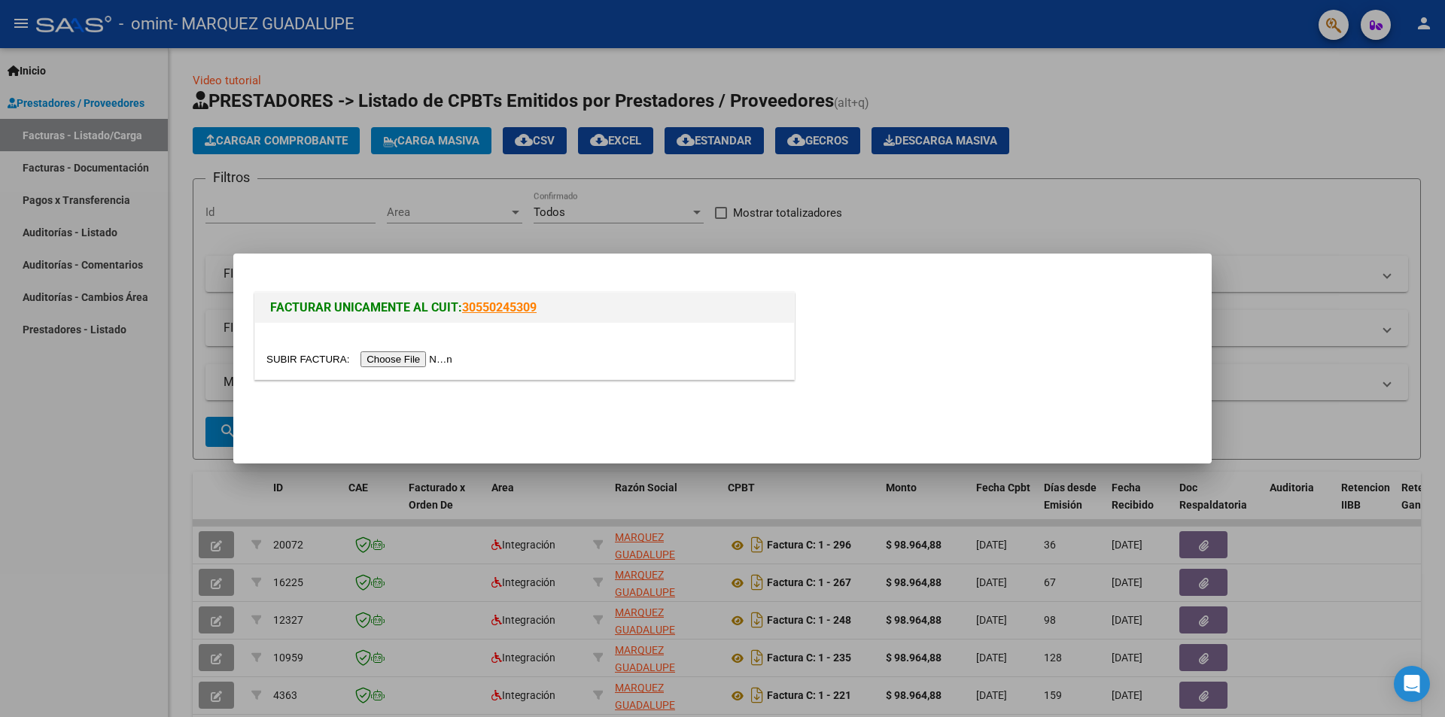
click at [397, 365] on input "file" at bounding box center [361, 360] width 190 height 16
click at [416, 362] on input "file" at bounding box center [361, 360] width 190 height 16
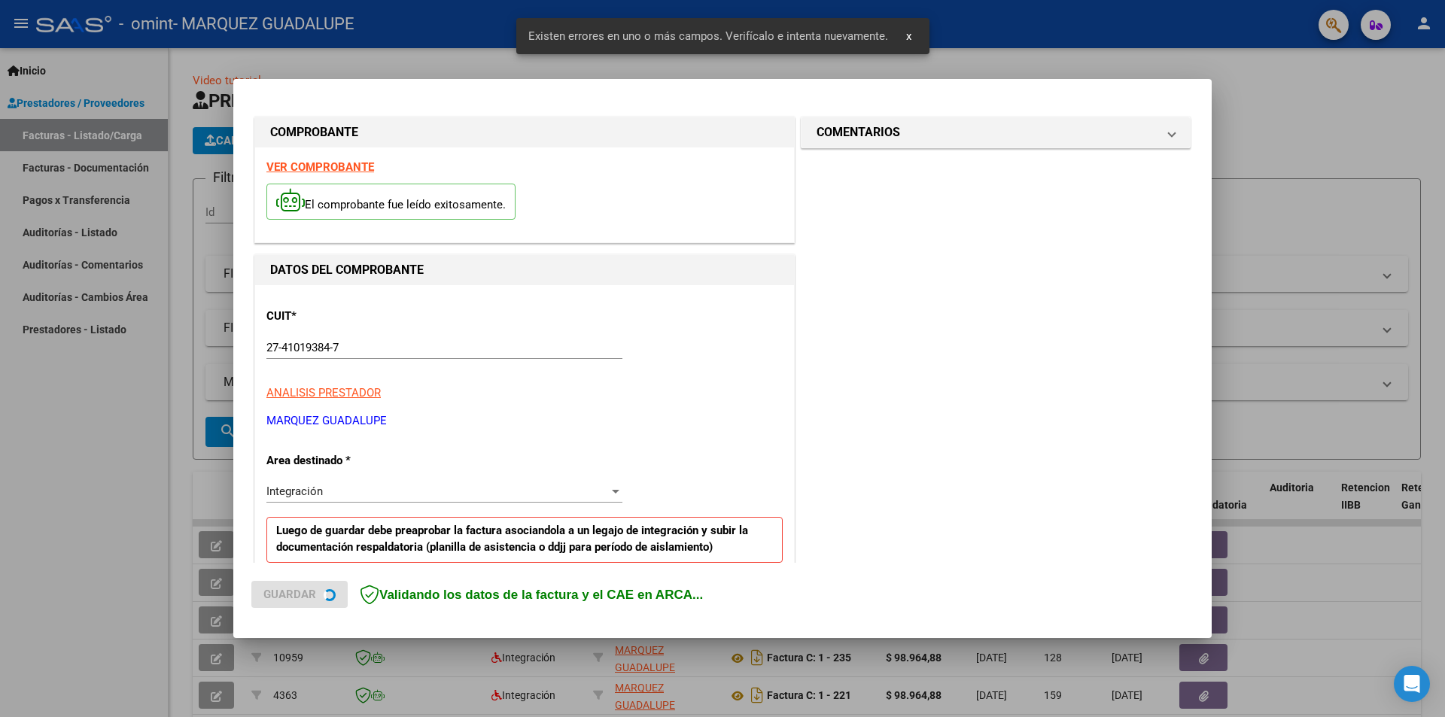
scroll to position [263, 0]
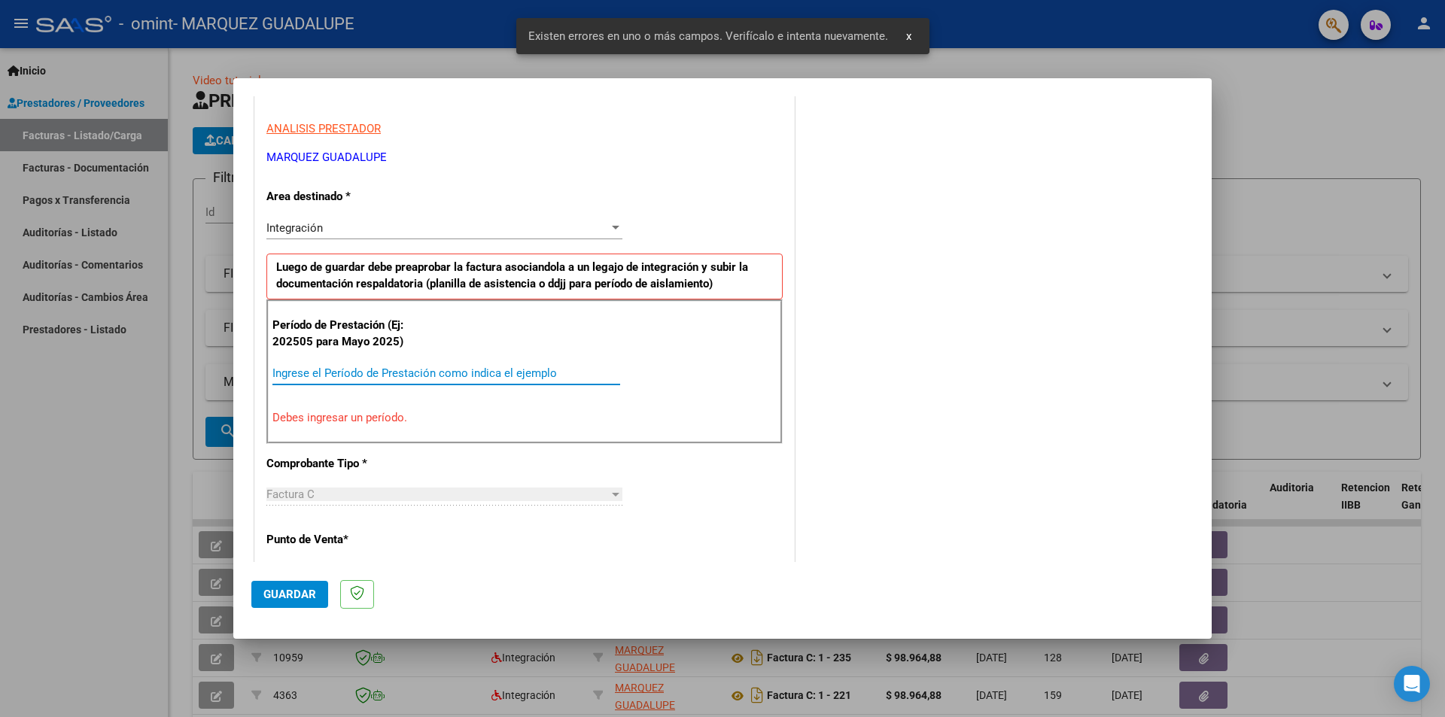
click at [309, 373] on input "Ingrese el Período de Prestación como indica el ejemplo" at bounding box center [447, 374] width 348 height 14
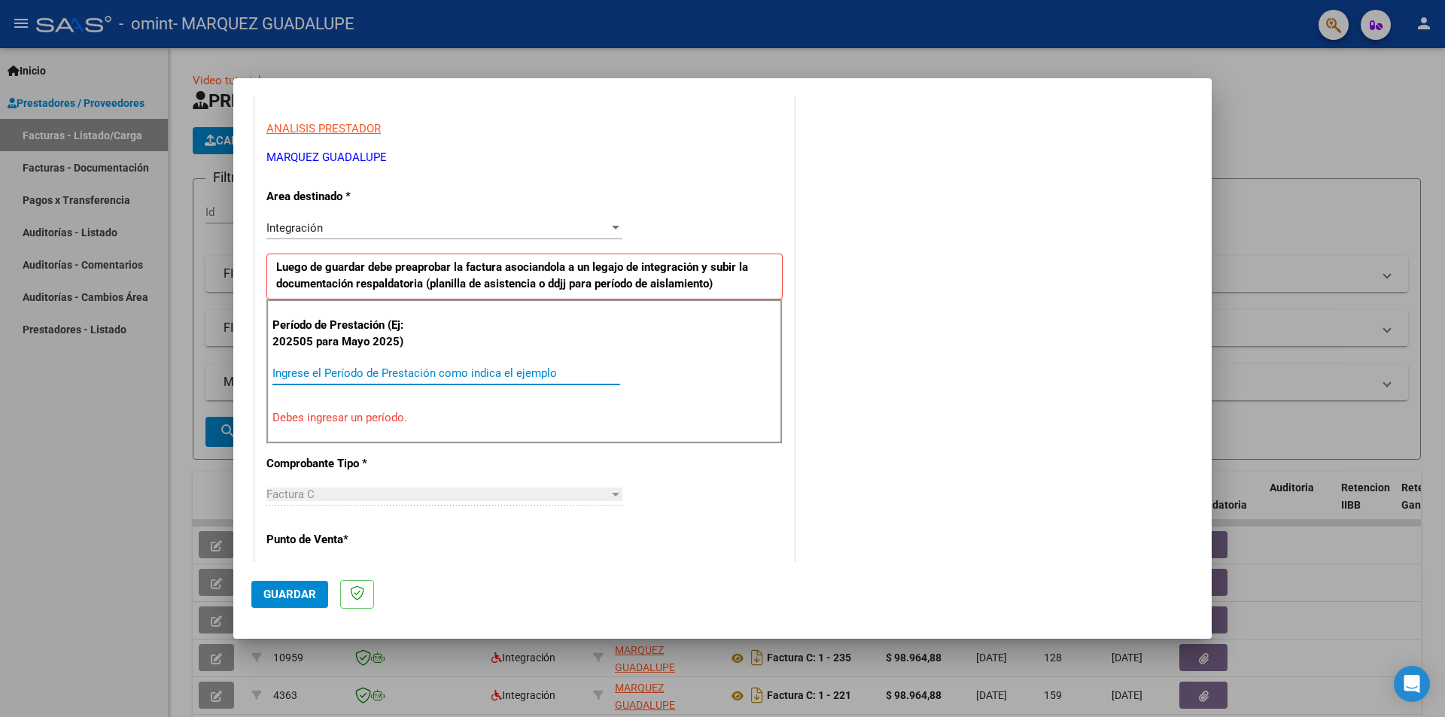
click at [313, 368] on input "Ingrese el Período de Prestación como indica el ejemplo" at bounding box center [447, 374] width 348 height 14
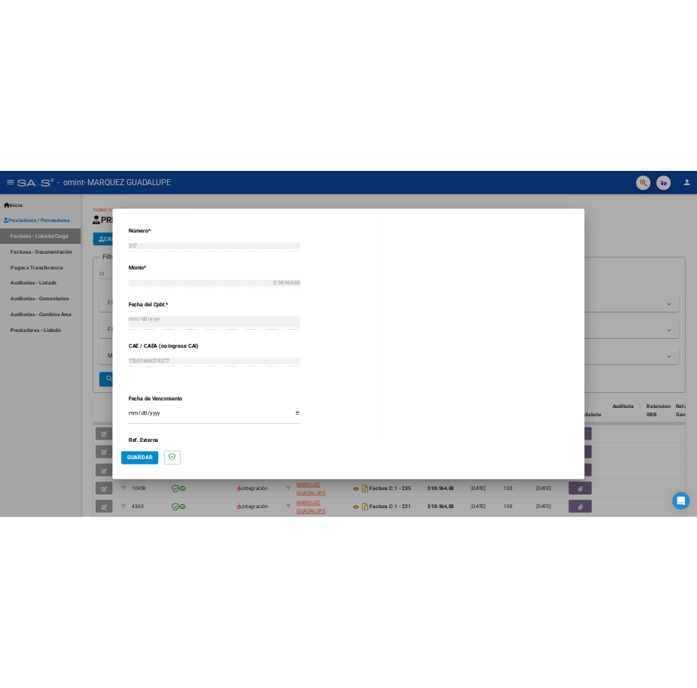
scroll to position [790, 0]
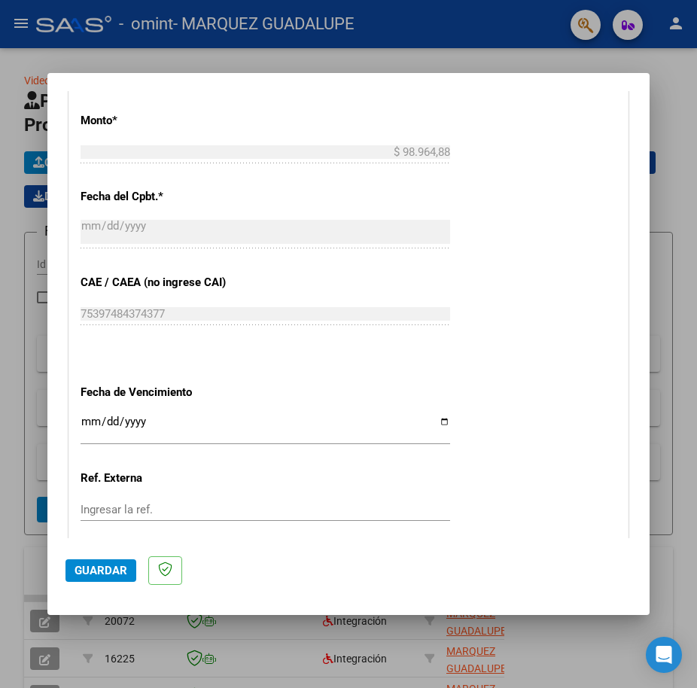
type input "202509"
click at [84, 431] on input "Ingresar la fecha" at bounding box center [266, 428] width 370 height 24
click at [438, 423] on input "Ingresar la fecha" at bounding box center [266, 428] width 370 height 24
type input "2025-11-30"
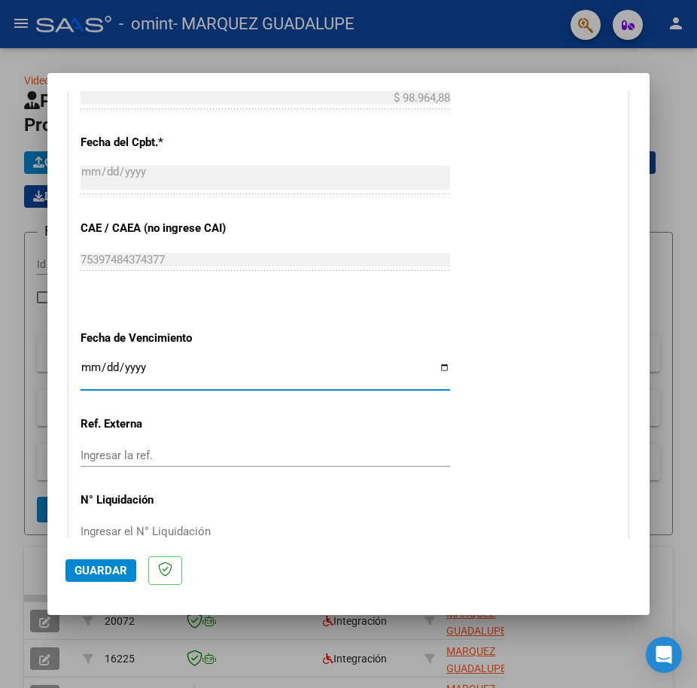
scroll to position [924, 0]
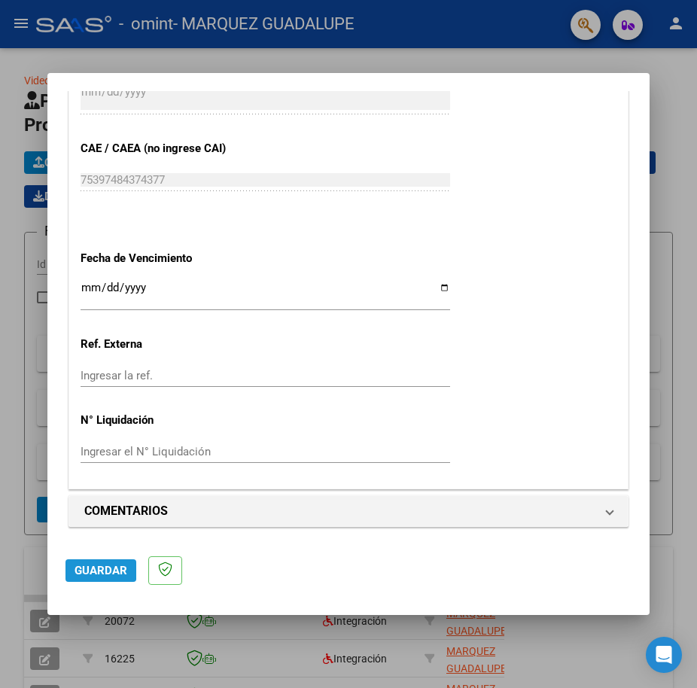
click at [93, 565] on span "Guardar" at bounding box center [101, 571] width 53 height 14
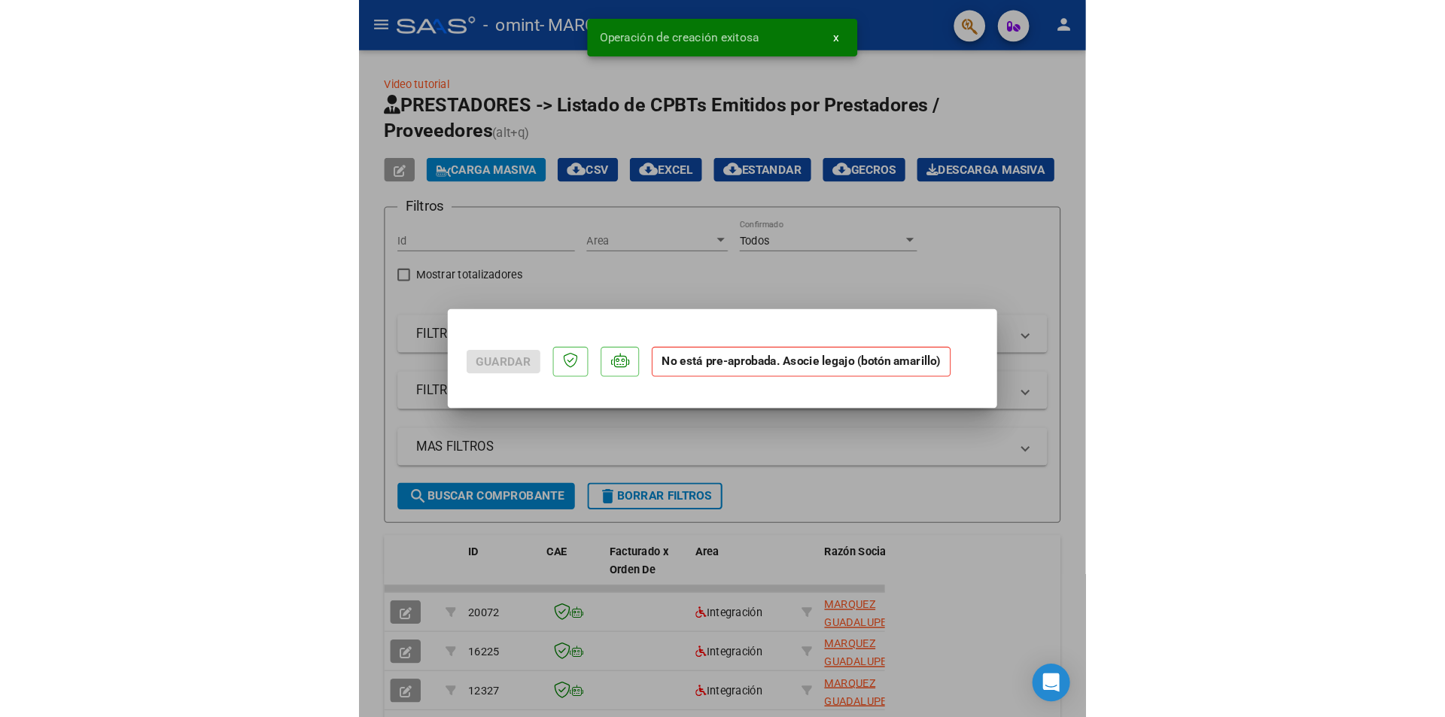
scroll to position [0, 0]
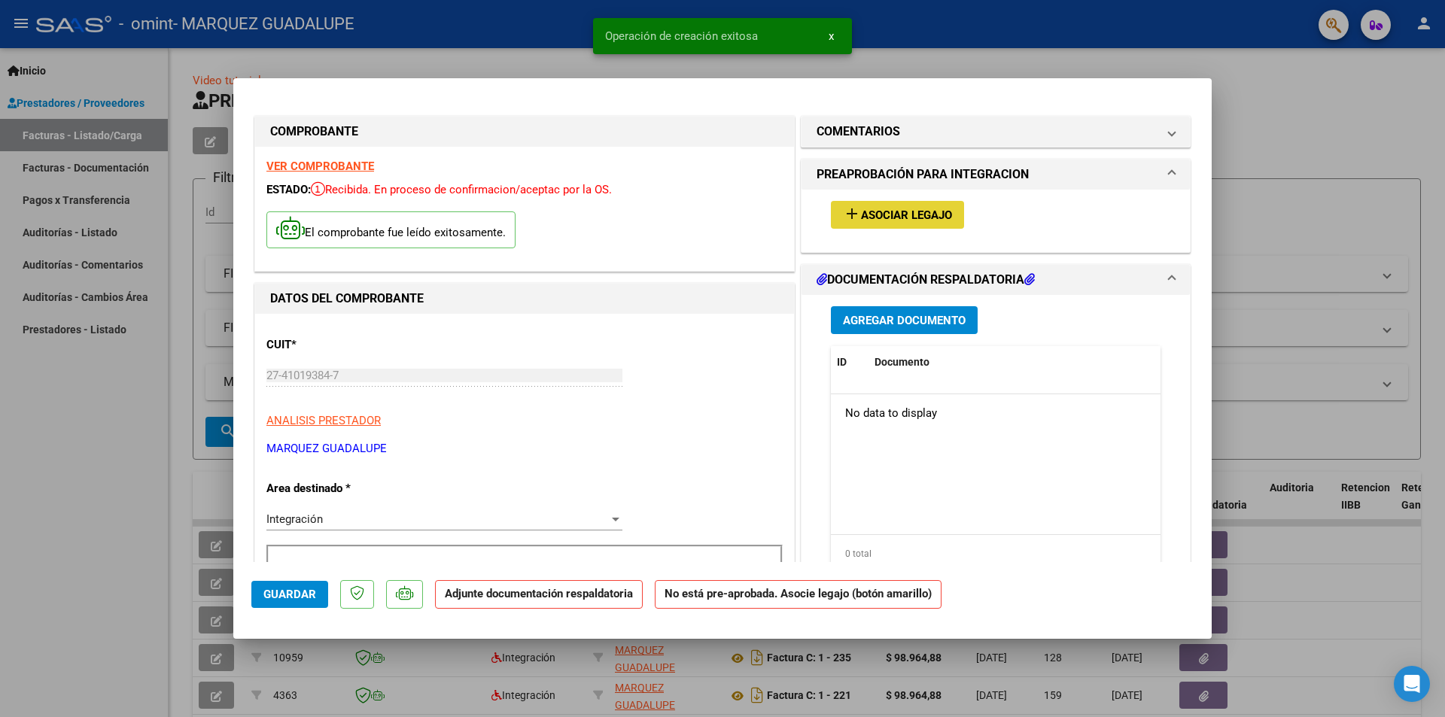
click at [917, 208] on span "add Asociar Legajo" at bounding box center [897, 215] width 109 height 14
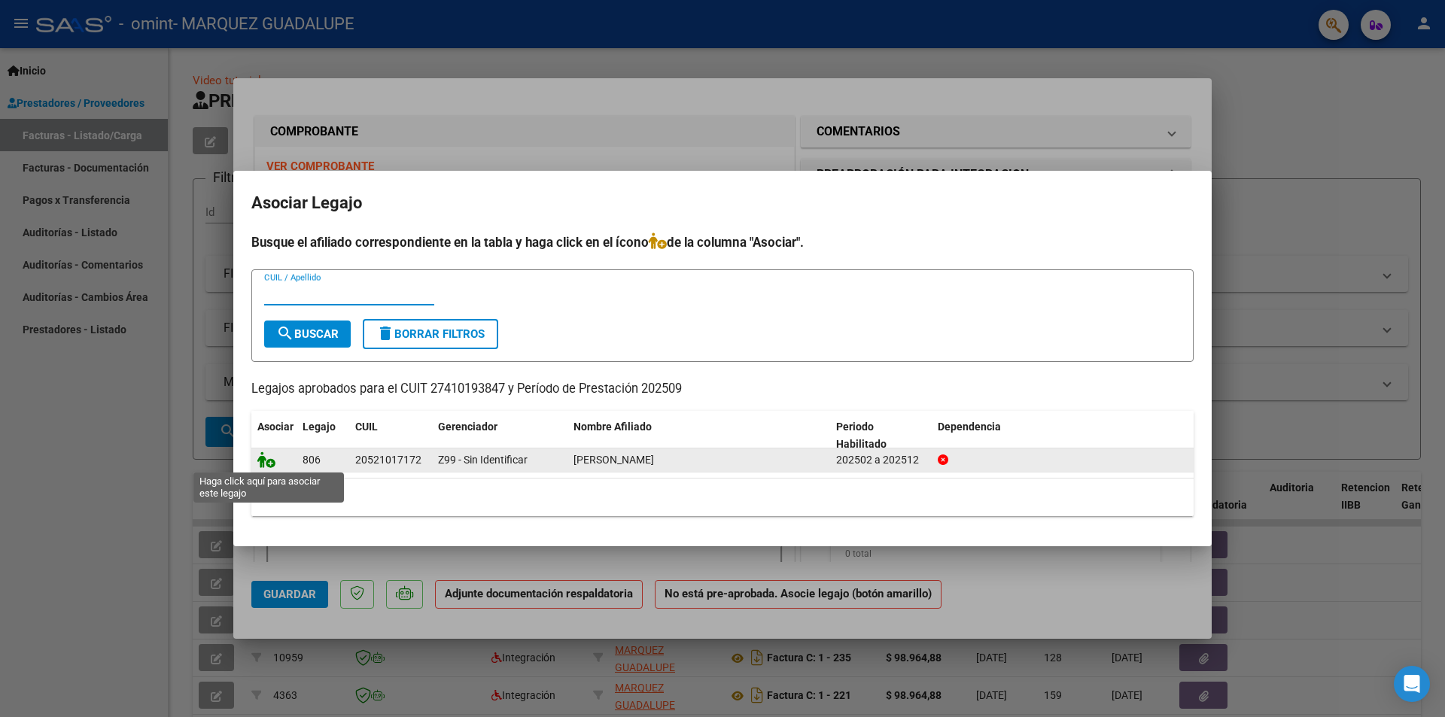
click at [264, 460] on icon at bounding box center [266, 460] width 18 height 17
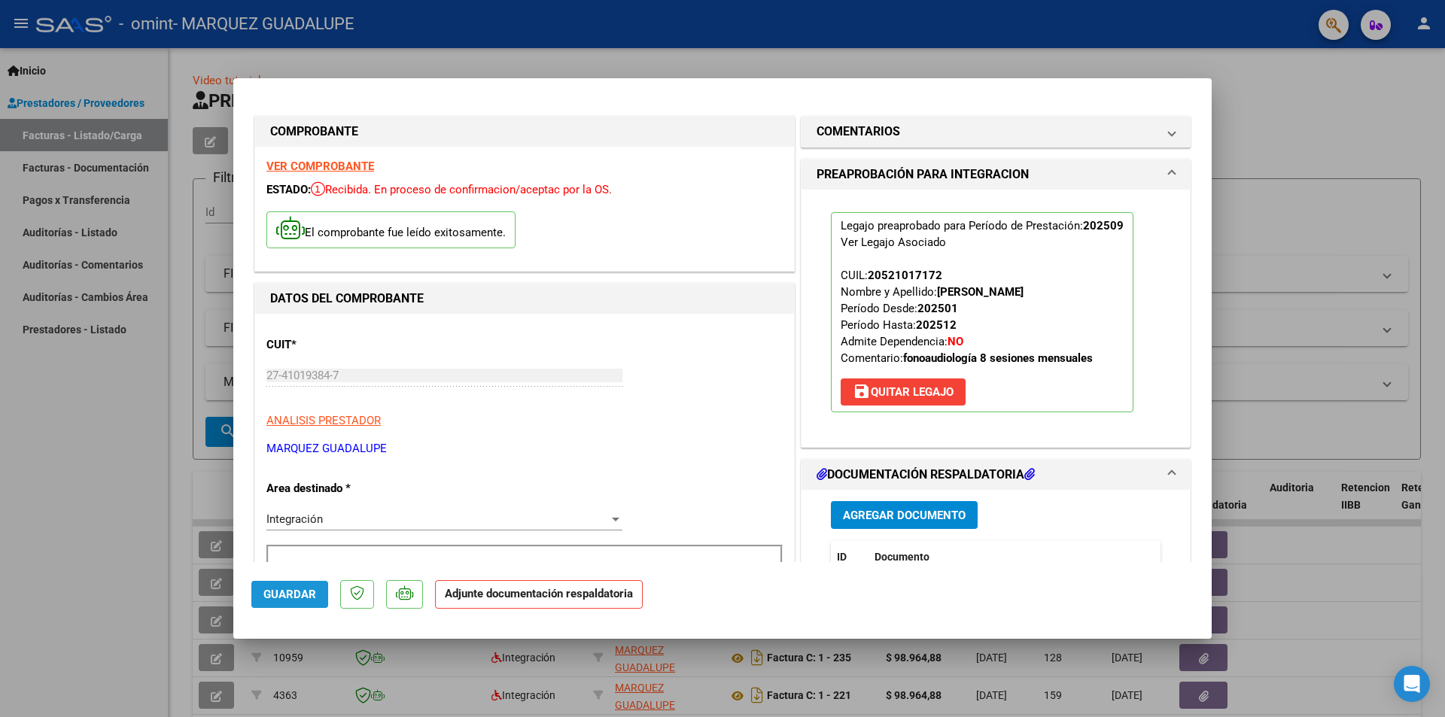
click at [301, 608] on button "Guardar" at bounding box center [289, 594] width 77 height 27
click at [1383, 123] on div at bounding box center [722, 358] width 1445 height 717
type input "$ 0,00"
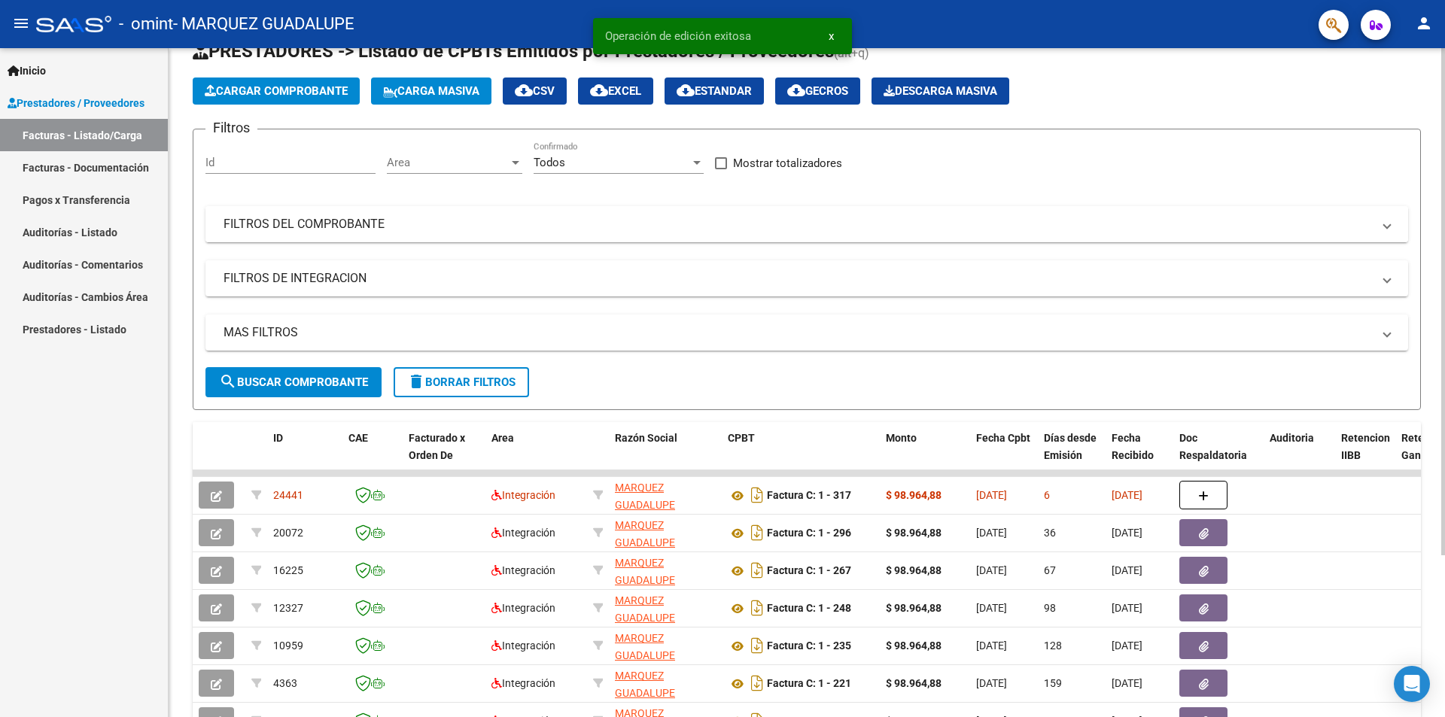
scroll to position [75, 0]
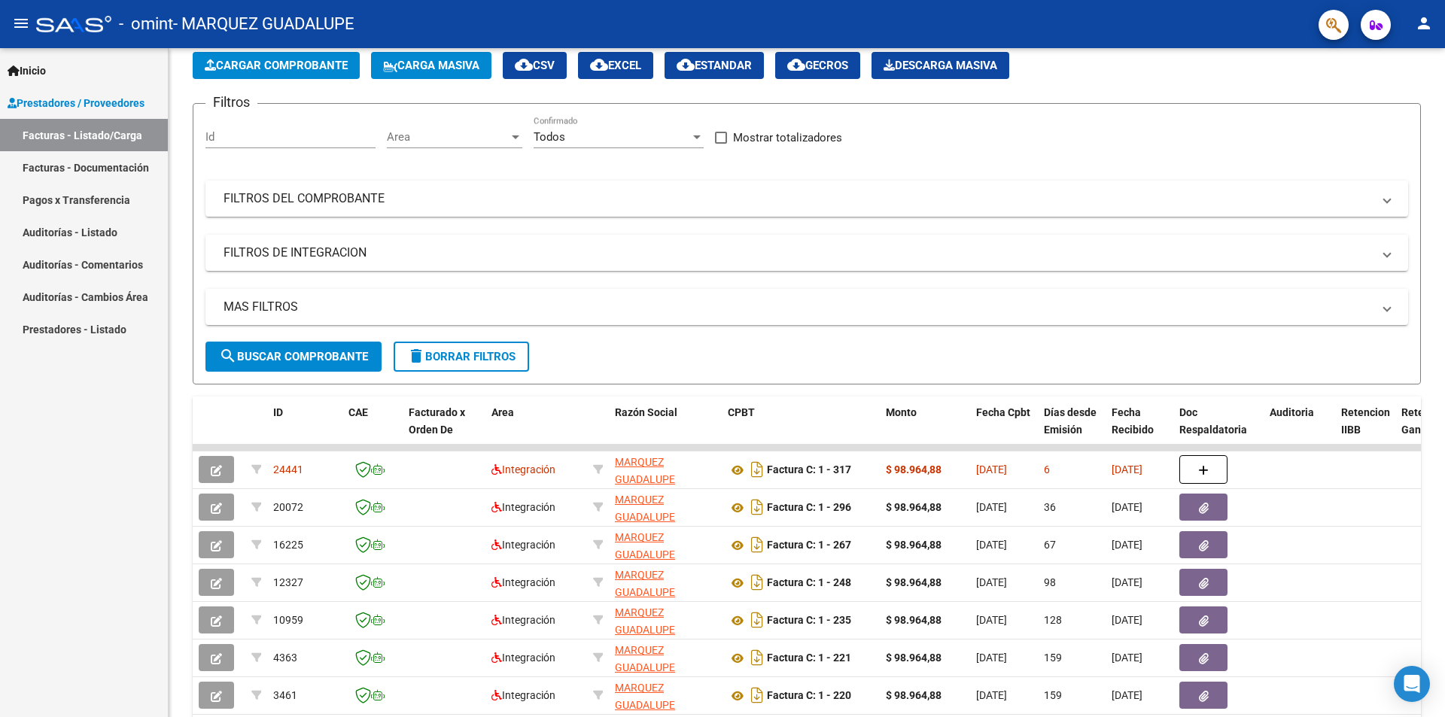
click at [39, 64] on span "Inicio" at bounding box center [27, 70] width 38 height 17
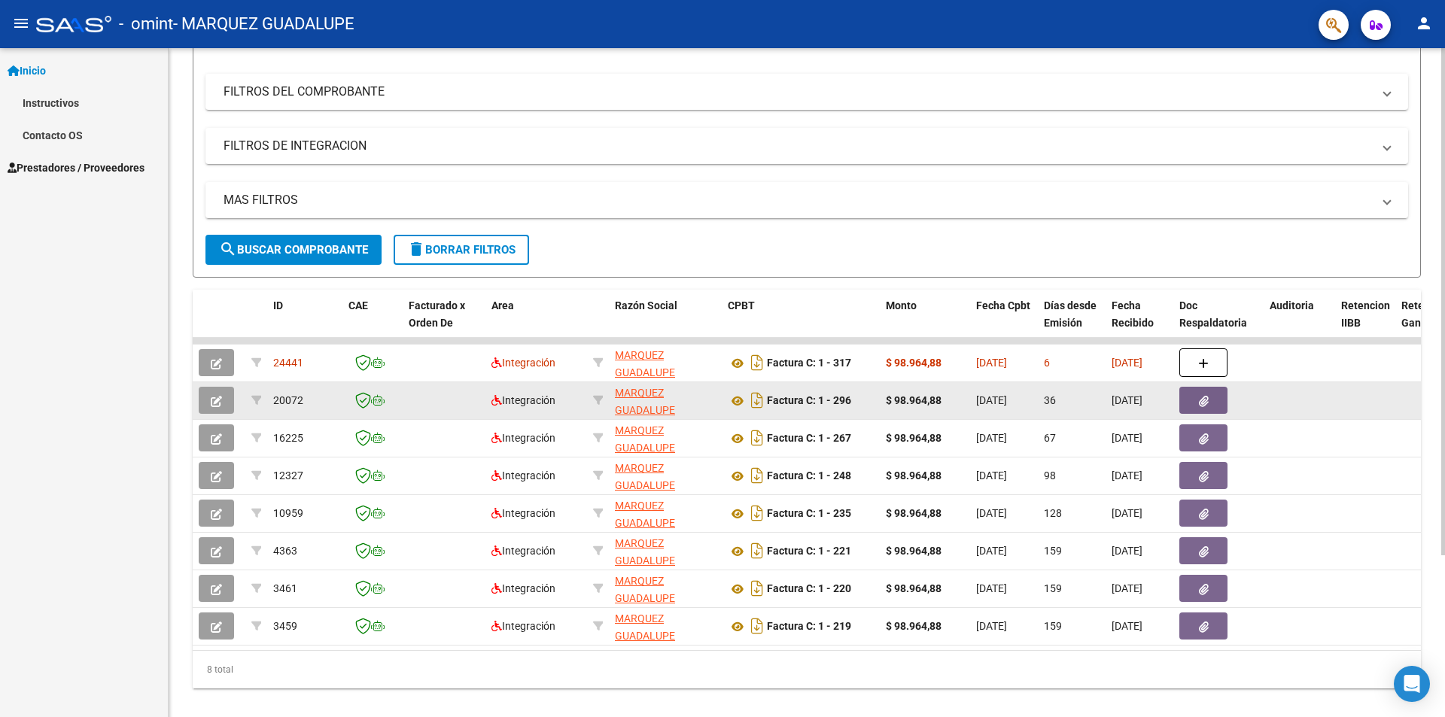
scroll to position [213, 0]
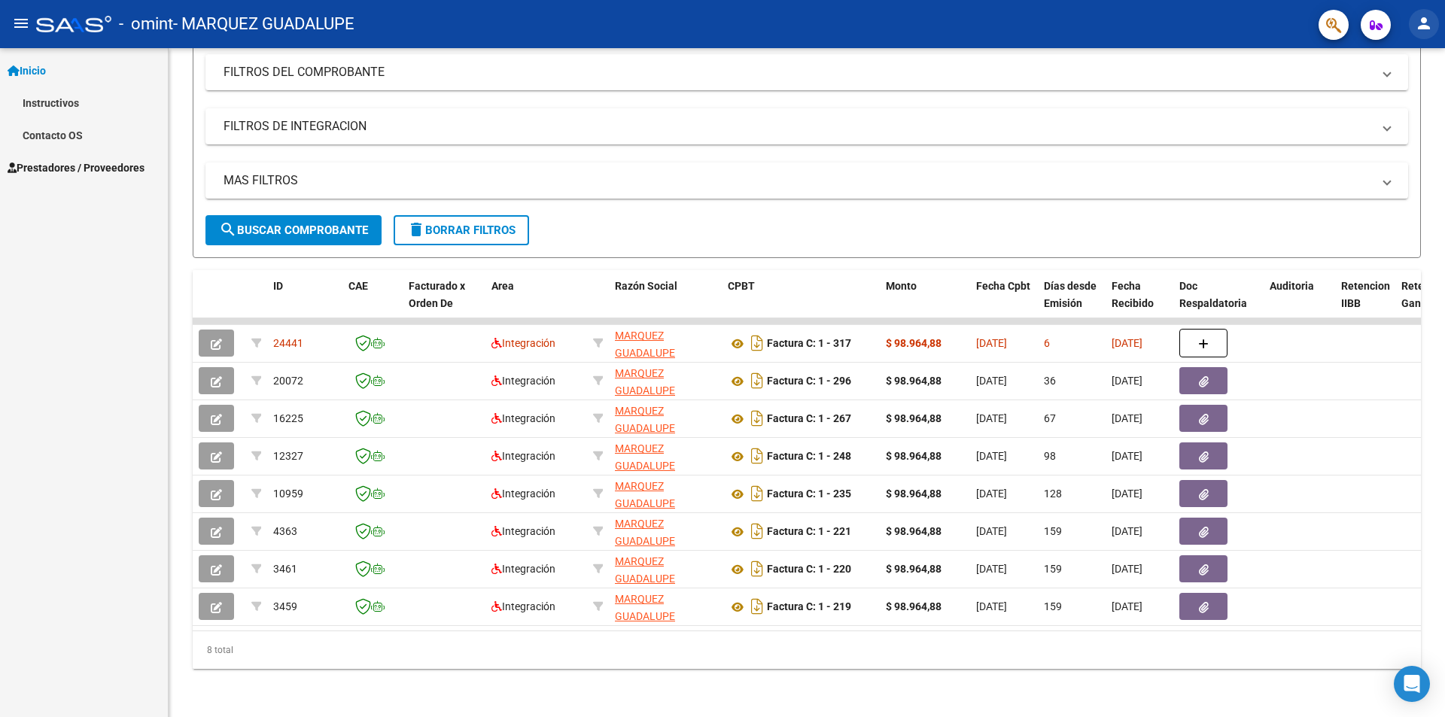
click at [1417, 26] on mat-icon "person" at bounding box center [1424, 23] width 18 height 18
click at [1395, 100] on button "exit_to_app Salir" at bounding box center [1394, 99] width 92 height 36
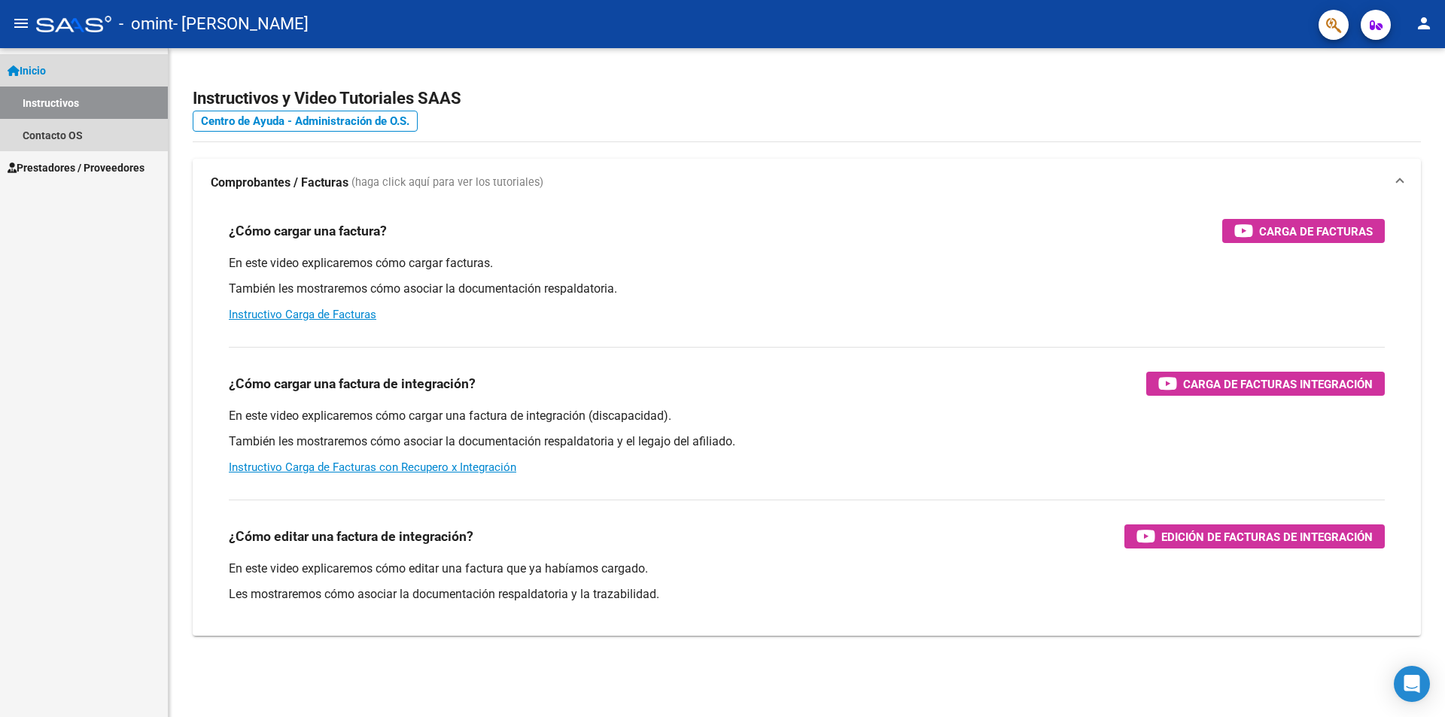
click at [63, 99] on link "Instructivos" at bounding box center [84, 103] width 168 height 32
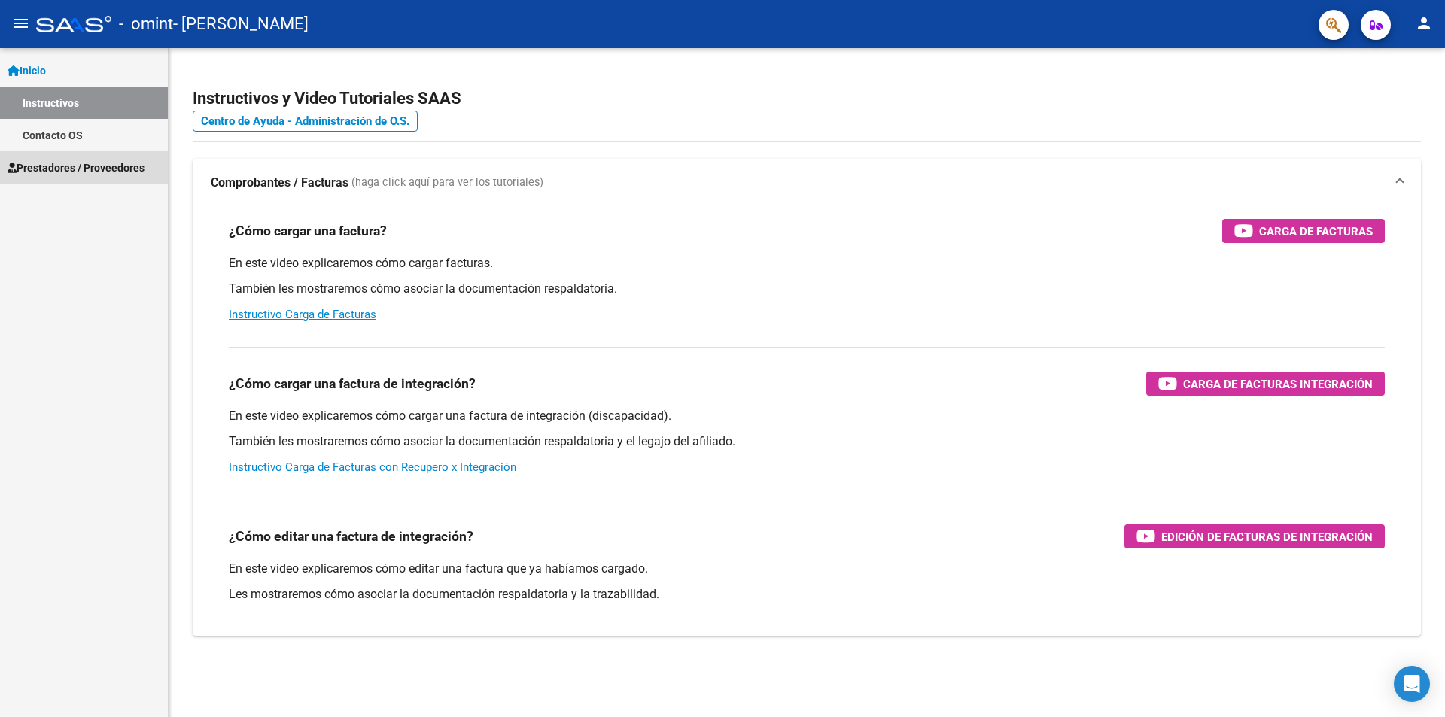
click at [72, 168] on span "Prestadores / Proveedores" at bounding box center [76, 168] width 137 height 17
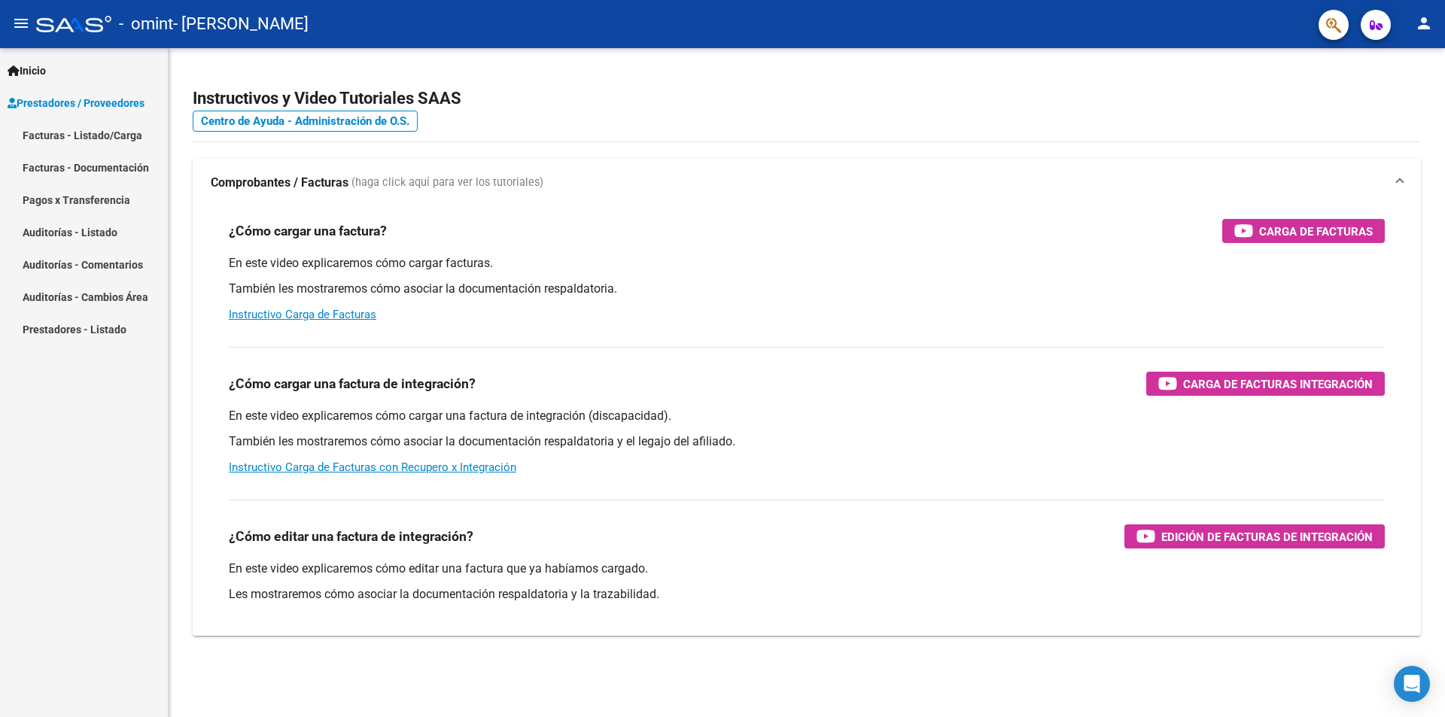
click at [72, 128] on link "Facturas - Listado/Carga" at bounding box center [84, 135] width 168 height 32
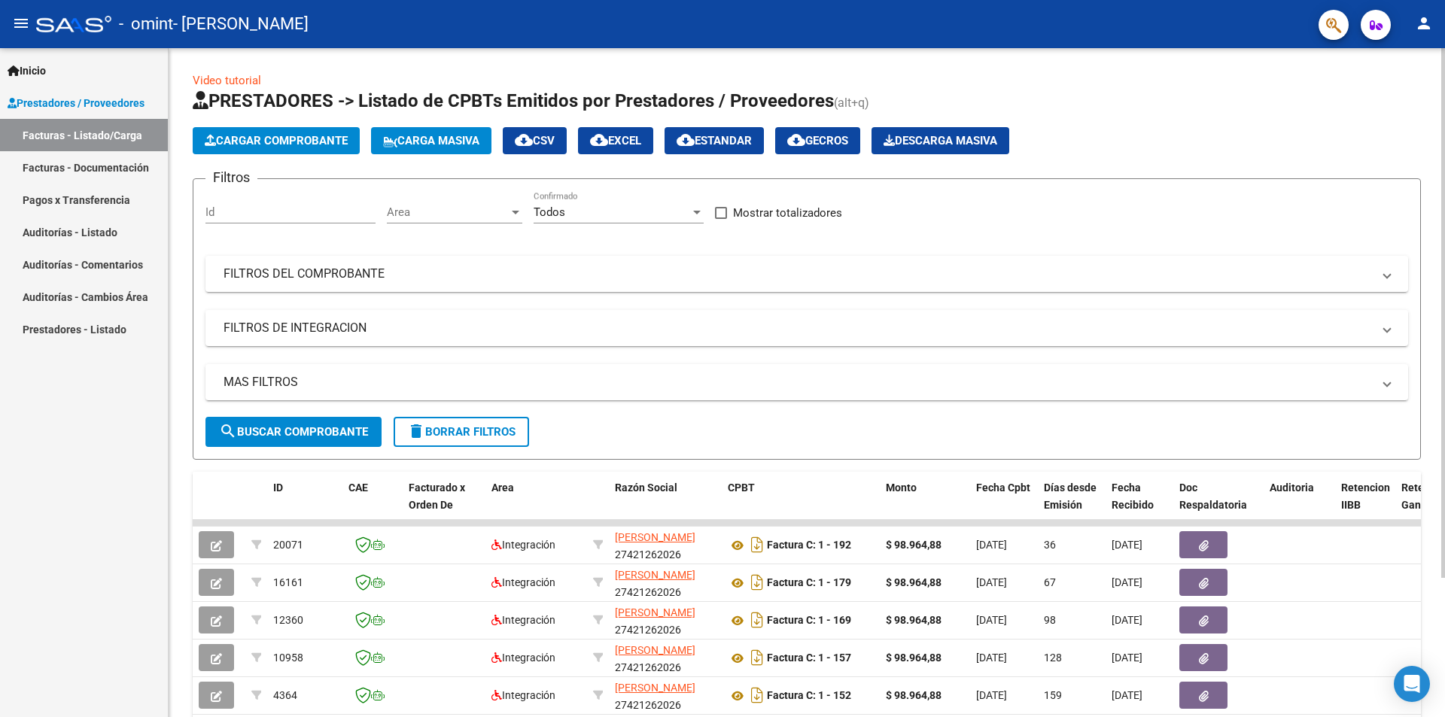
click at [306, 126] on app-list-header "PRESTADORES -> Listado de CPBTs Emitidos por Prestadores / Proveedores (alt+q) …" at bounding box center [807, 274] width 1229 height 371
click at [281, 139] on span "Cargar Comprobante" at bounding box center [276, 141] width 143 height 14
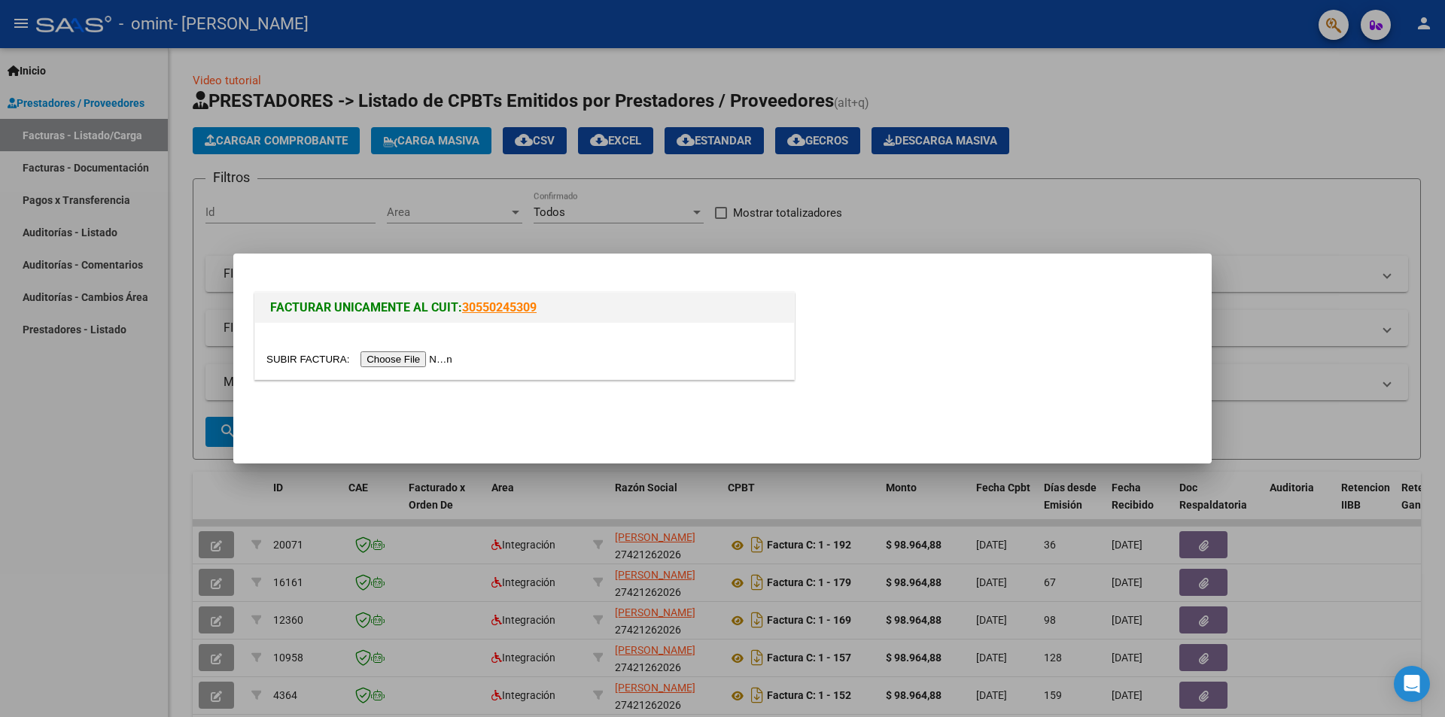
click at [389, 355] on input "file" at bounding box center [361, 360] width 190 height 16
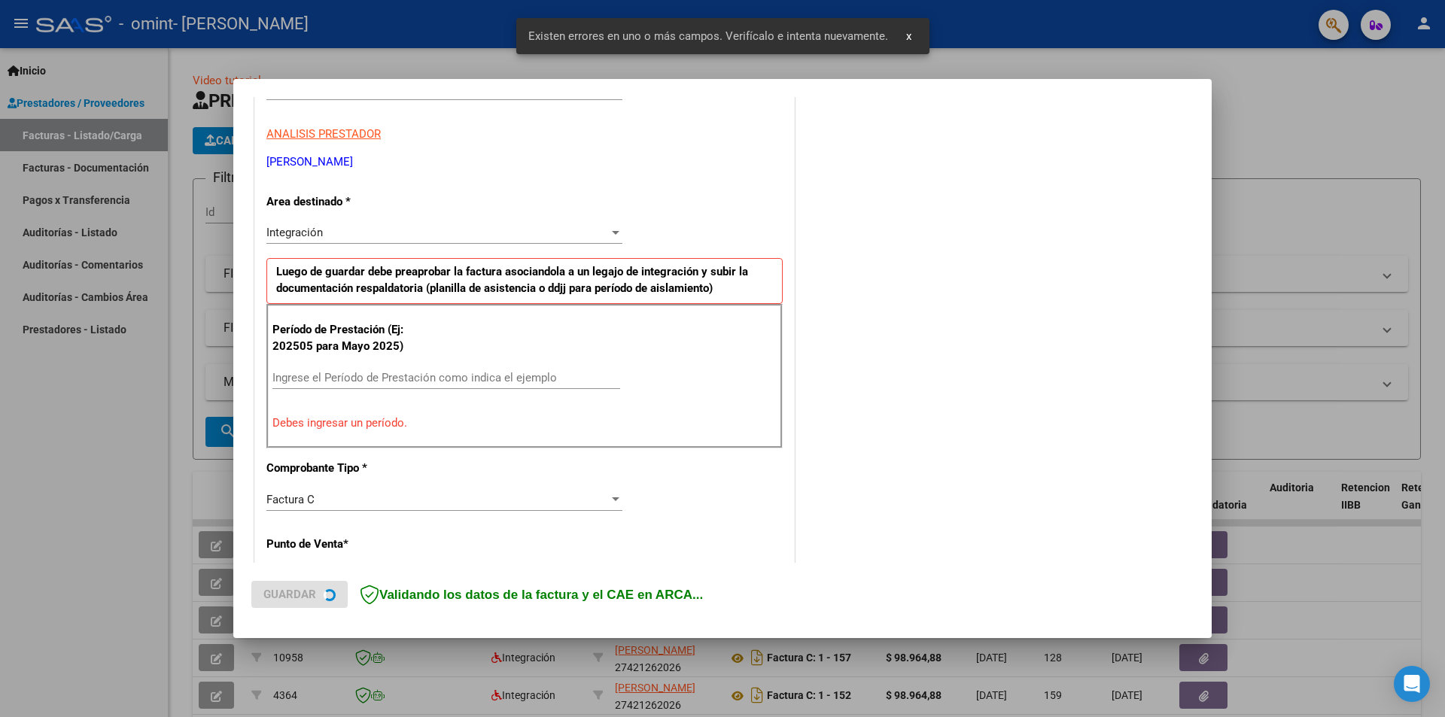
scroll to position [263, 0]
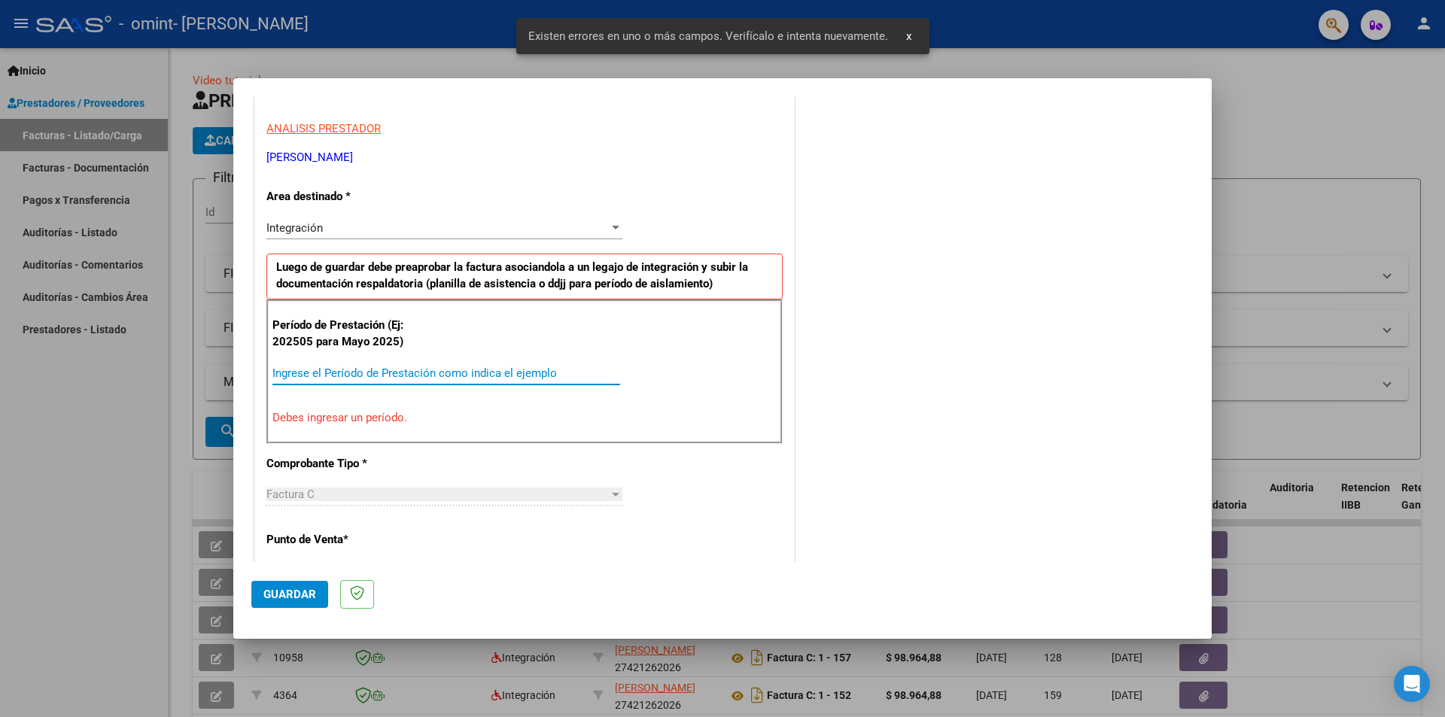
click at [311, 379] on input "Ingrese el Período de Prestación como indica el ejemplo" at bounding box center [447, 374] width 348 height 14
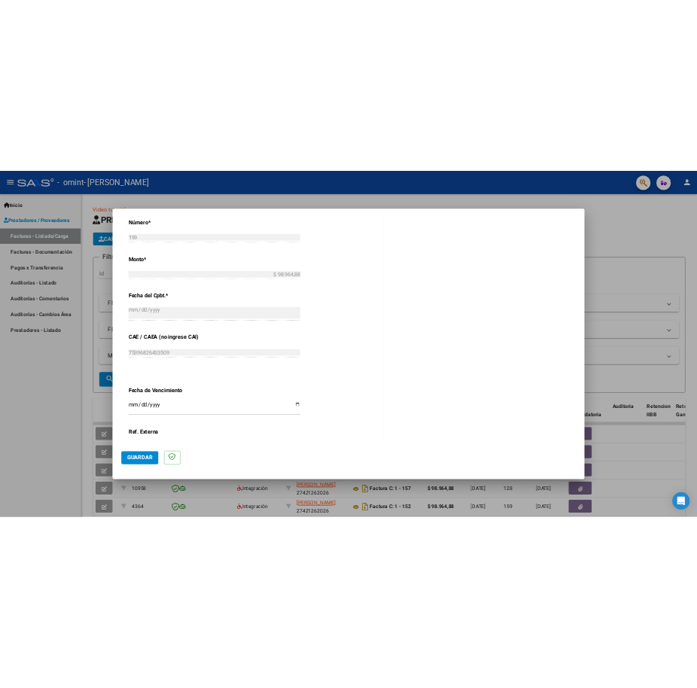
scroll to position [790, 0]
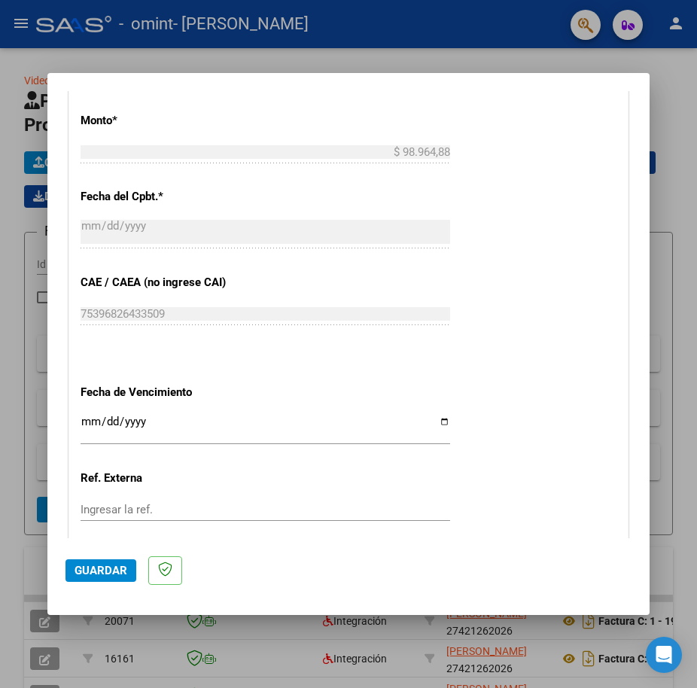
type input "202509"
click at [438, 428] on input "Ingresar la fecha" at bounding box center [266, 428] width 370 height 24
click at [435, 420] on input "Ingresar la fecha" at bounding box center [266, 428] width 370 height 24
type input "[DATE]"
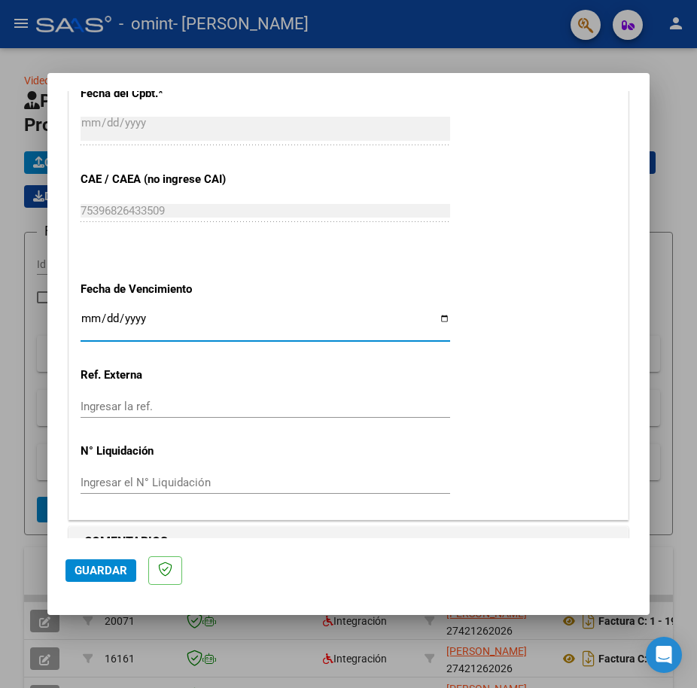
scroll to position [924, 0]
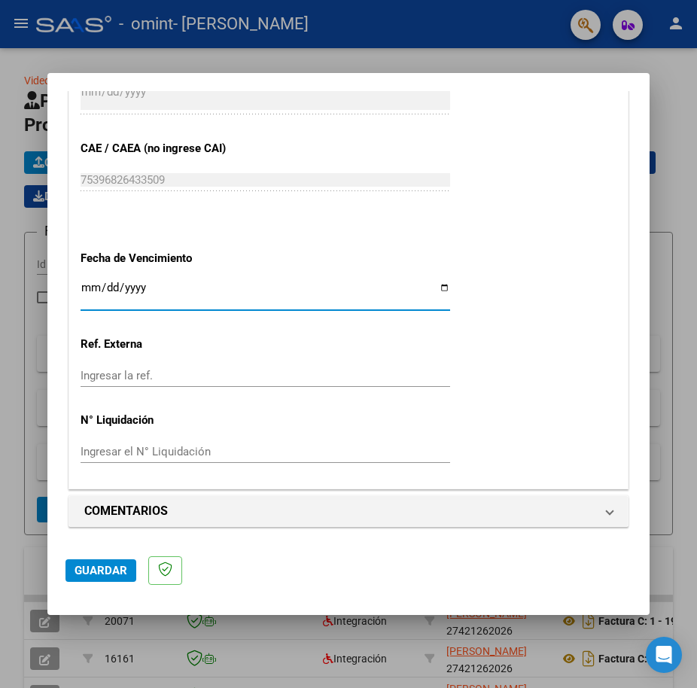
click at [113, 574] on span "Guardar" at bounding box center [101, 571] width 53 height 14
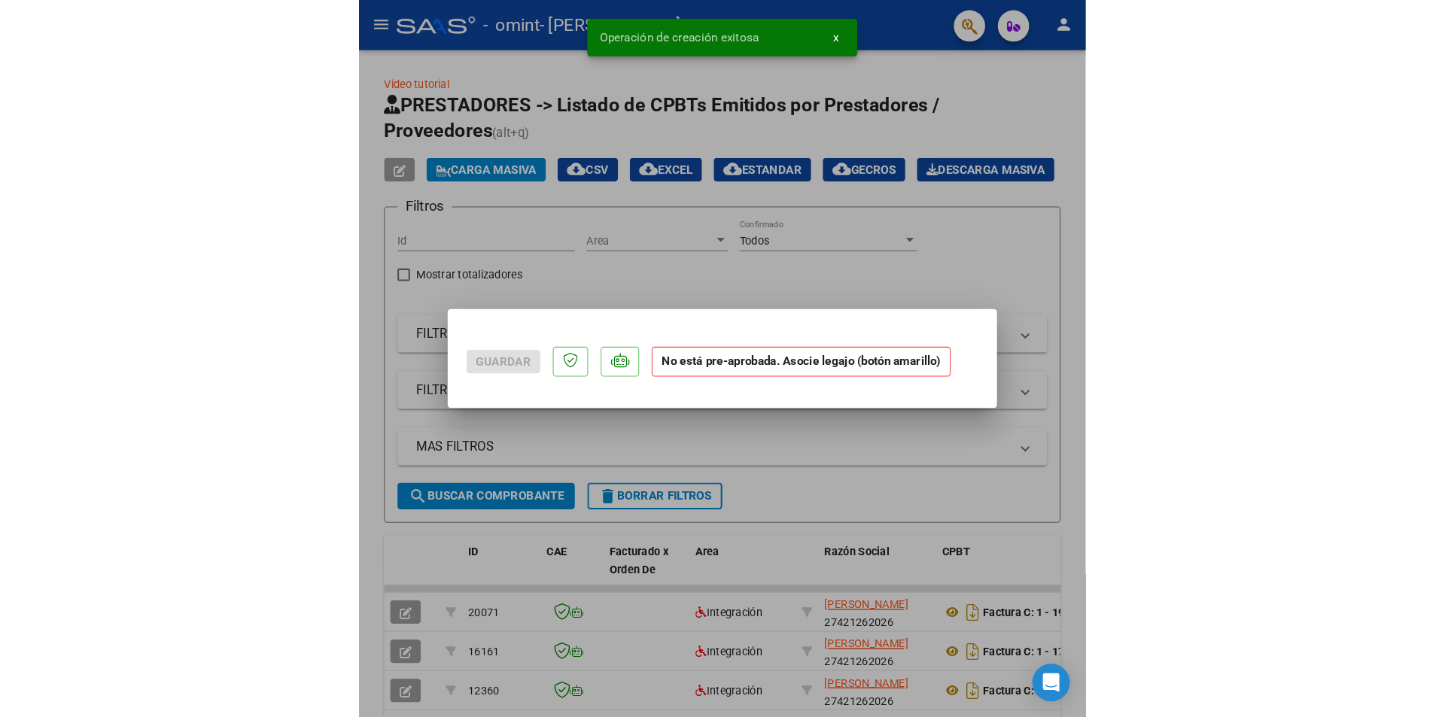
scroll to position [0, 0]
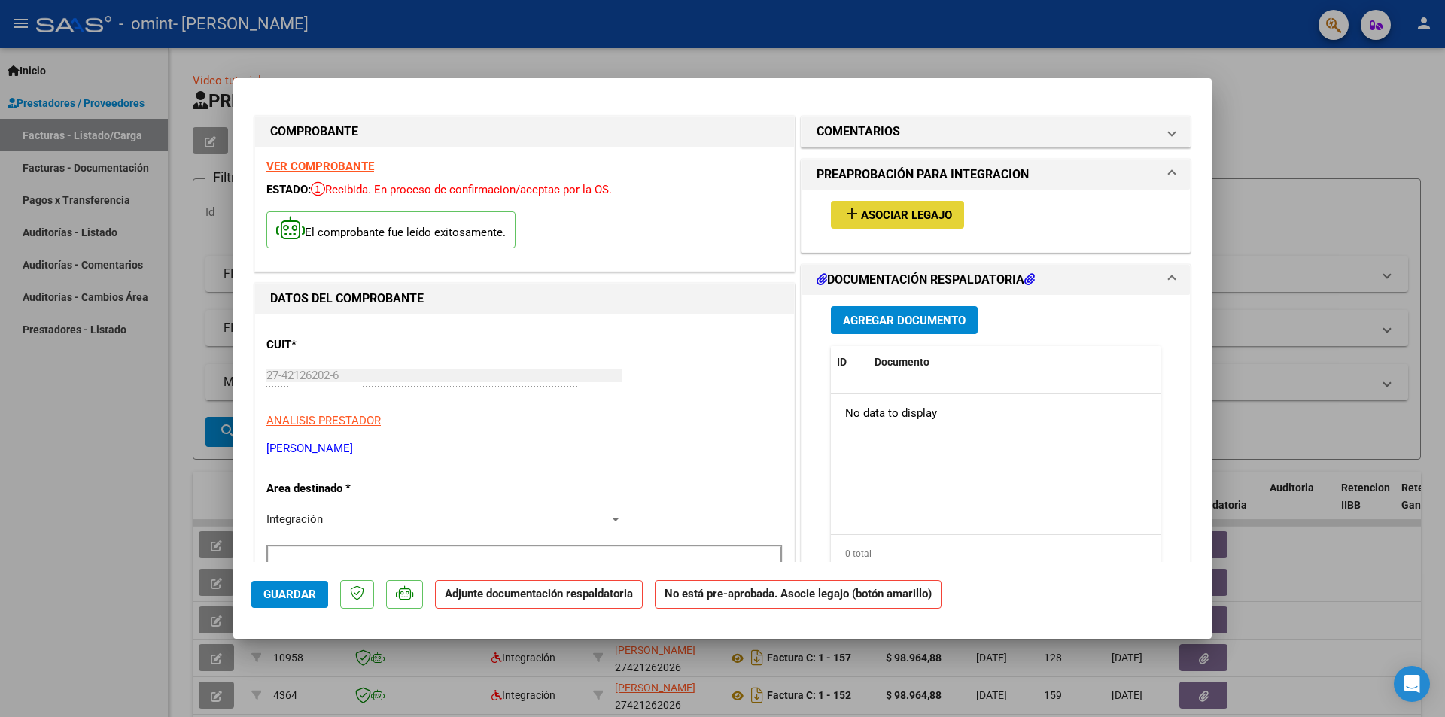
click at [857, 203] on button "add Asociar Legajo" at bounding box center [897, 215] width 133 height 28
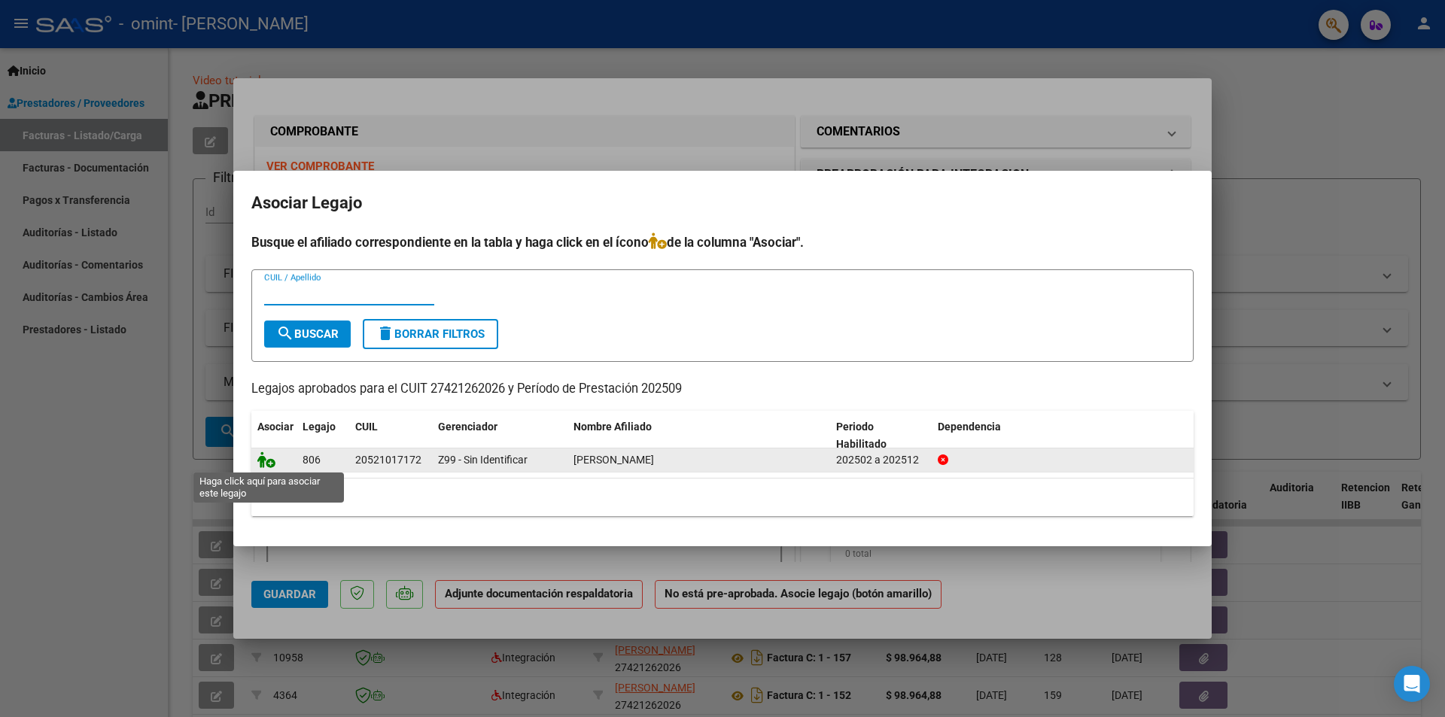
click at [260, 462] on icon at bounding box center [266, 460] width 18 height 17
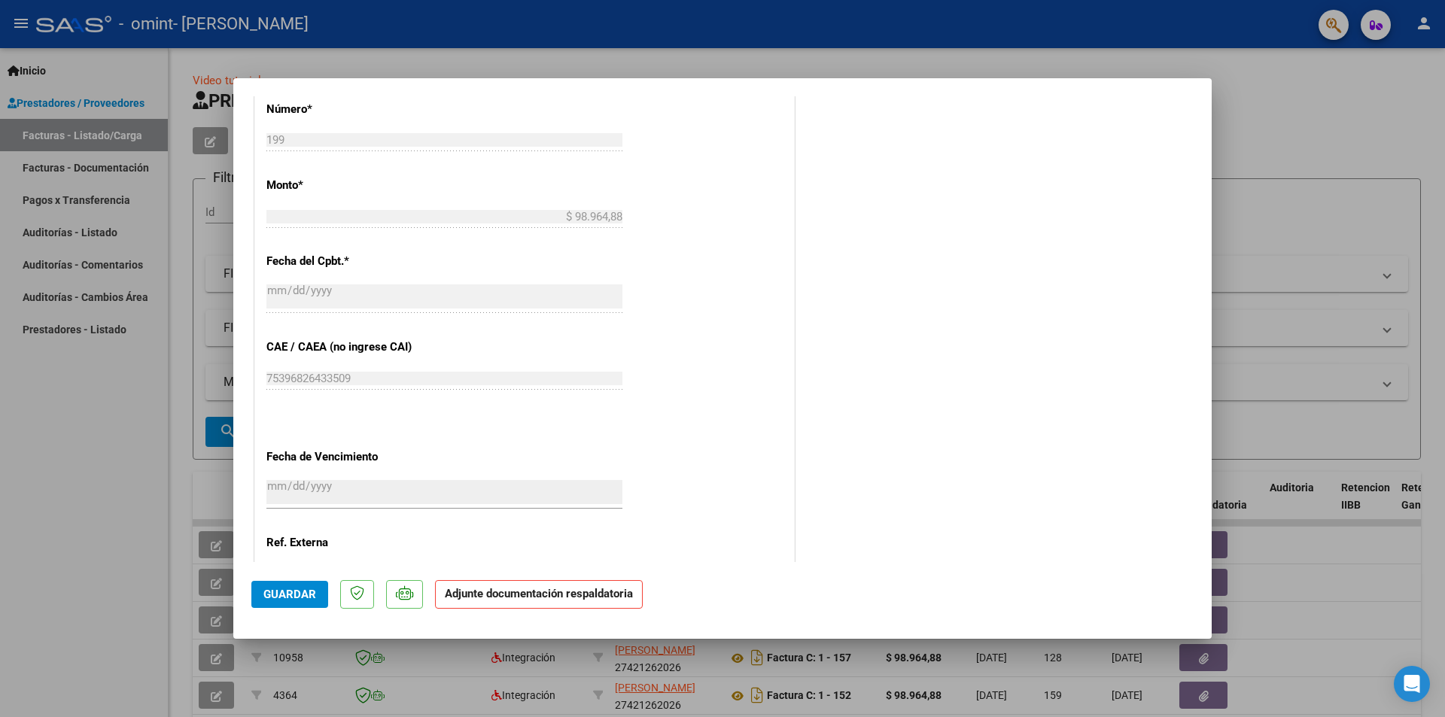
scroll to position [882, 0]
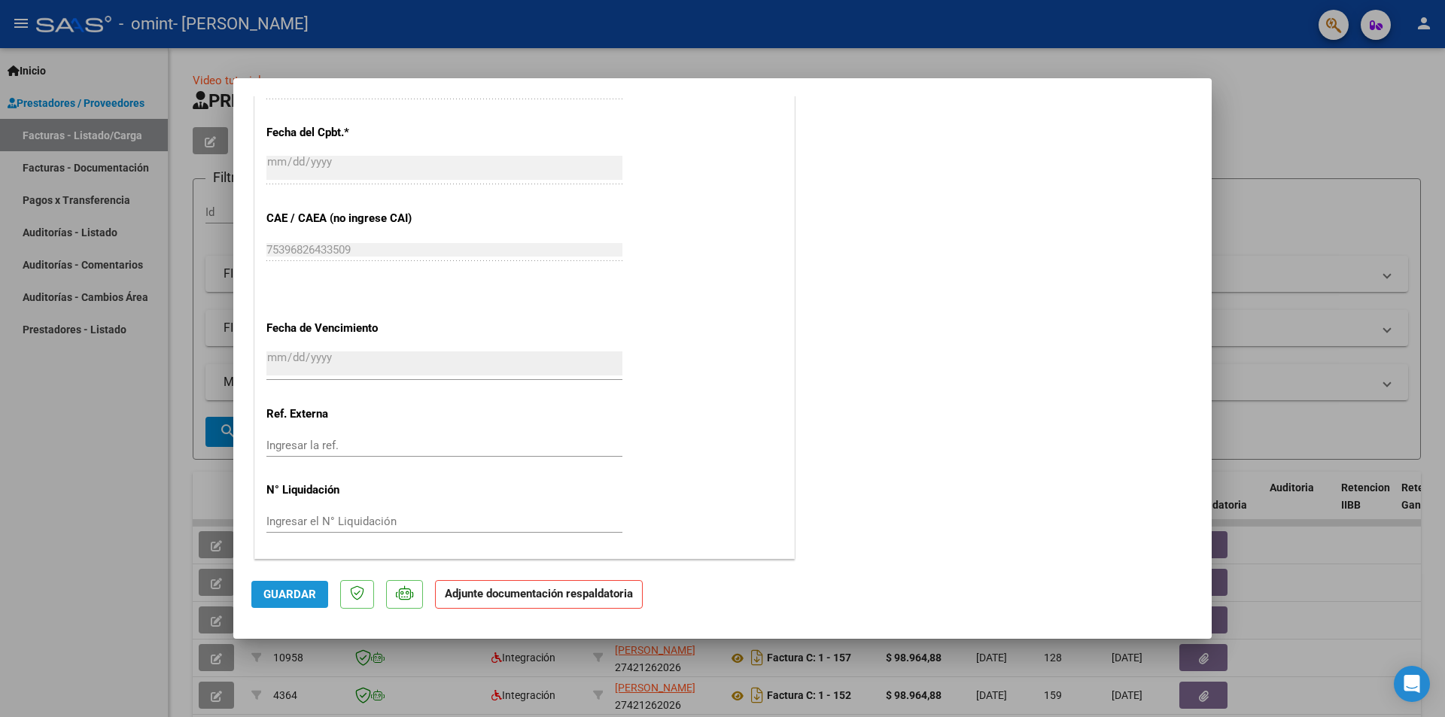
click at [277, 602] on span "Guardar" at bounding box center [289, 595] width 53 height 14
click at [1264, 108] on div at bounding box center [722, 358] width 1445 height 717
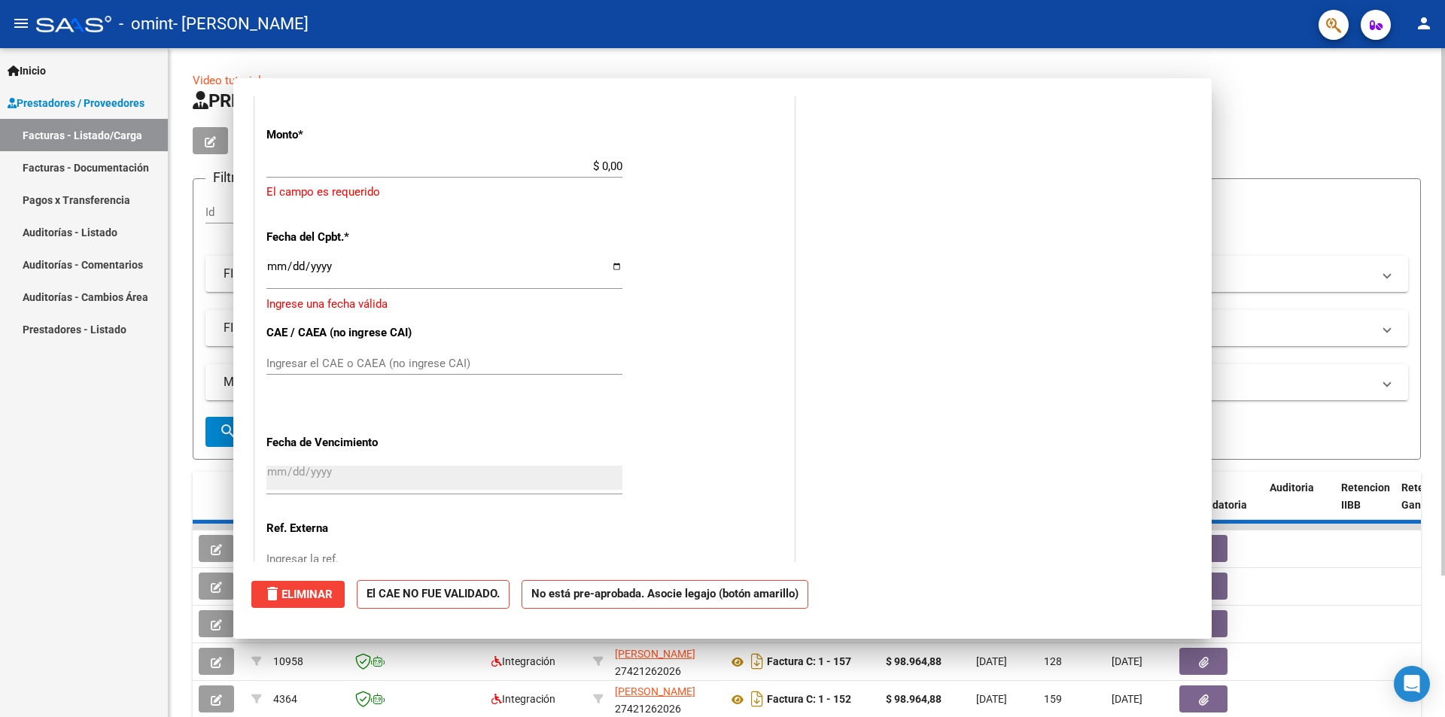
scroll to position [0, 0]
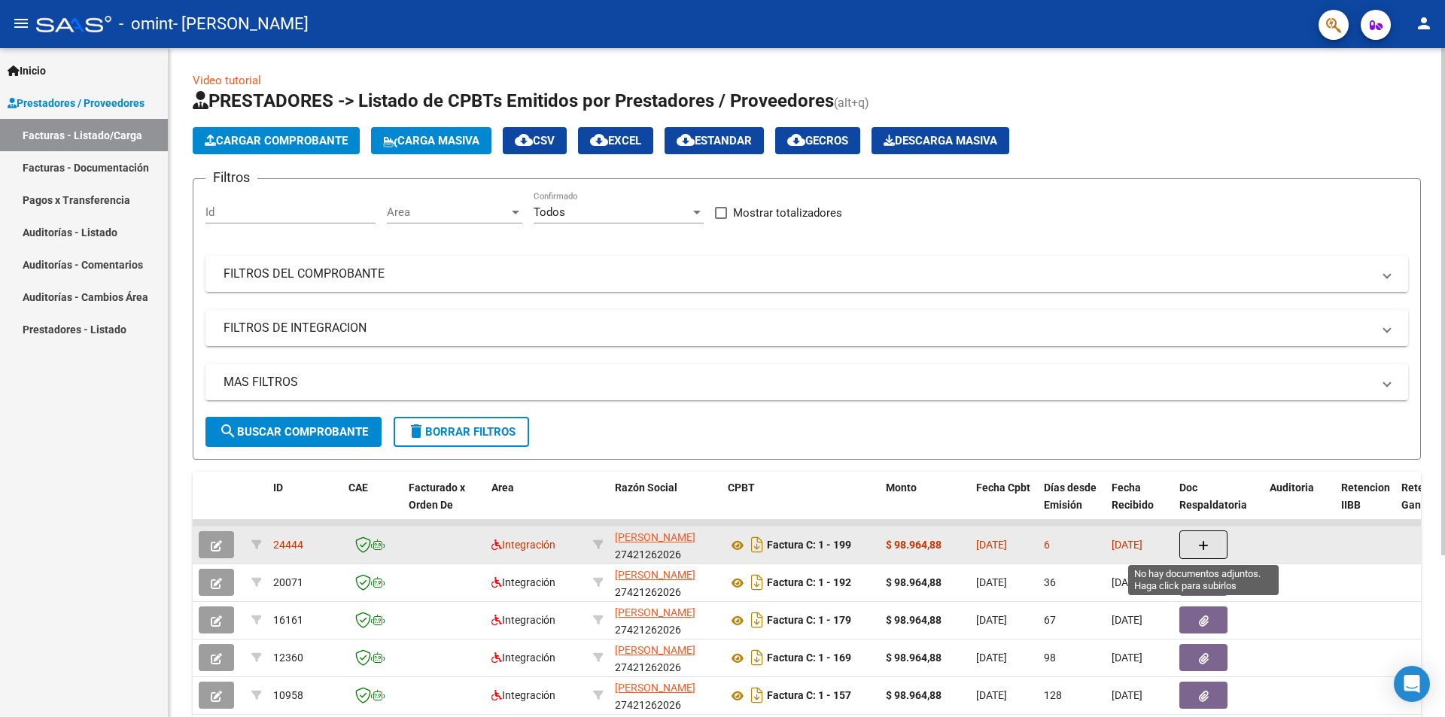
click at [1208, 541] on icon "button" at bounding box center [1203, 546] width 11 height 11
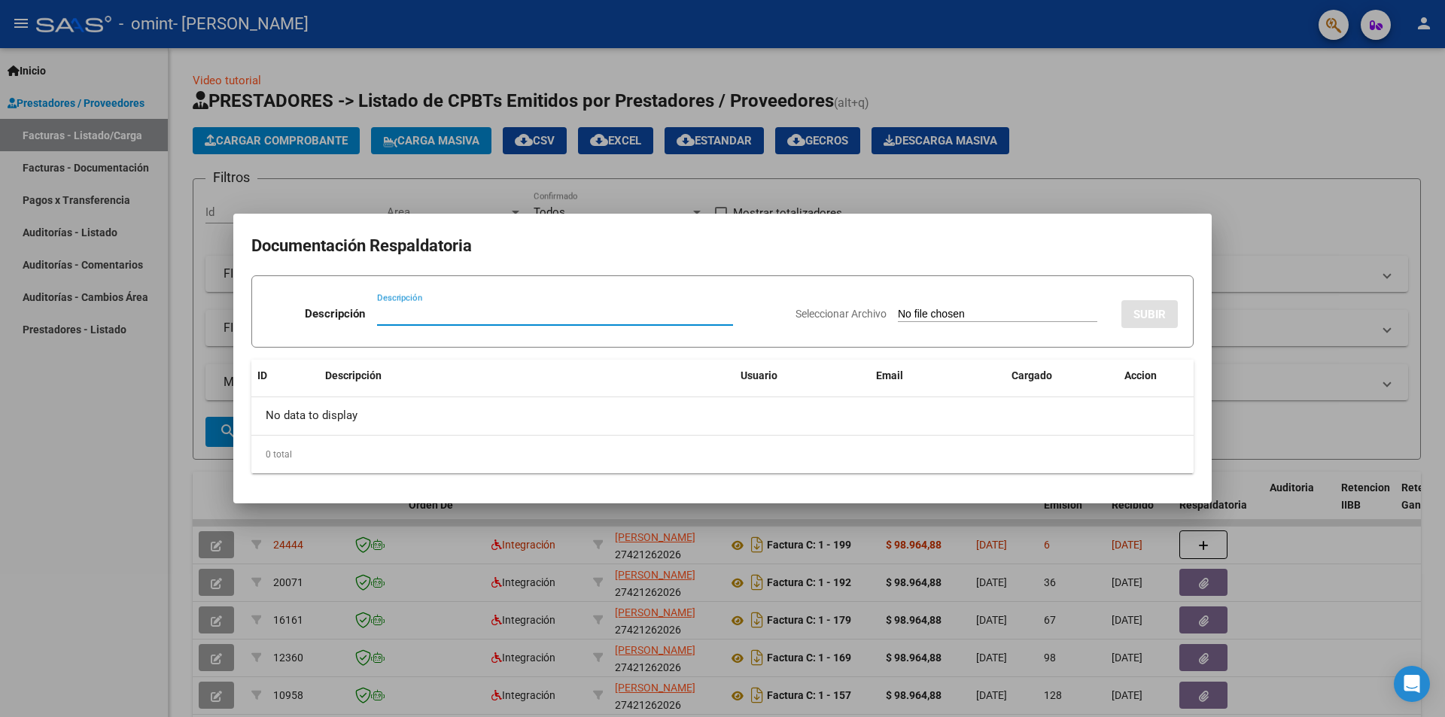
click at [388, 308] on input "Descripción" at bounding box center [555, 314] width 356 height 14
click at [464, 312] on input "planilla de asistewncias" at bounding box center [555, 314] width 356 height 14
type input "planilla de asistencias"
drag, startPoint x: 797, startPoint y: 297, endPoint x: 806, endPoint y: 322, distance: 26.4
click at [802, 312] on div "Seleccionar Archivo SUBIR" at bounding box center [987, 311] width 382 height 46
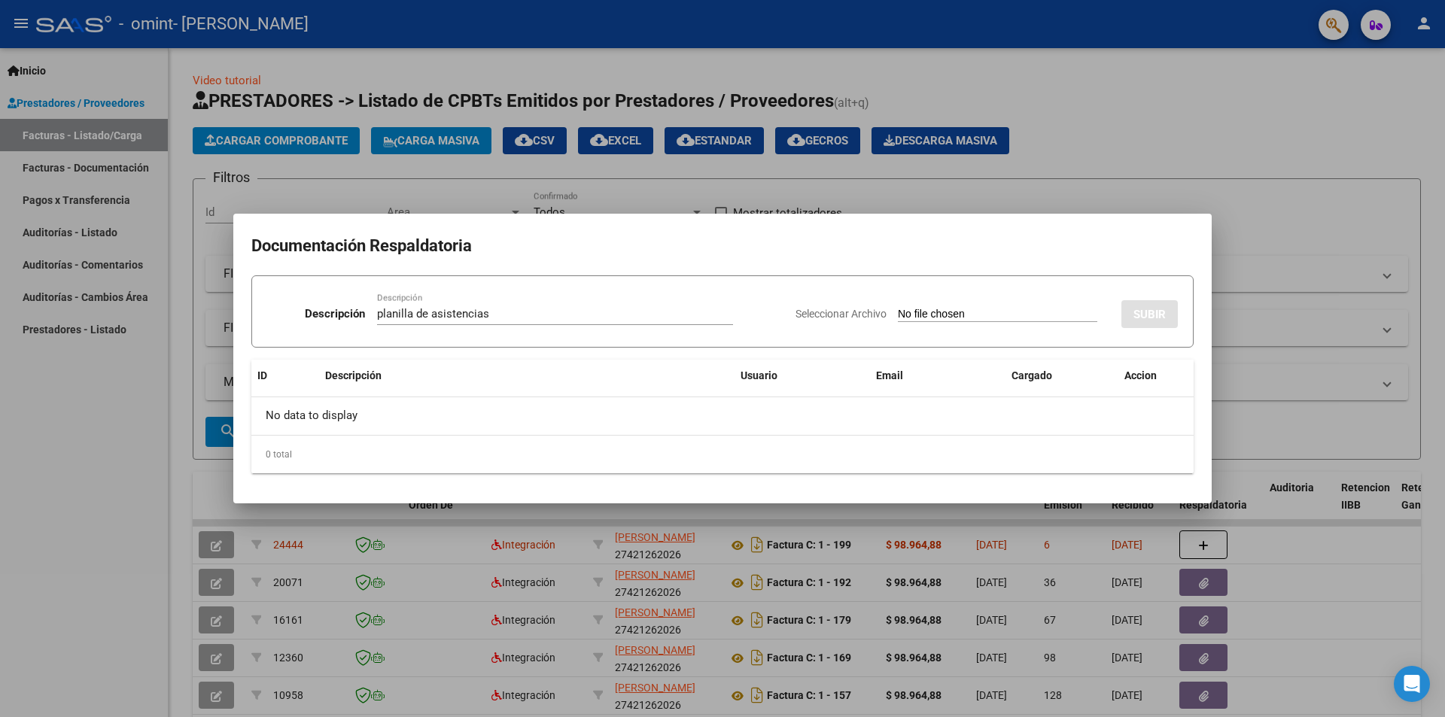
click at [806, 322] on div "Seleccionar Archivo SUBIR" at bounding box center [987, 311] width 382 height 46
drag, startPoint x: 811, startPoint y: 323, endPoint x: 843, endPoint y: 307, distance: 36.0
click at [812, 322] on div "Seleccionar Archivo SUBIR" at bounding box center [987, 311] width 382 height 46
drag, startPoint x: 1222, startPoint y: 198, endPoint x: 1281, endPoint y: 239, distance: 72.5
click at [1227, 202] on div at bounding box center [722, 358] width 1445 height 717
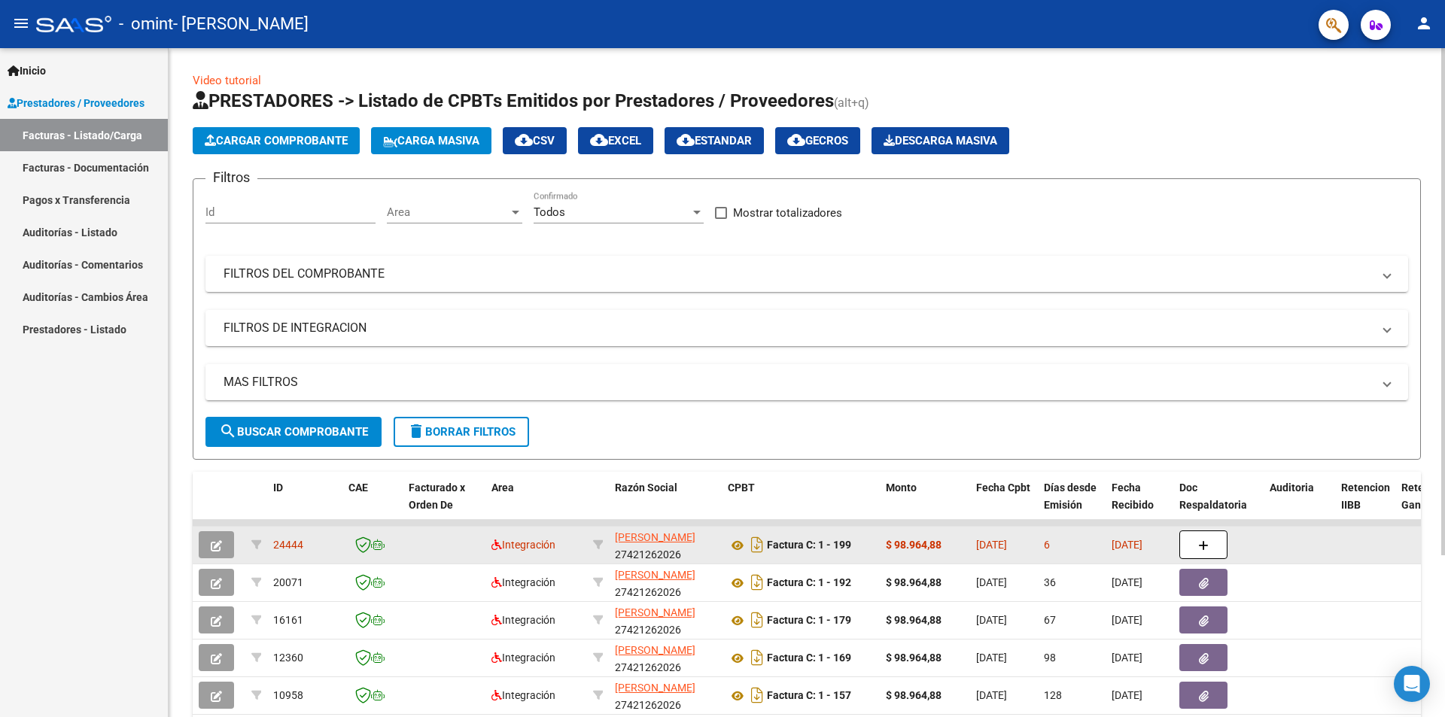
click at [277, 544] on span "24444" at bounding box center [288, 545] width 30 height 12
click at [682, 541] on span "MICHLIG BARBARA" at bounding box center [655, 537] width 81 height 12
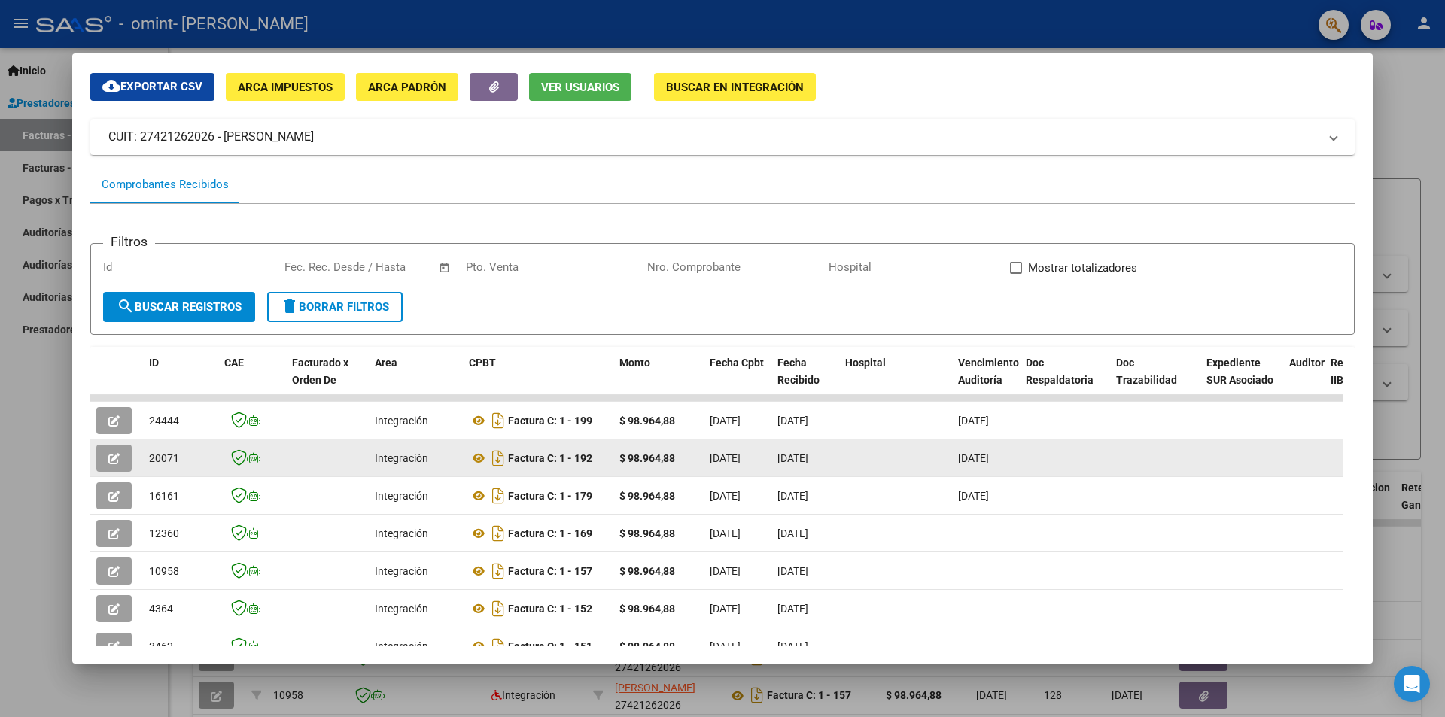
scroll to position [75, 0]
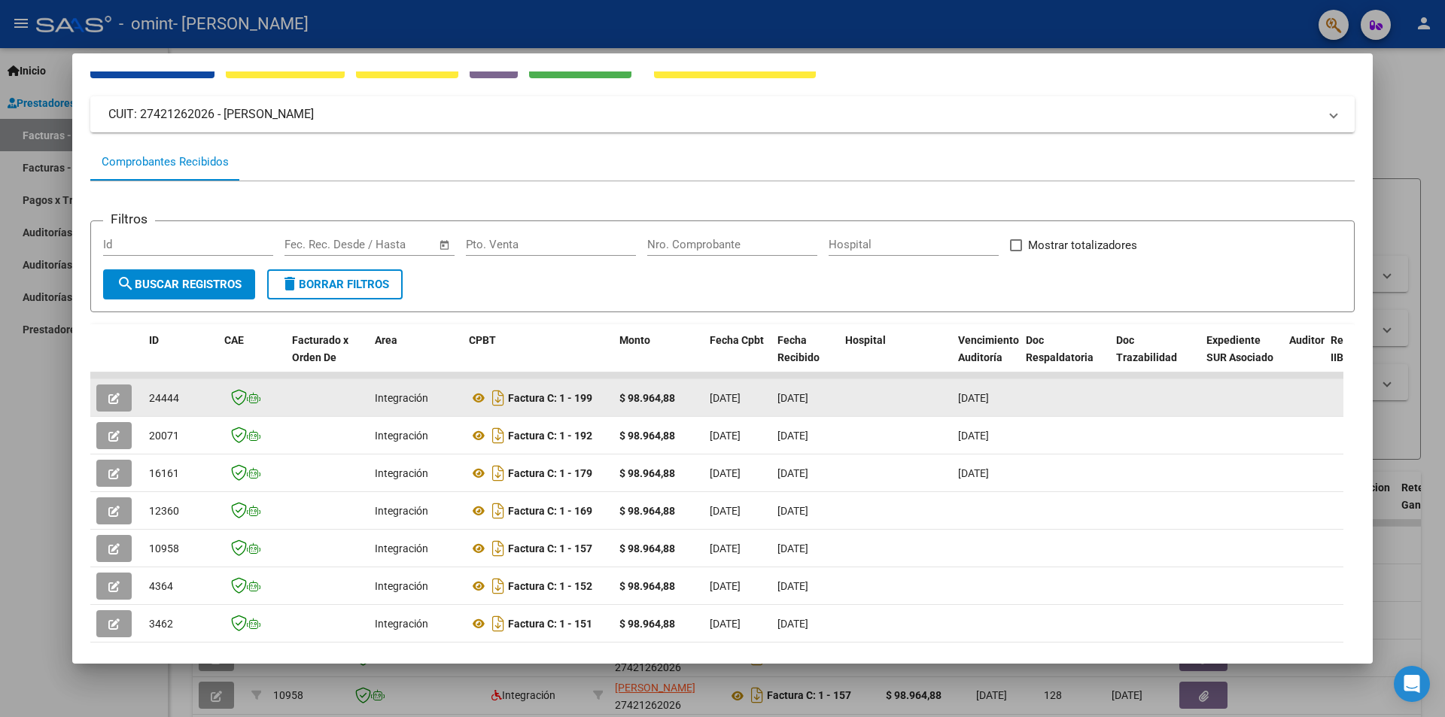
click at [114, 394] on icon "button" at bounding box center [113, 398] width 11 height 11
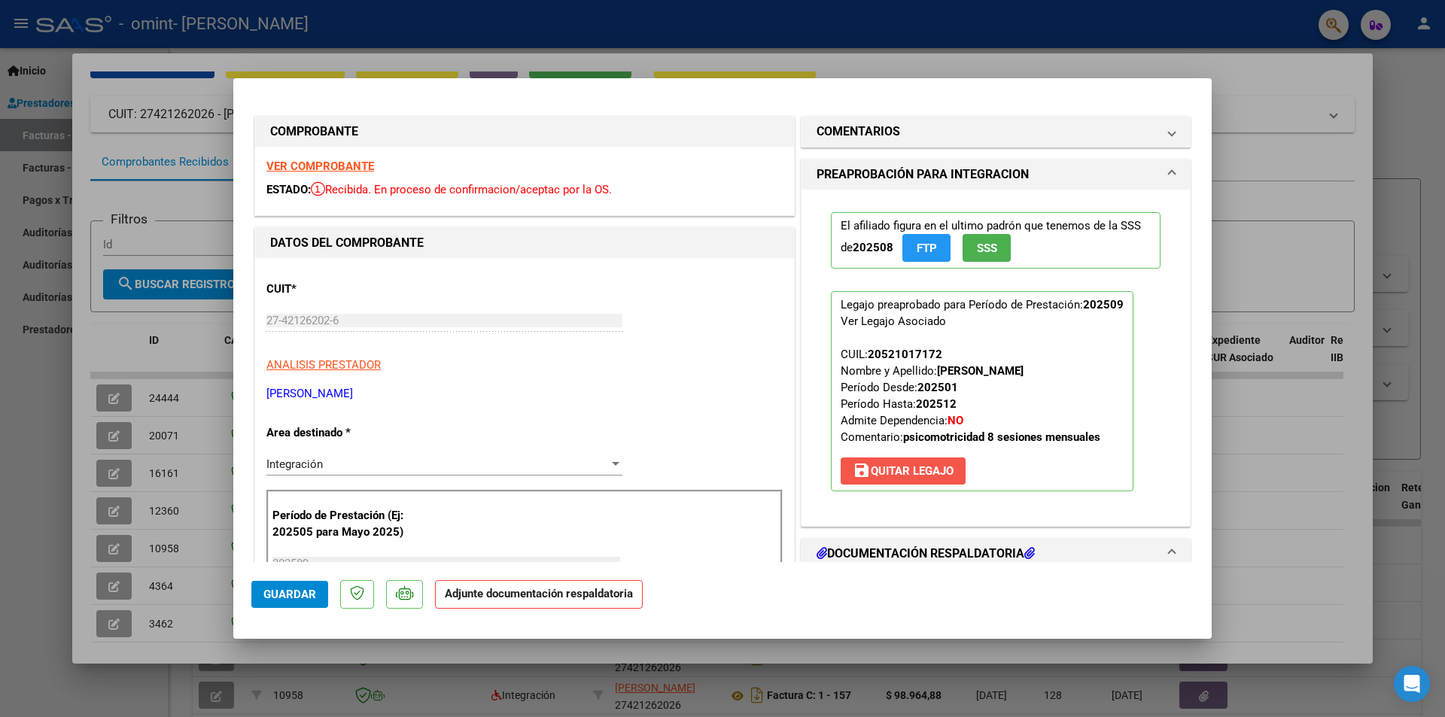
click at [923, 470] on span "save Quitar Legajo" at bounding box center [903, 471] width 101 height 14
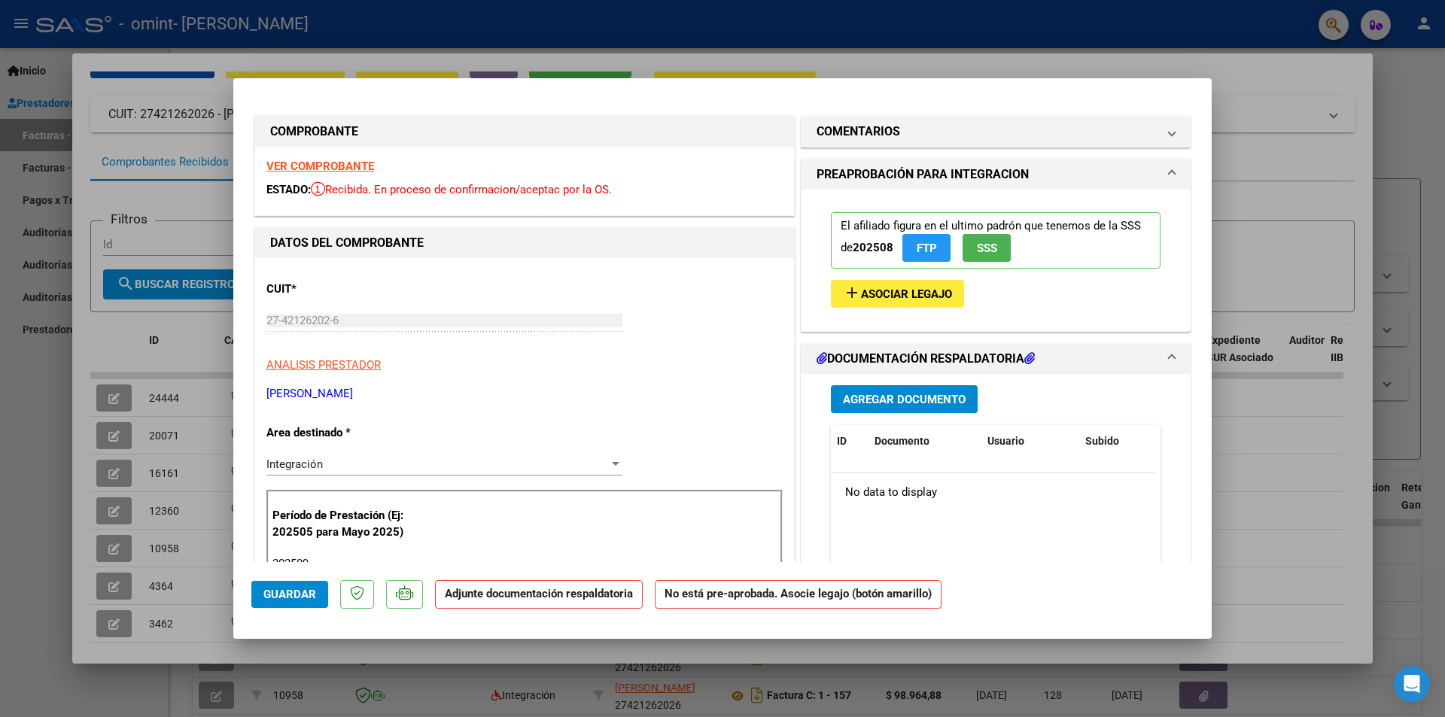
click at [1259, 86] on div at bounding box center [722, 358] width 1445 height 717
type input "$ 0,00"
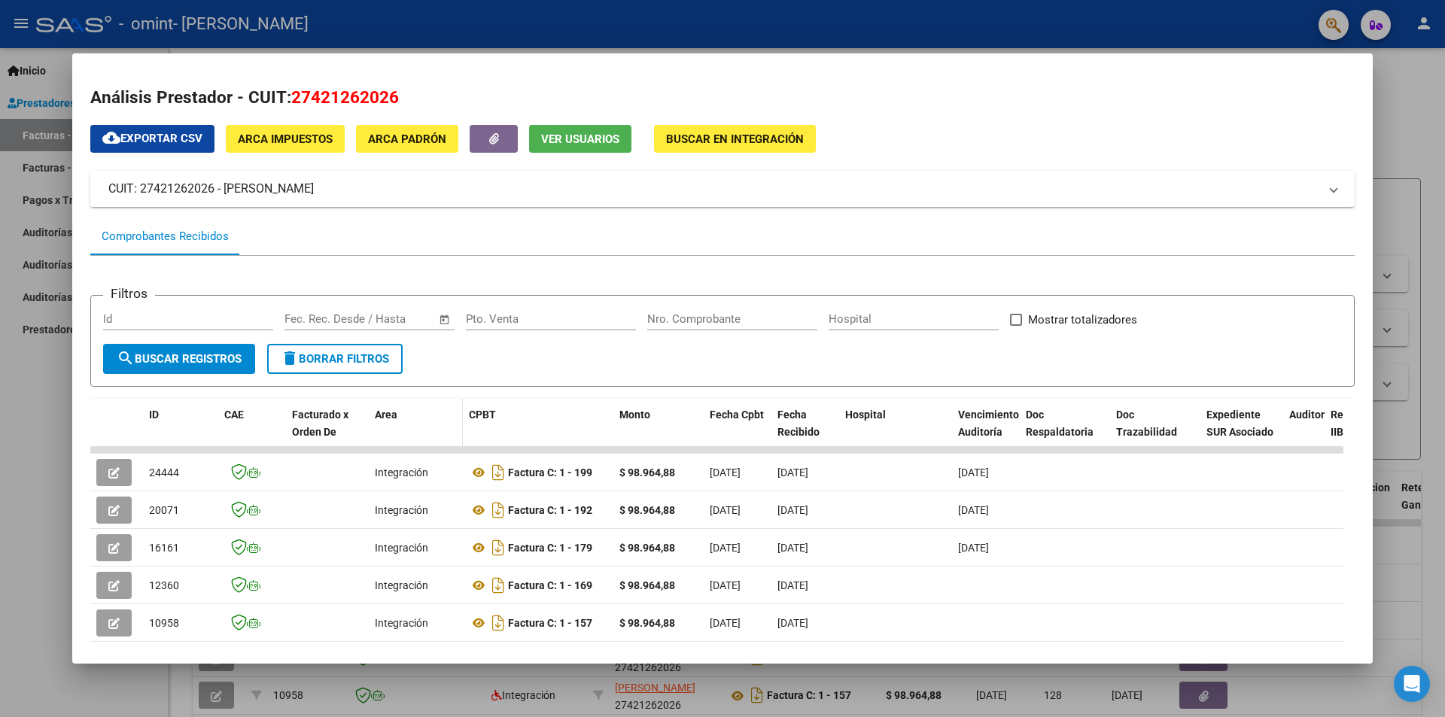
scroll to position [0, 0]
click at [495, 135] on icon "button" at bounding box center [494, 139] width 10 height 11
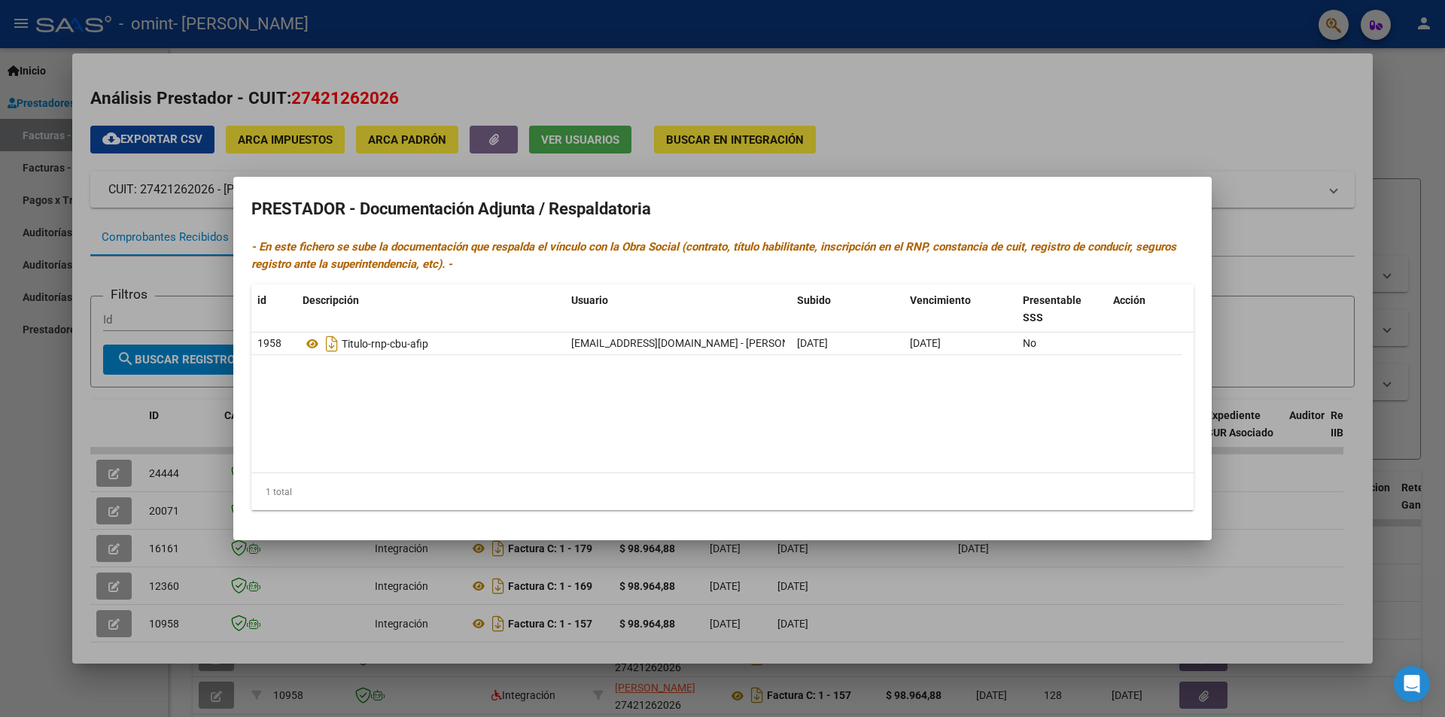
drag, startPoint x: 1276, startPoint y: 90, endPoint x: 1214, endPoint y: 126, distance: 71.9
click at [1275, 90] on div at bounding box center [722, 358] width 1445 height 717
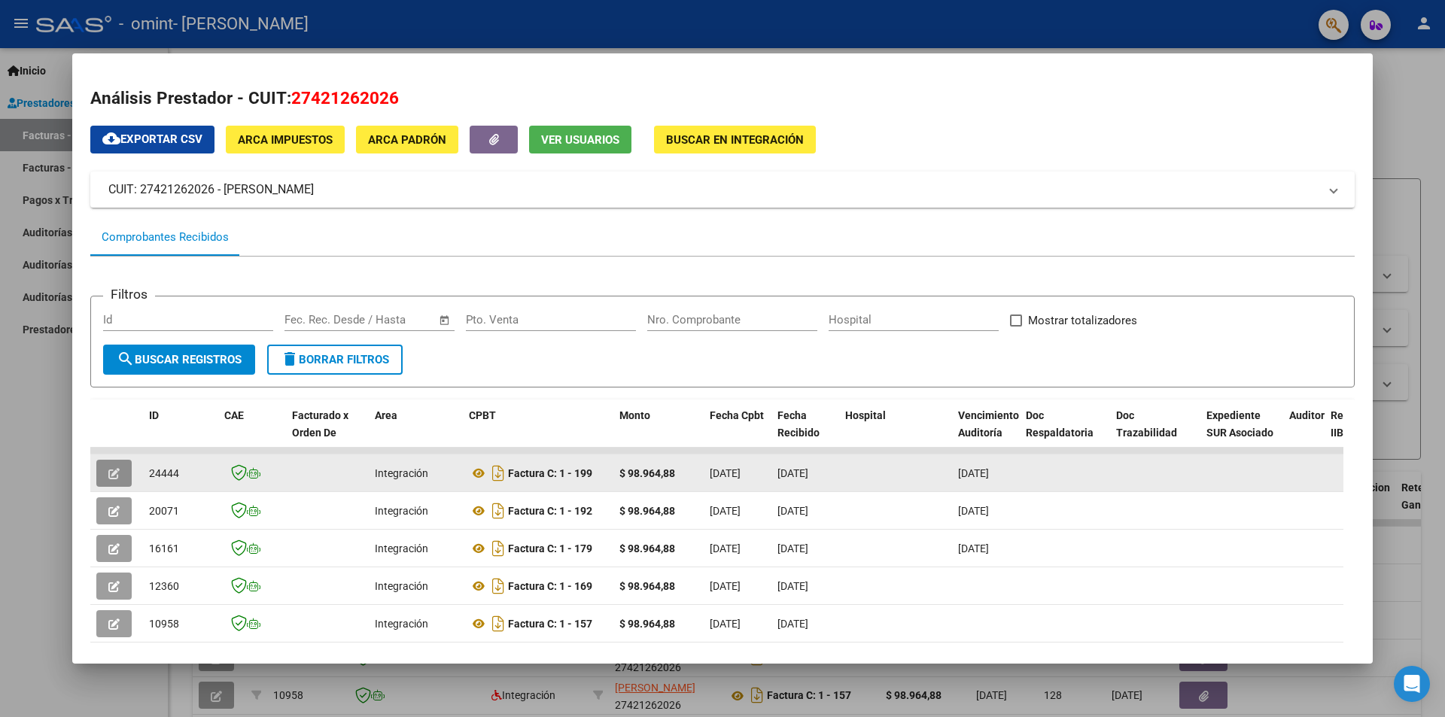
click at [120, 473] on button "button" at bounding box center [113, 473] width 35 height 27
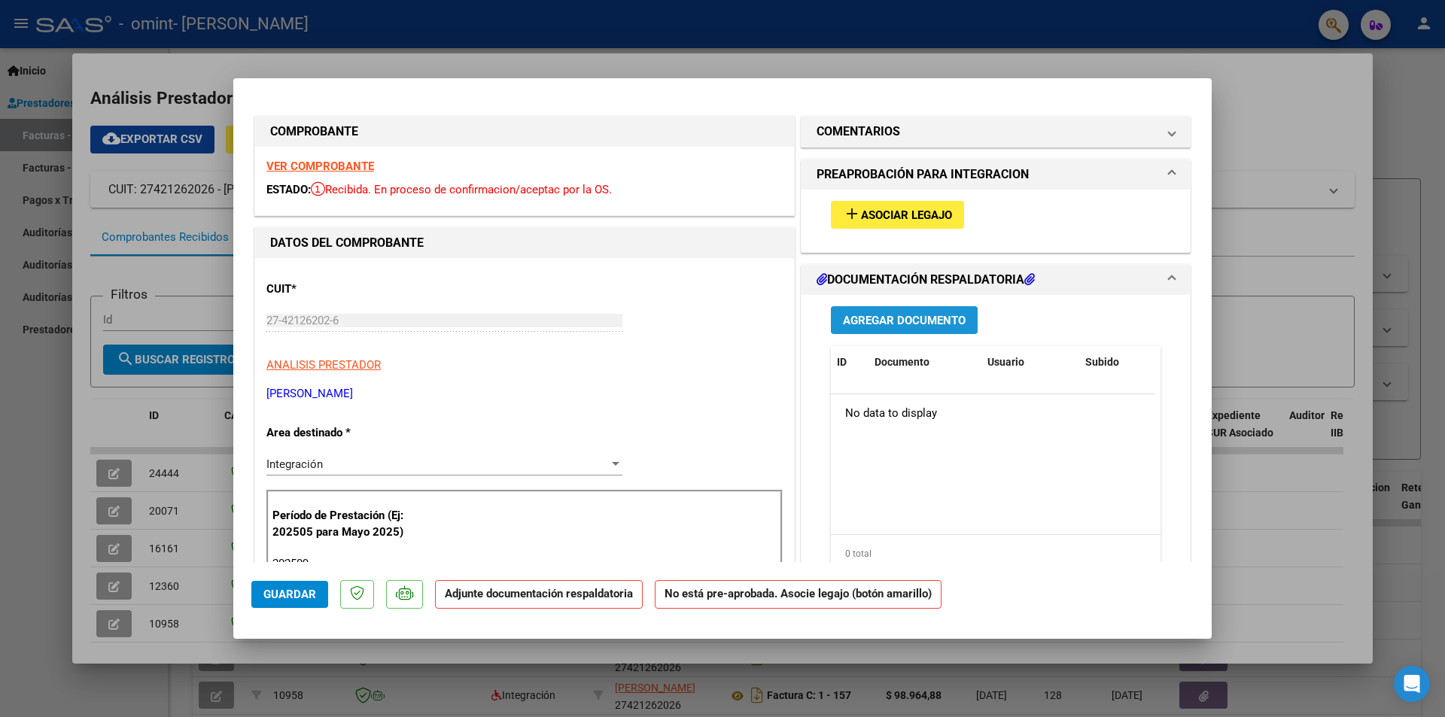
click at [873, 318] on span "Agregar Documento" at bounding box center [904, 321] width 123 height 14
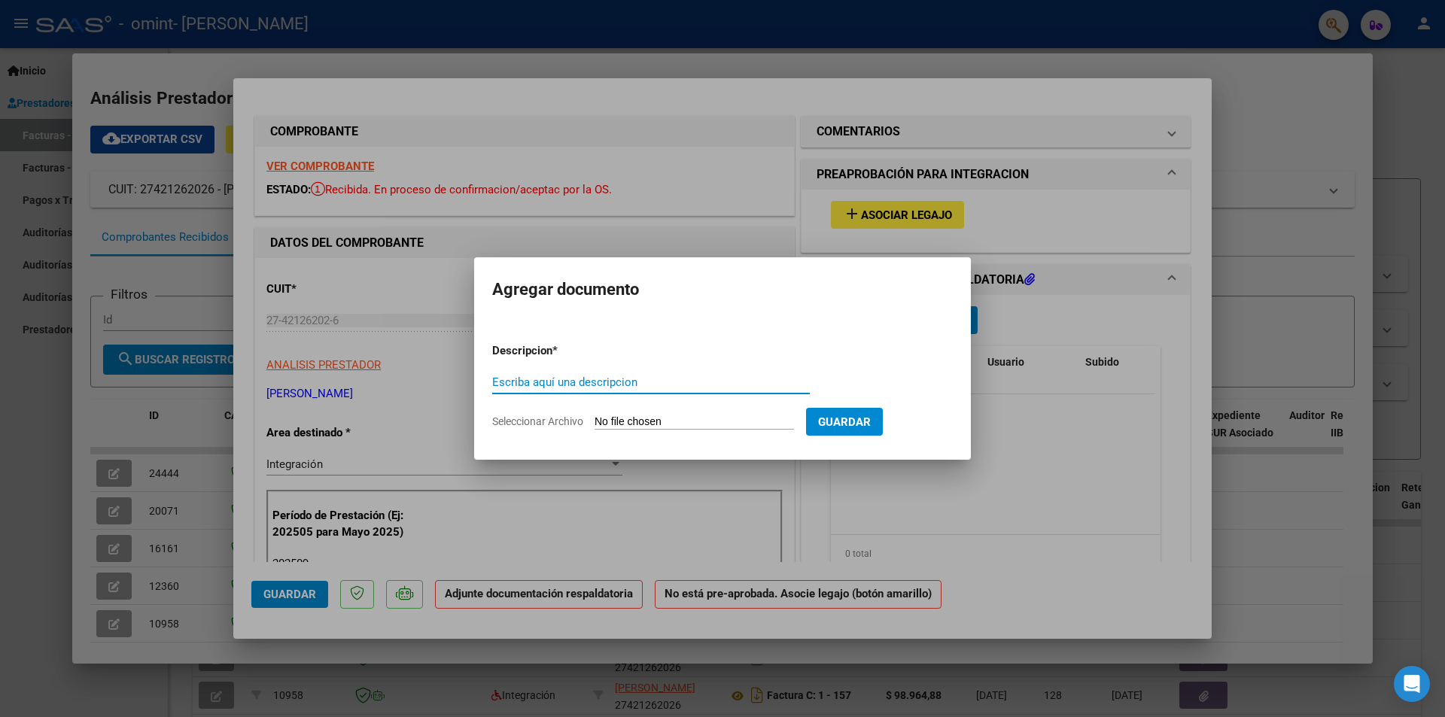
click at [526, 388] on input "Escriba aquí una descripcion" at bounding box center [651, 383] width 318 height 14
type input "planilla de assitencia"
click at [709, 422] on input "Seleccionar Archivo" at bounding box center [694, 423] width 199 height 14
type input "C:\fakepath\Asistencia Lorenzo Masena septiembre psm.pdf"
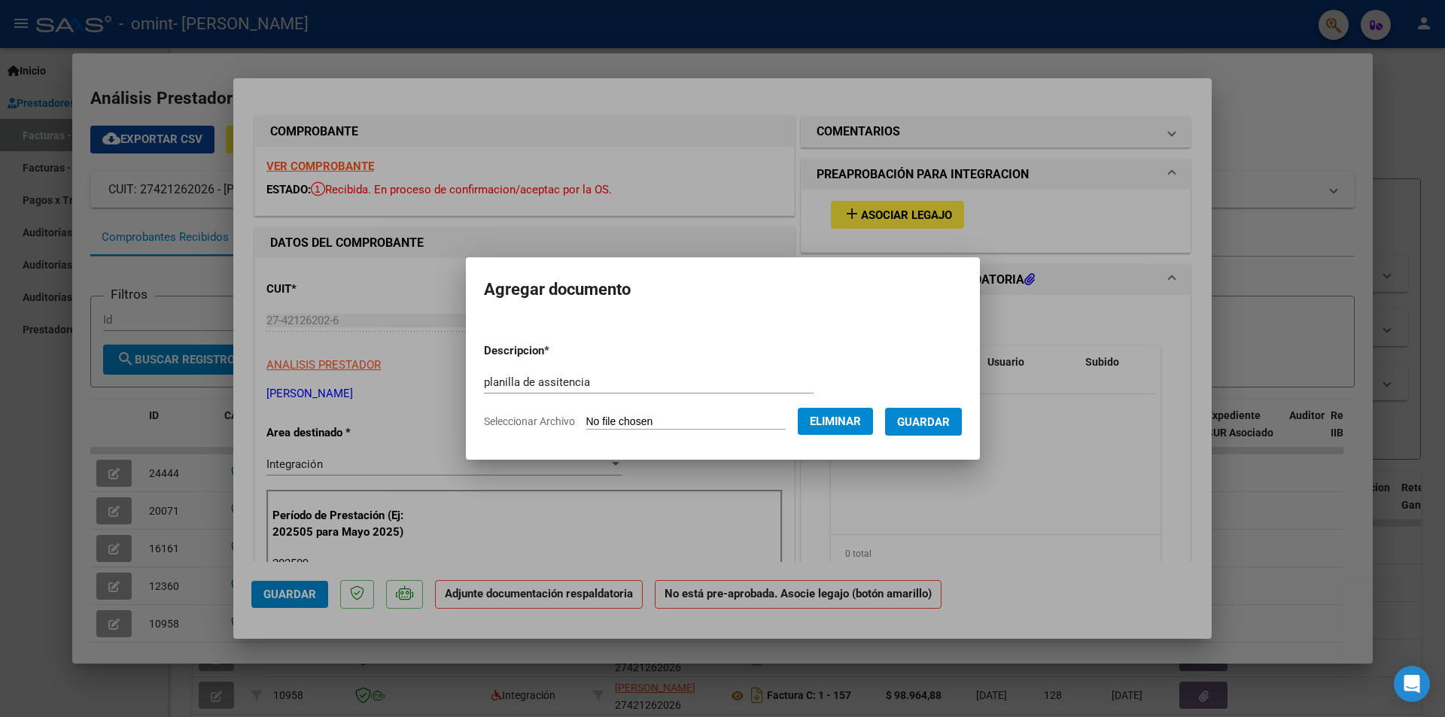
click at [926, 416] on span "Guardar" at bounding box center [923, 423] width 53 height 14
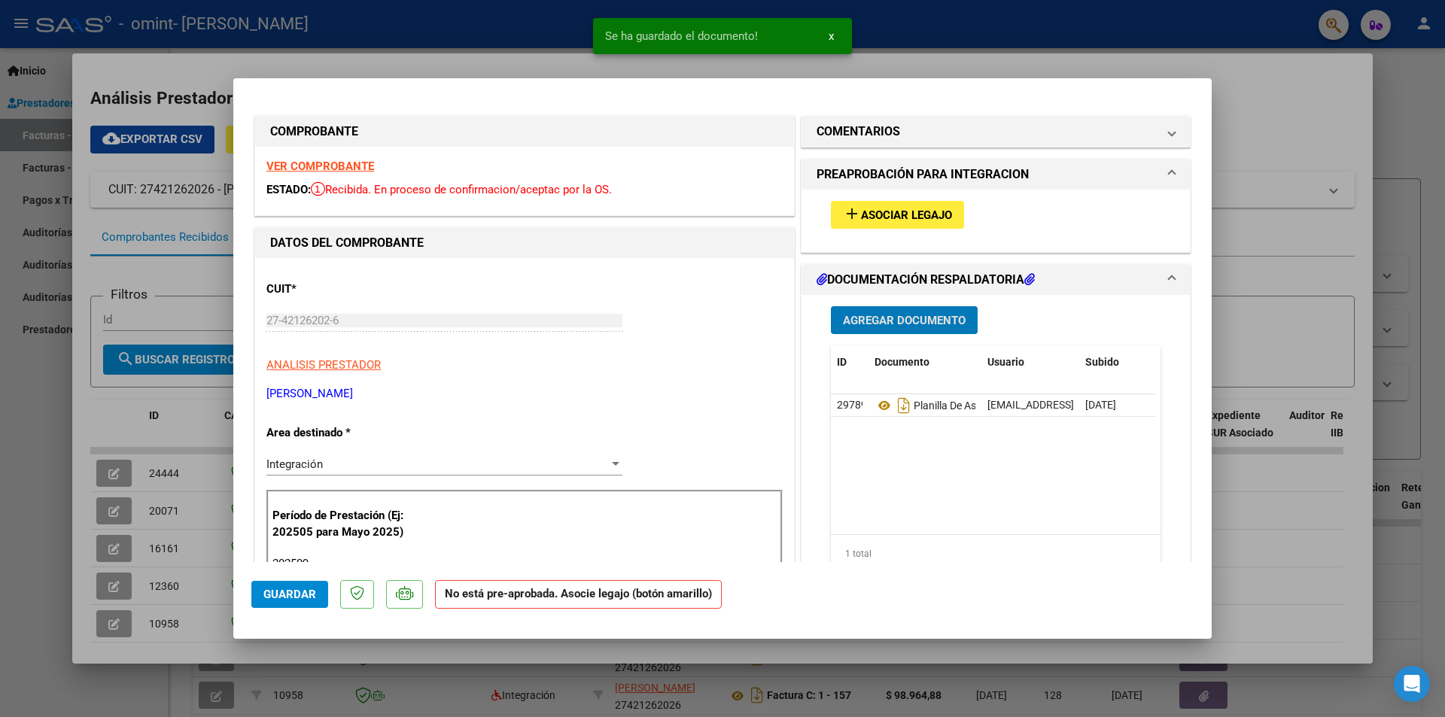
click at [888, 204] on button "add Asociar Legajo" at bounding box center [897, 215] width 133 height 28
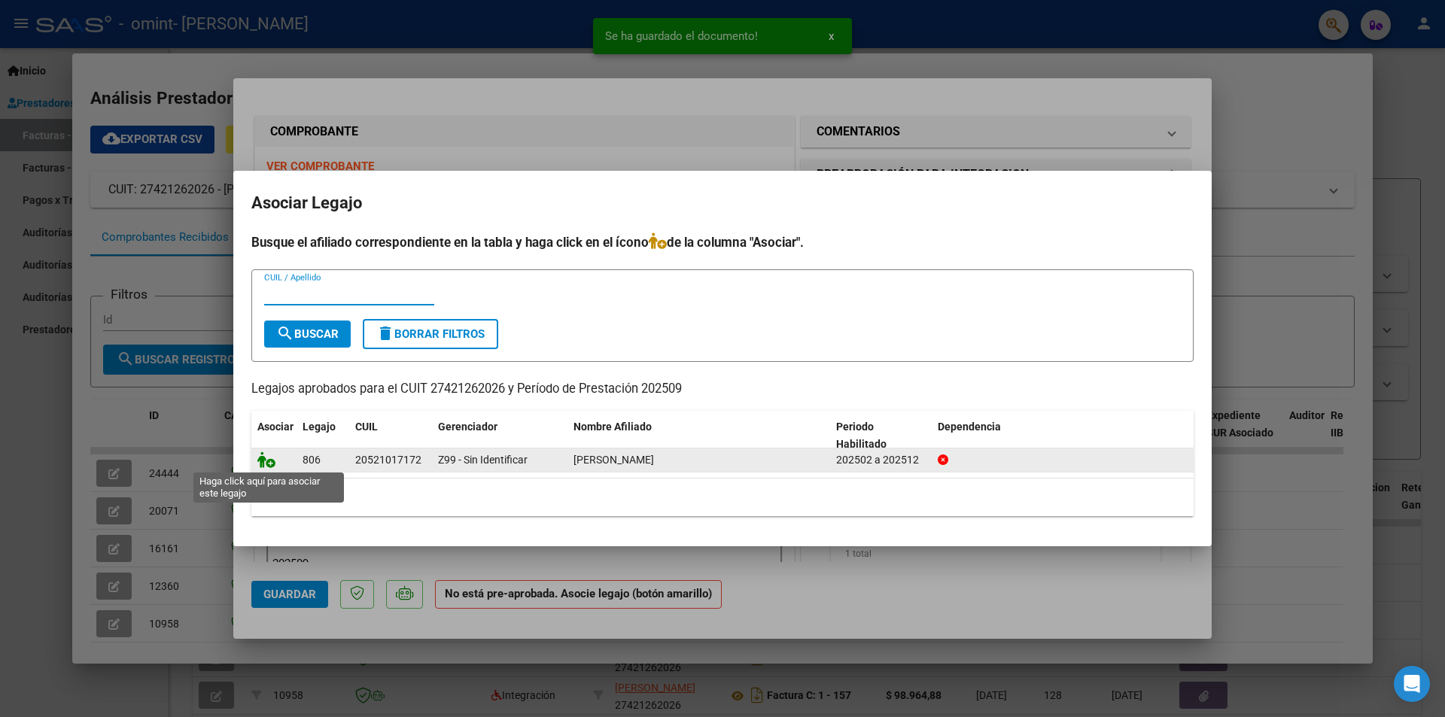
click at [266, 461] on icon at bounding box center [266, 460] width 18 height 17
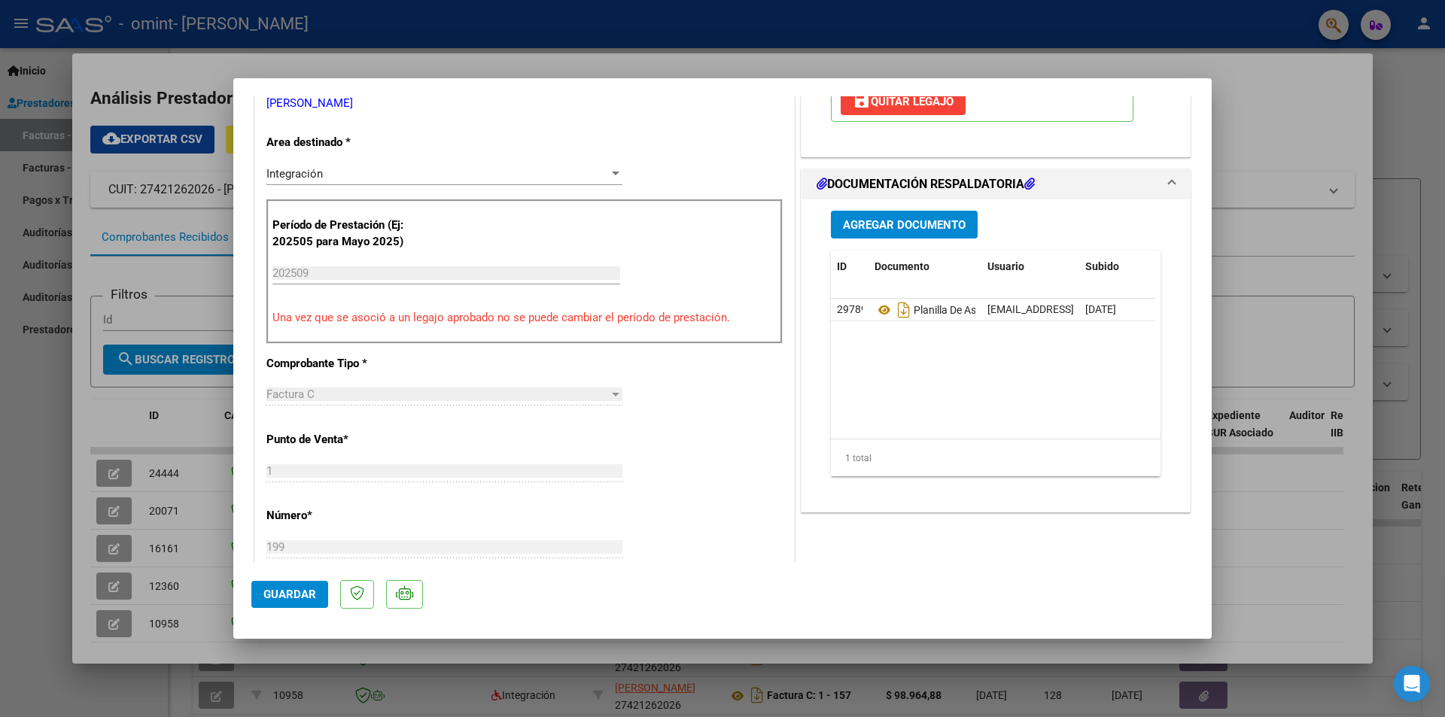
scroll to position [301, 0]
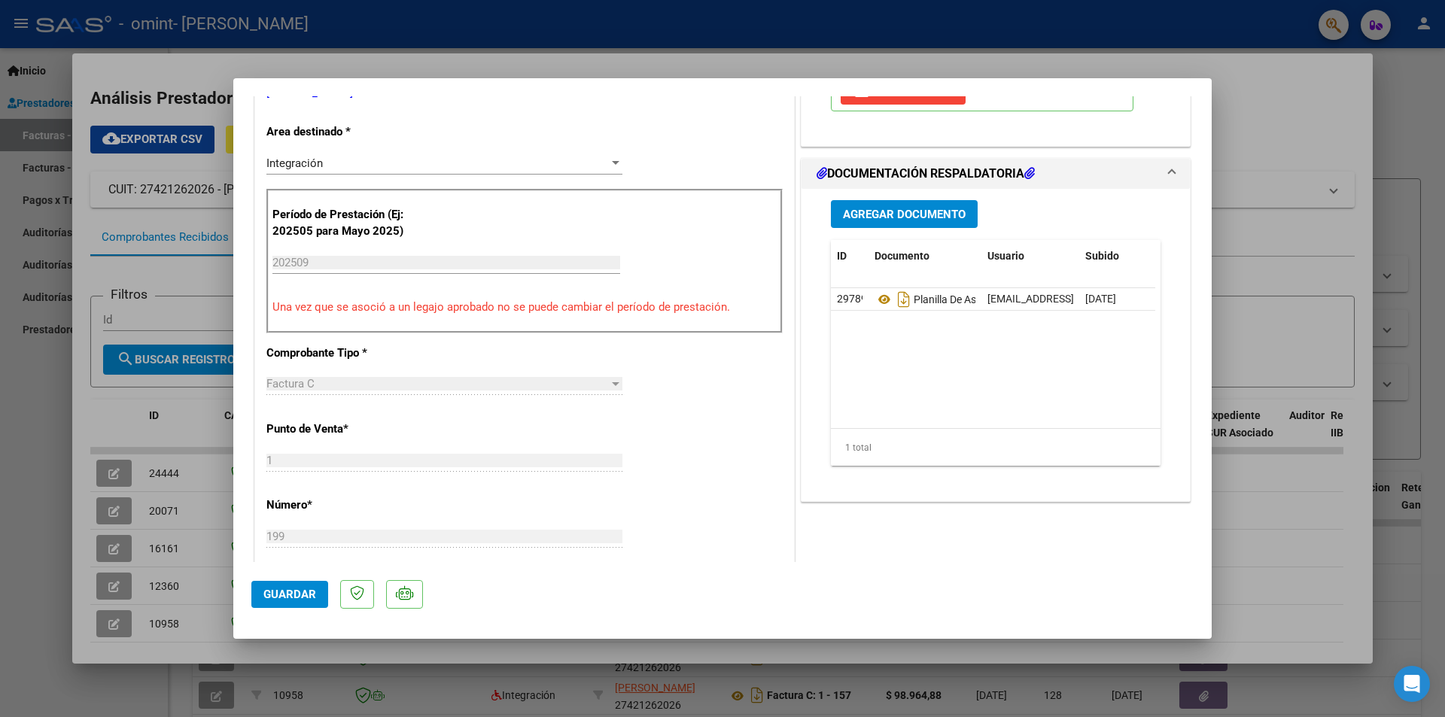
click at [282, 586] on button "Guardar" at bounding box center [289, 594] width 77 height 27
click at [1326, 101] on div at bounding box center [722, 358] width 1445 height 717
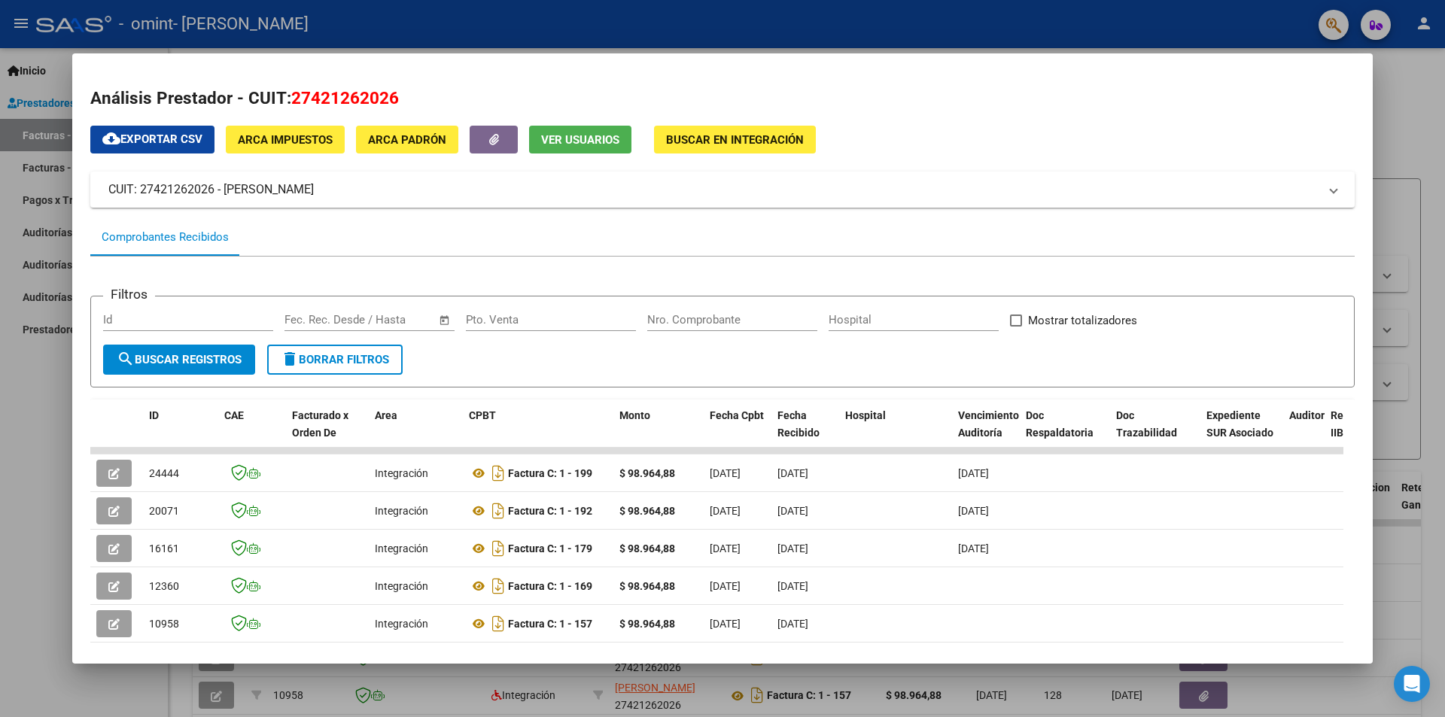
click at [1427, 27] on div at bounding box center [722, 358] width 1445 height 717
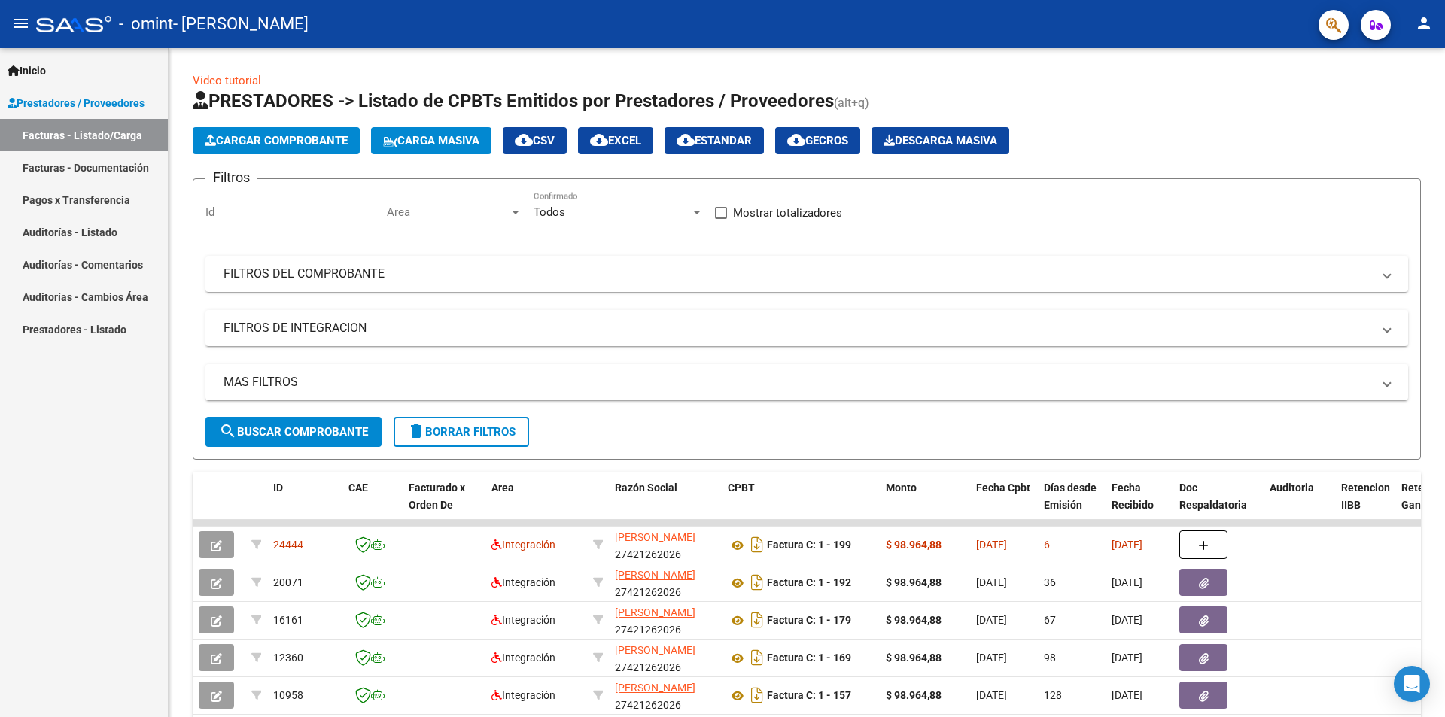
click at [1427, 27] on mat-icon "person" at bounding box center [1424, 23] width 18 height 18
click at [1384, 102] on button "exit_to_app Salir" at bounding box center [1394, 99] width 92 height 36
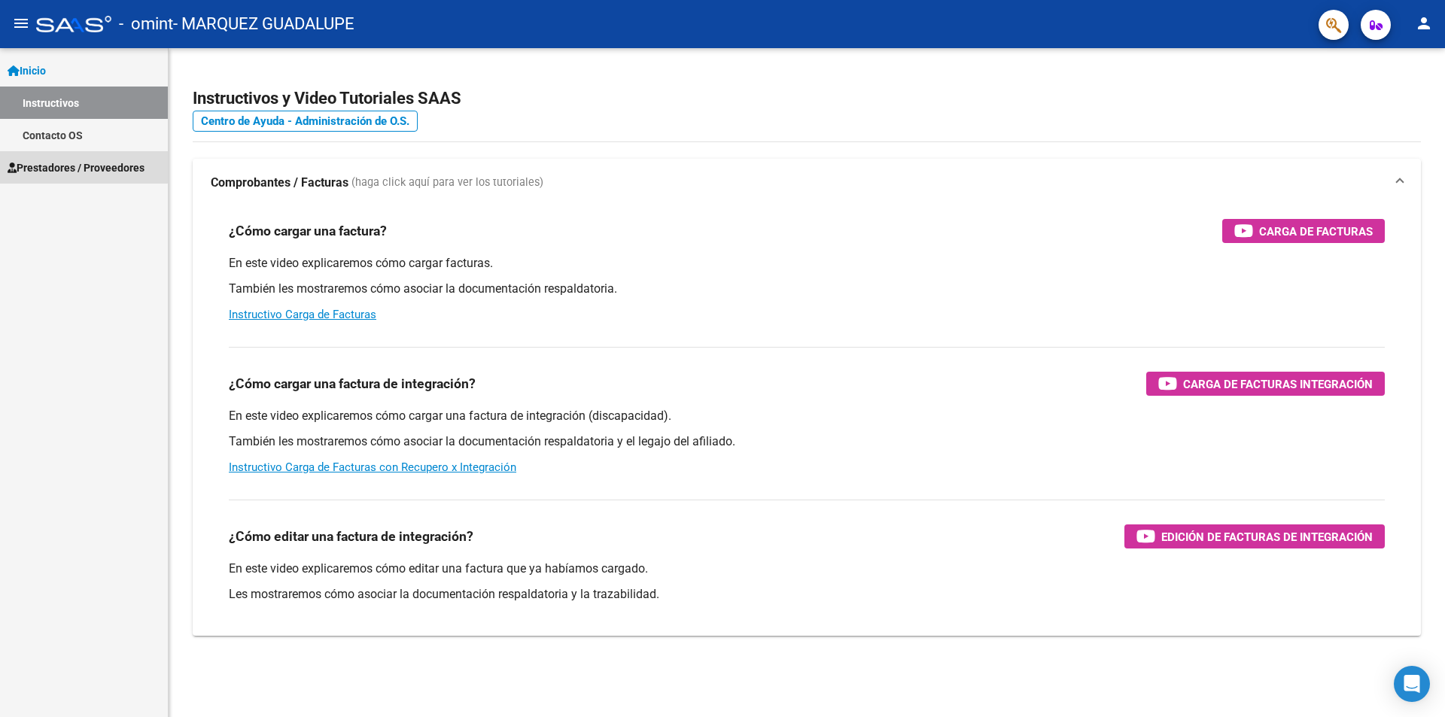
click at [61, 161] on span "Prestadores / Proveedores" at bounding box center [76, 168] width 137 height 17
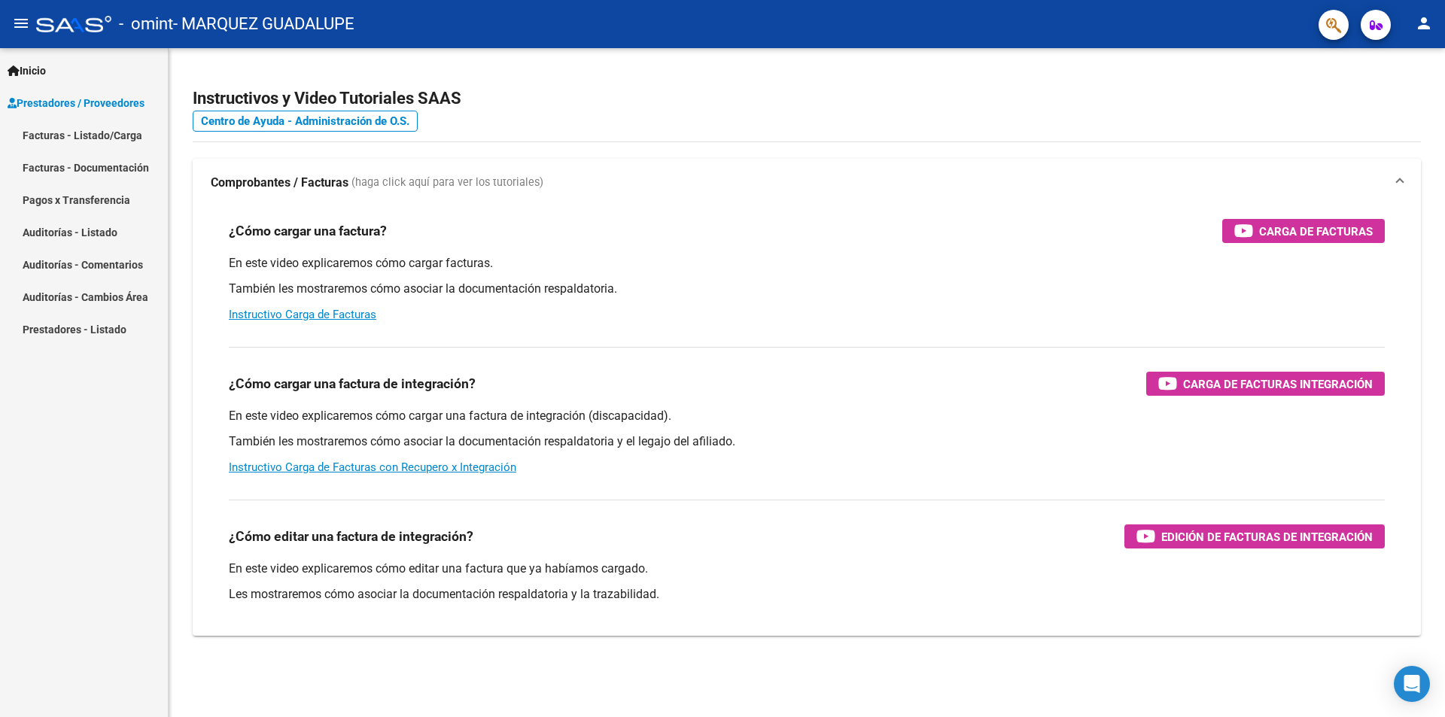
click at [50, 136] on link "Facturas - Listado/Carga" at bounding box center [84, 135] width 168 height 32
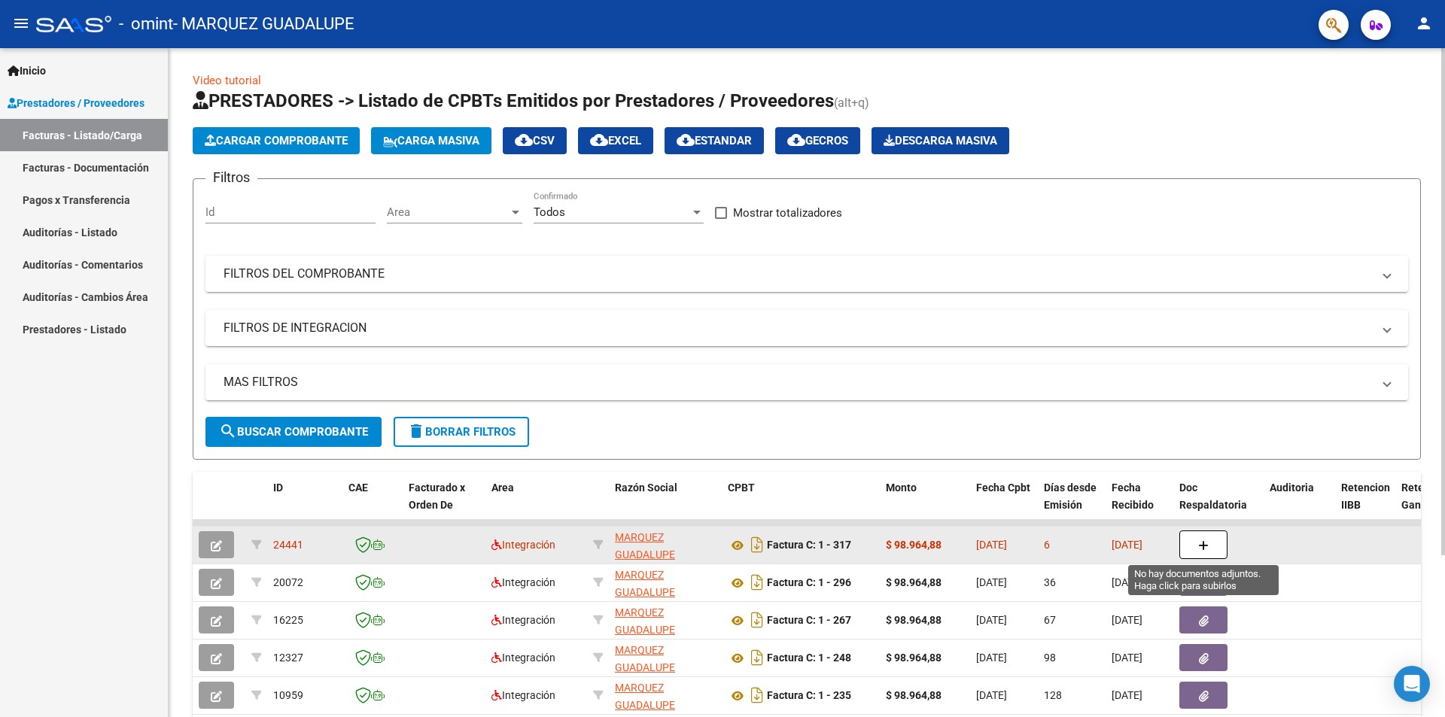
click at [1208, 544] on icon "button" at bounding box center [1203, 546] width 11 height 11
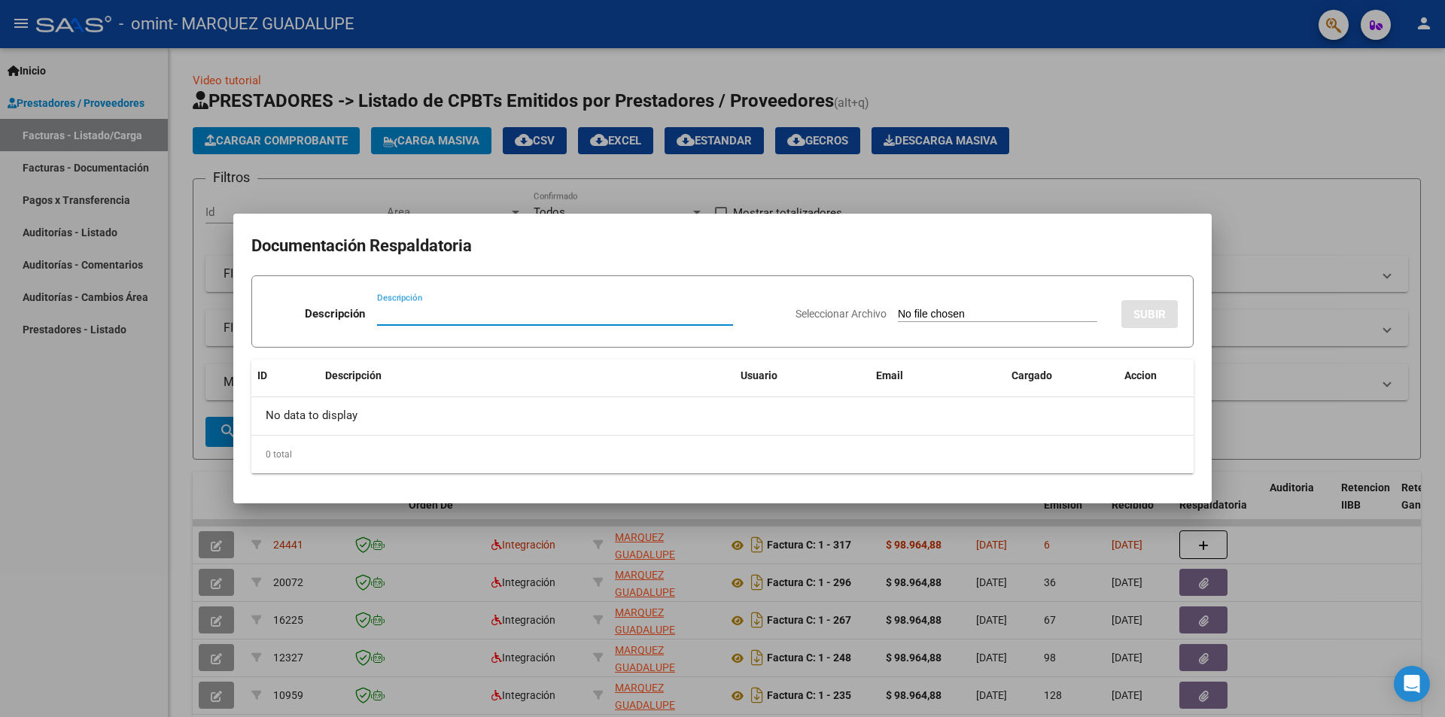
click at [421, 310] on input "Descripción" at bounding box center [555, 314] width 356 height 14
click at [900, 309] on input "Seleccionar Archivo" at bounding box center [997, 315] width 199 height 14
type input "C:\fakepath\Asistencia [PERSON_NAME] septiembre fono.pdf"
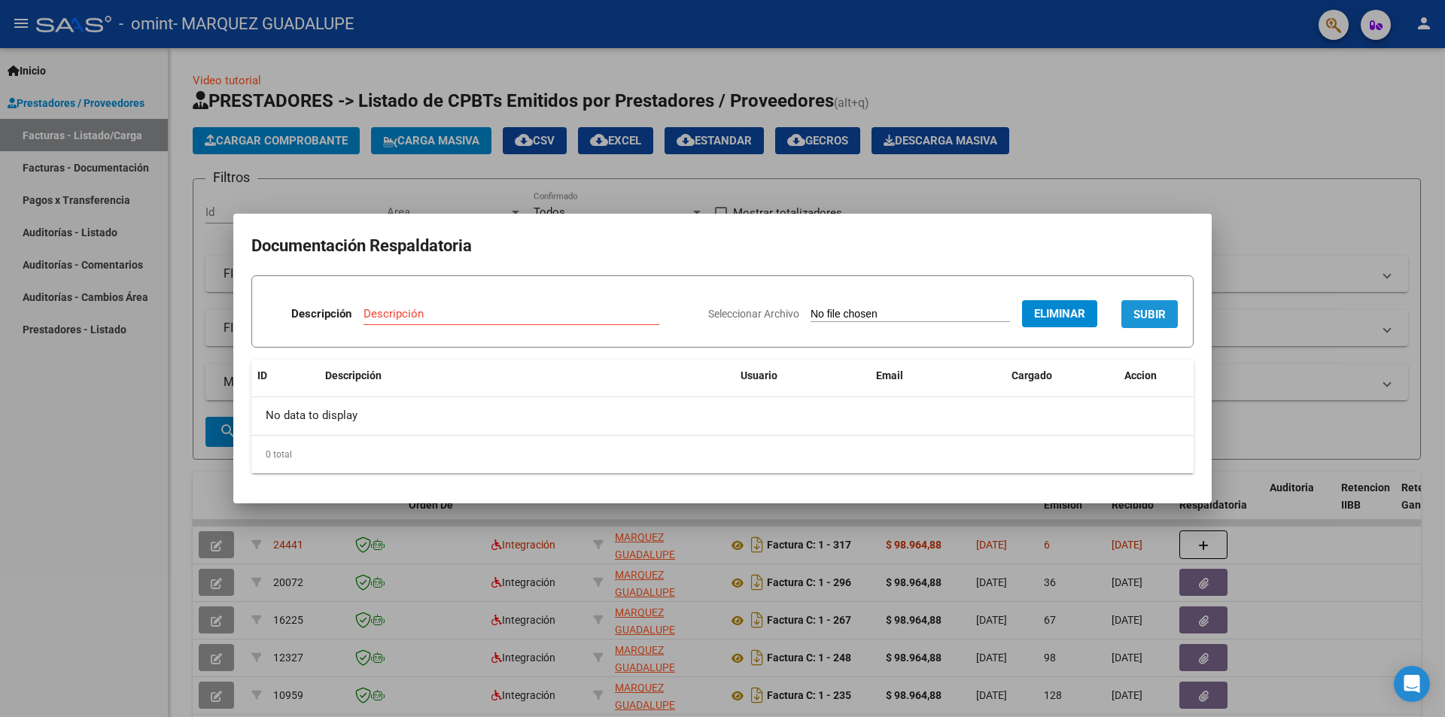
click at [1153, 312] on span "SUBIR" at bounding box center [1150, 315] width 32 height 14
click at [443, 308] on input "Descripción" at bounding box center [459, 314] width 239 height 14
type input "planilla de assitencias"
click at [1146, 312] on span "SUBIR" at bounding box center [1150, 315] width 32 height 14
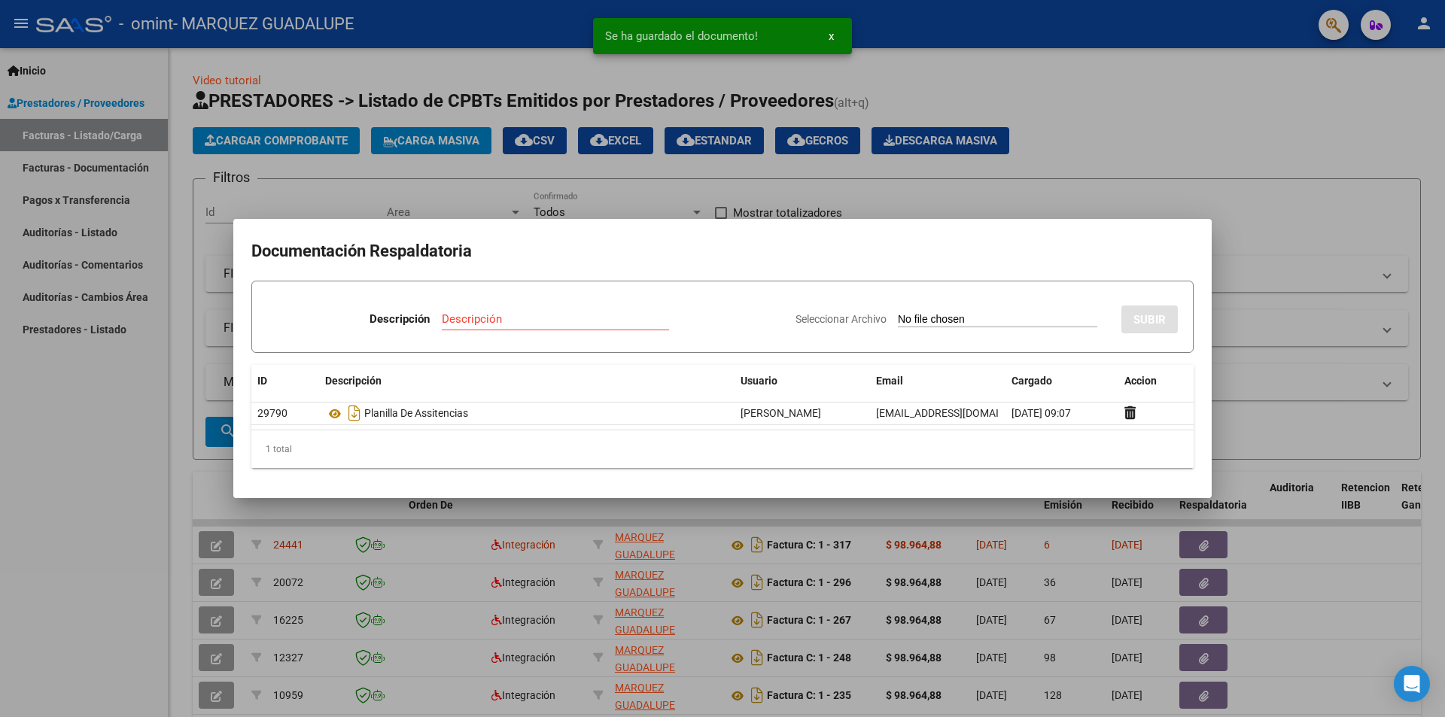
click at [1283, 196] on div at bounding box center [722, 358] width 1445 height 717
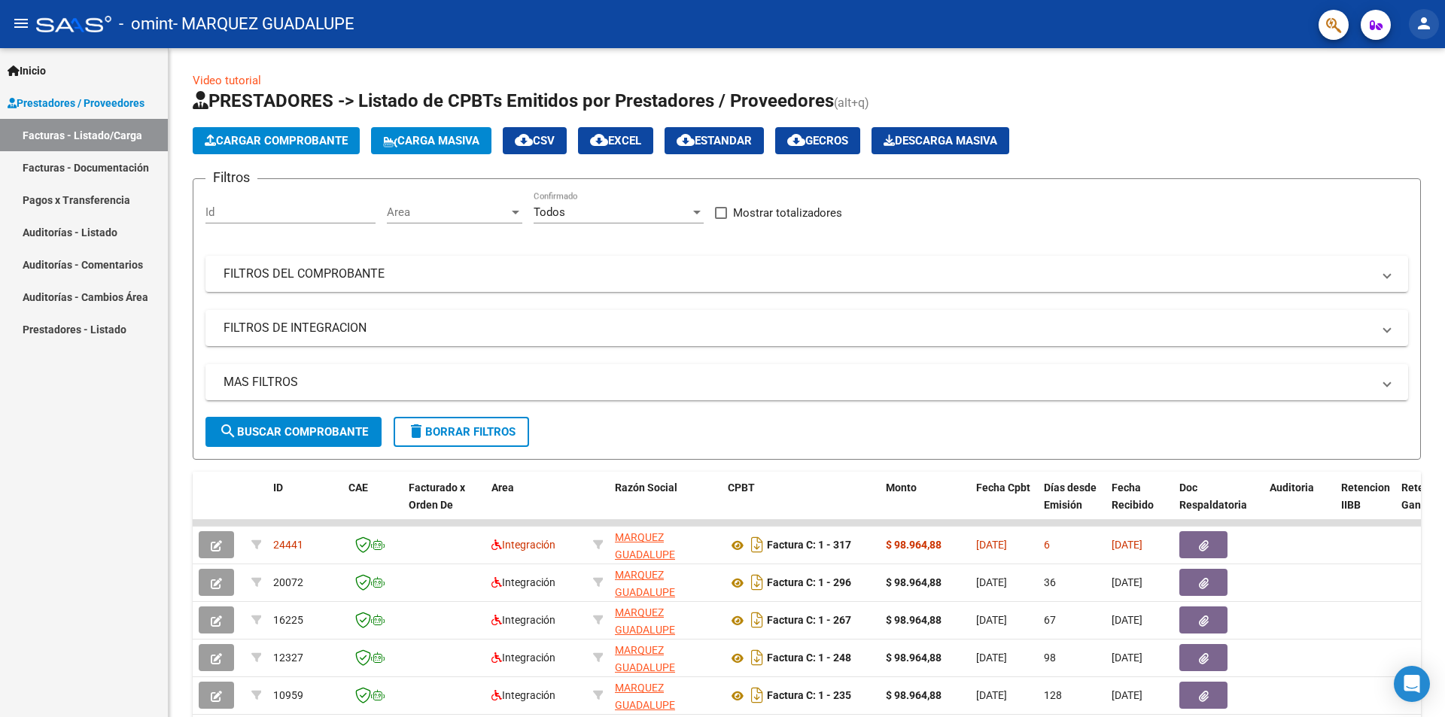
click at [1418, 18] on mat-icon "person" at bounding box center [1424, 23] width 18 height 18
click at [1397, 102] on button "exit_to_app Salir" at bounding box center [1394, 99] width 92 height 36
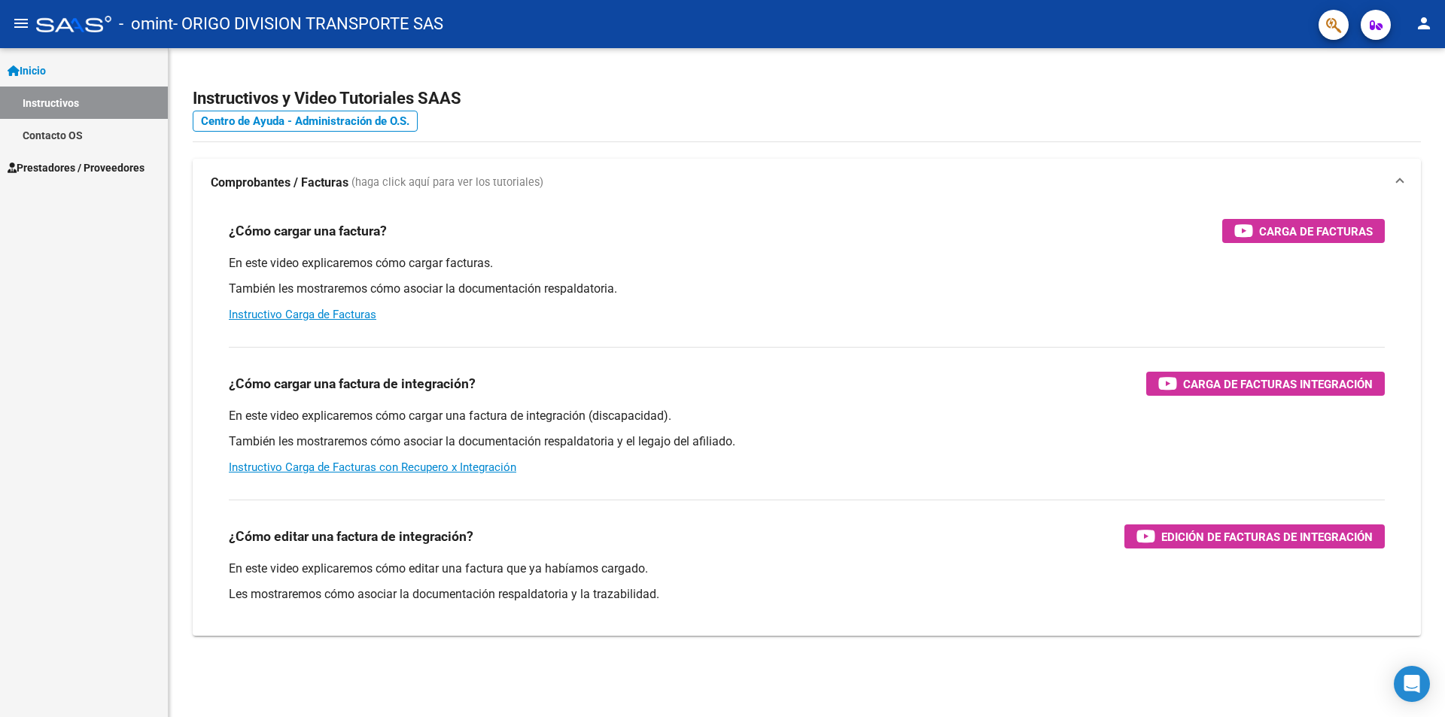
click at [52, 166] on span "Prestadores / Proveedores" at bounding box center [76, 168] width 137 height 17
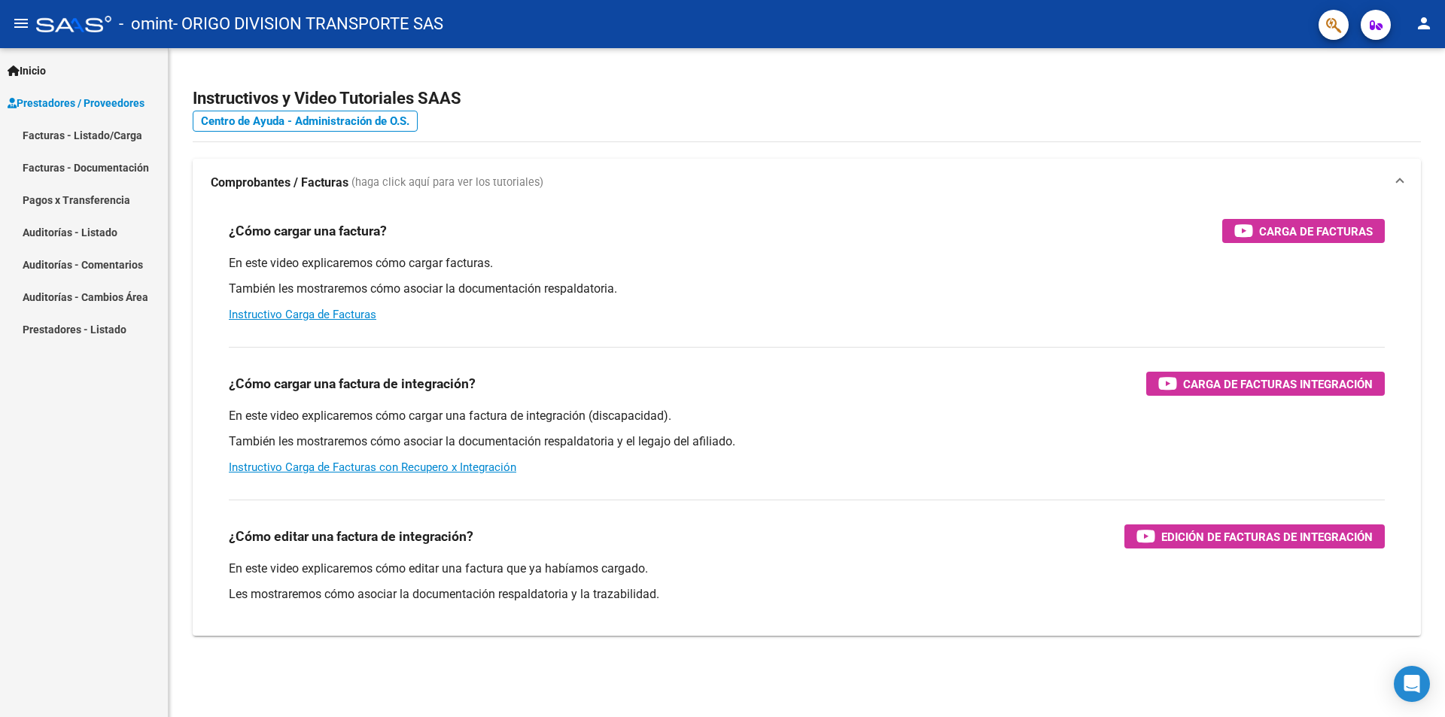
click at [41, 139] on link "Facturas - Listado/Carga" at bounding box center [84, 135] width 168 height 32
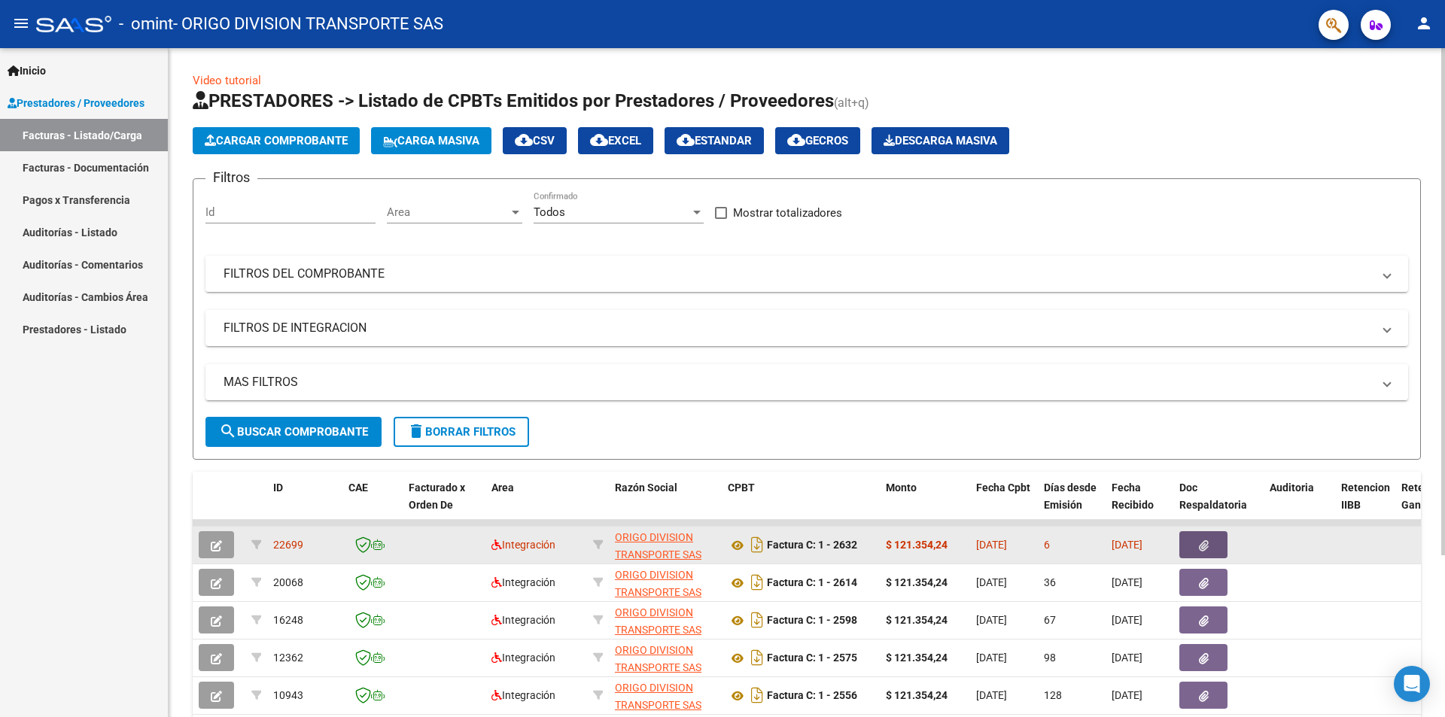
click at [1198, 548] on button "button" at bounding box center [1204, 544] width 48 height 27
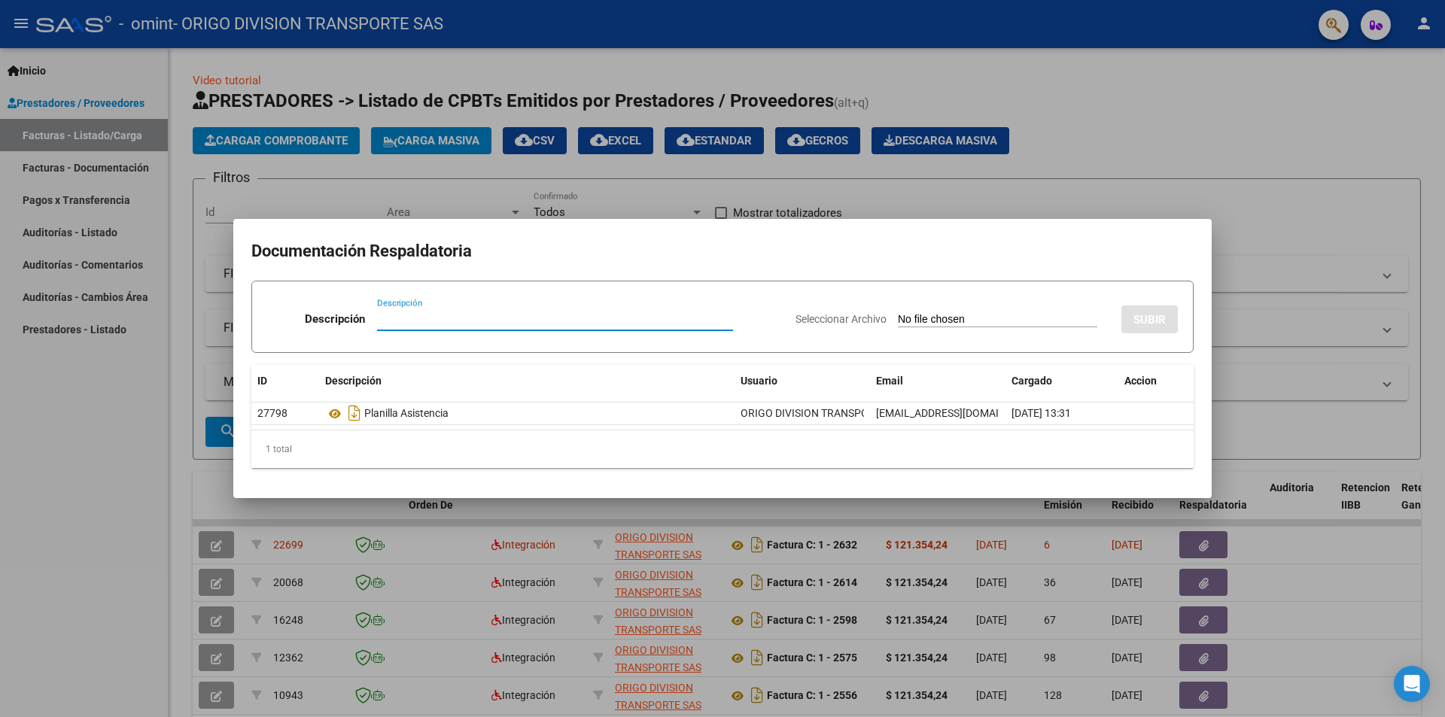
click at [1305, 227] on div at bounding box center [722, 358] width 1445 height 717
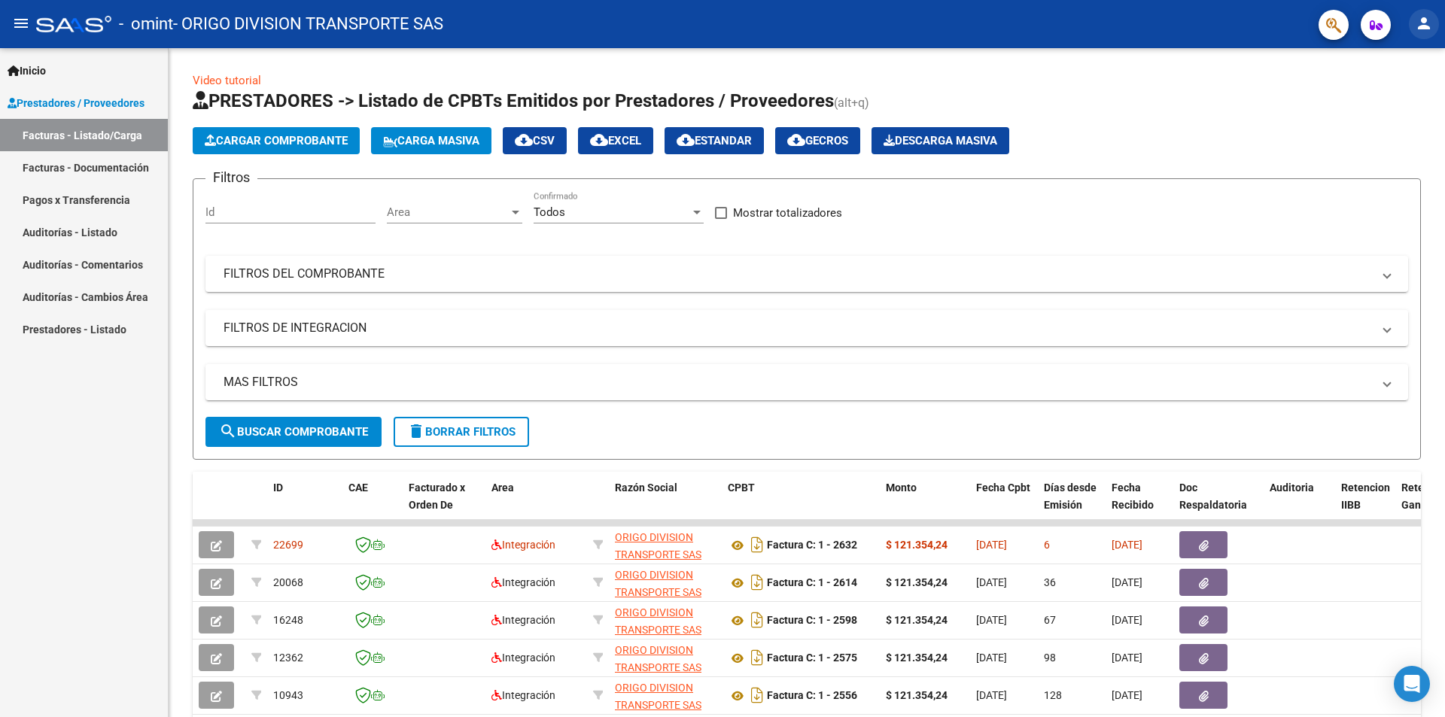
click at [1424, 24] on mat-icon "person" at bounding box center [1424, 23] width 18 height 18
click at [1404, 95] on button "exit_to_app Salir" at bounding box center [1394, 99] width 92 height 36
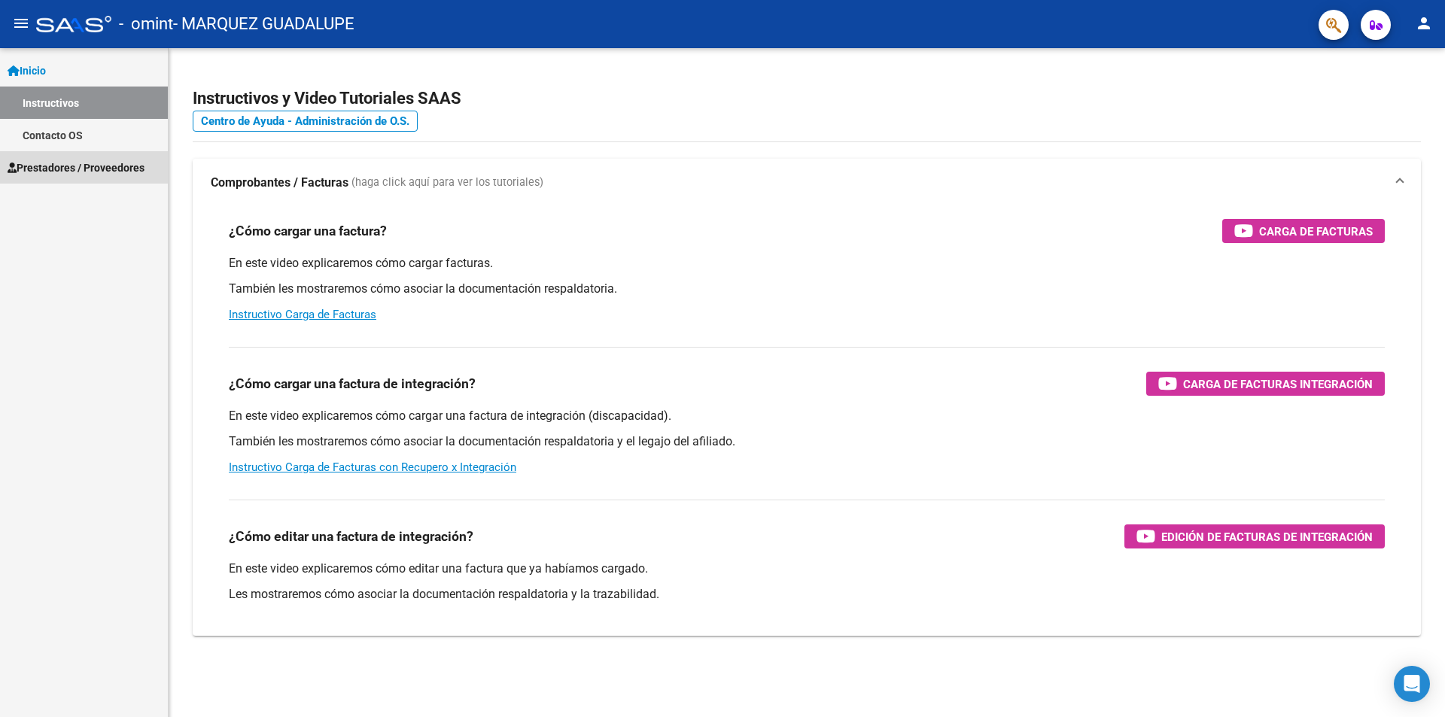
click at [50, 162] on span "Prestadores / Proveedores" at bounding box center [76, 168] width 137 height 17
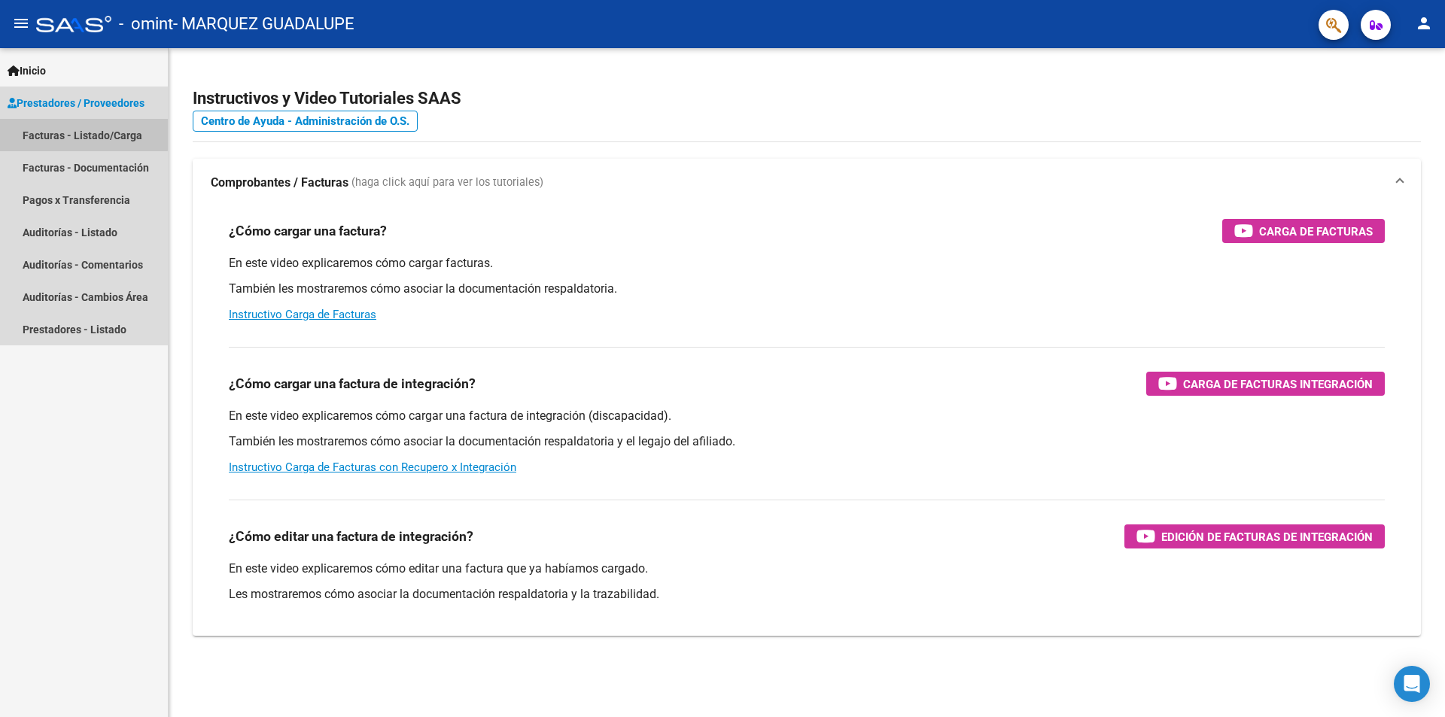
click at [62, 126] on link "Facturas - Listado/Carga" at bounding box center [84, 135] width 168 height 32
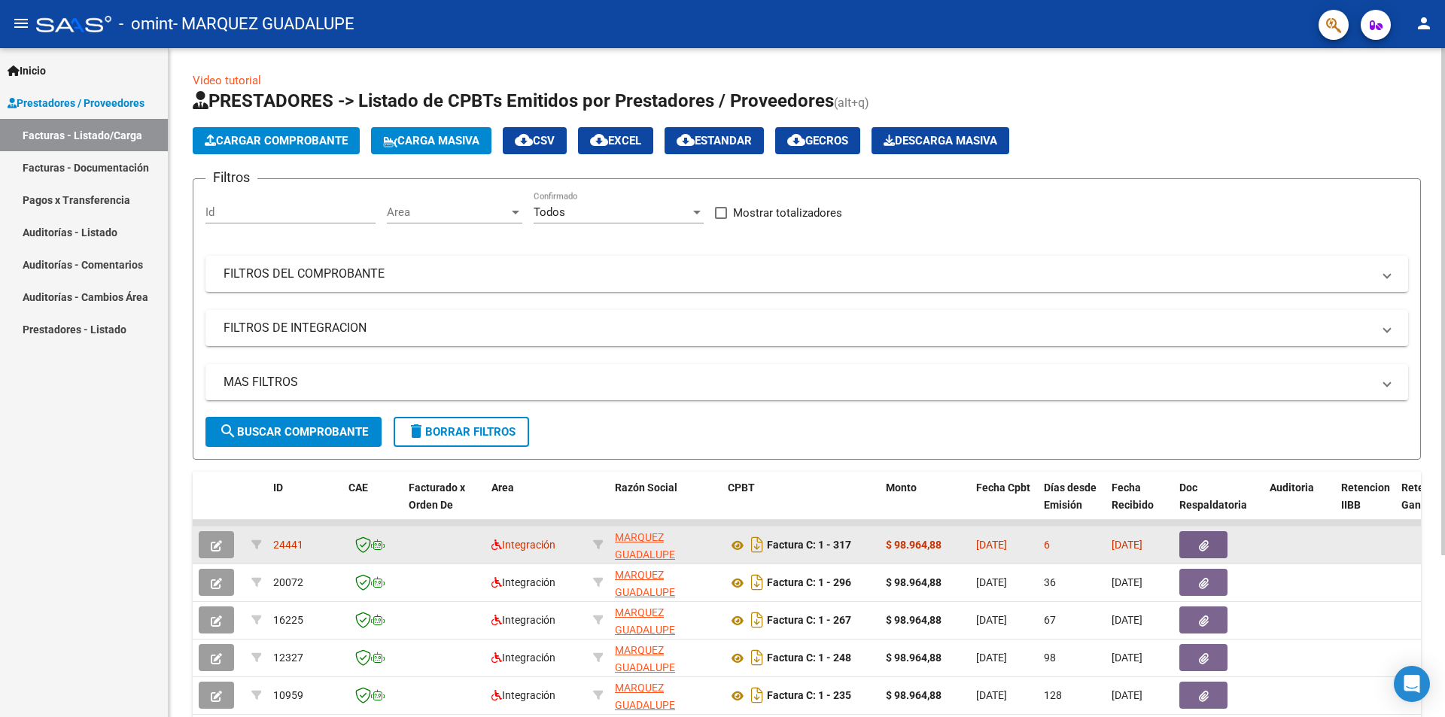
click at [1213, 538] on button "button" at bounding box center [1204, 544] width 48 height 27
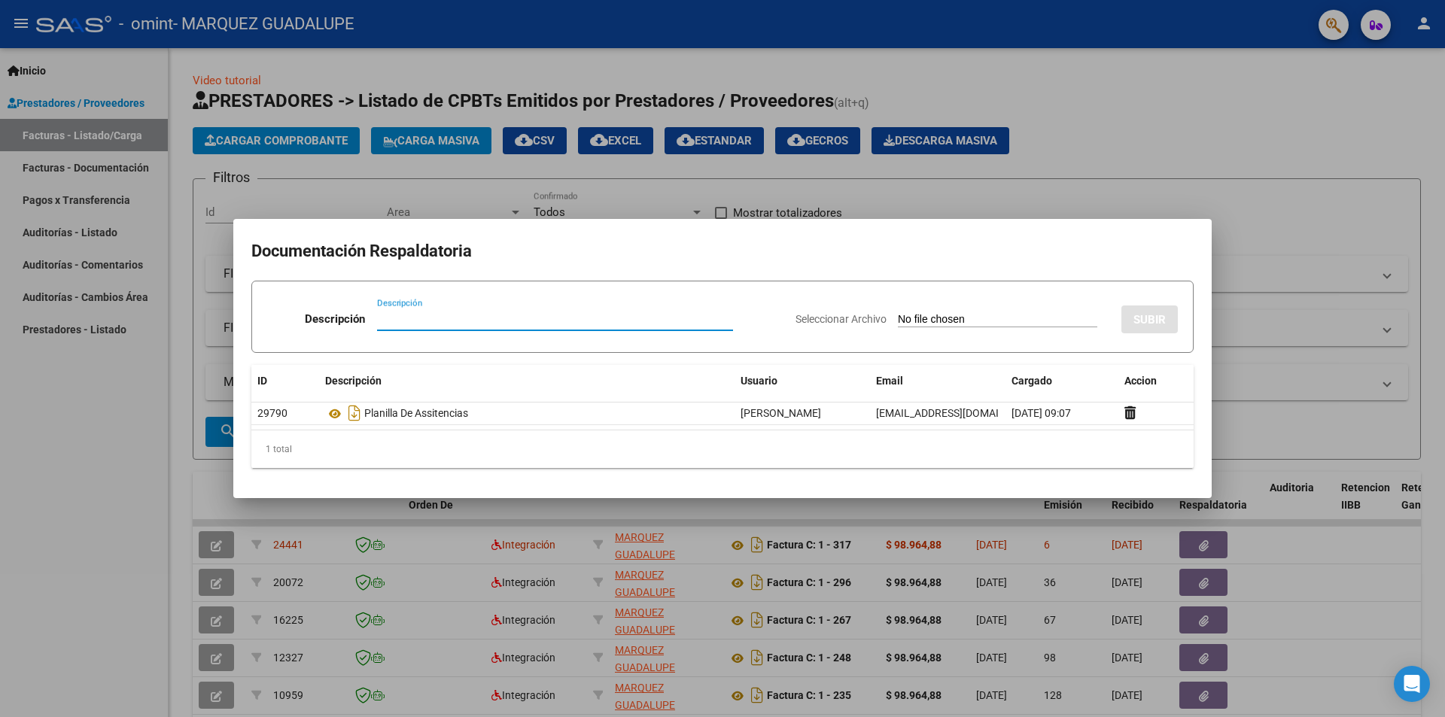
drag, startPoint x: 1433, startPoint y: 26, endPoint x: 1418, endPoint y: 29, distance: 14.6
click at [1421, 26] on div at bounding box center [722, 358] width 1445 height 717
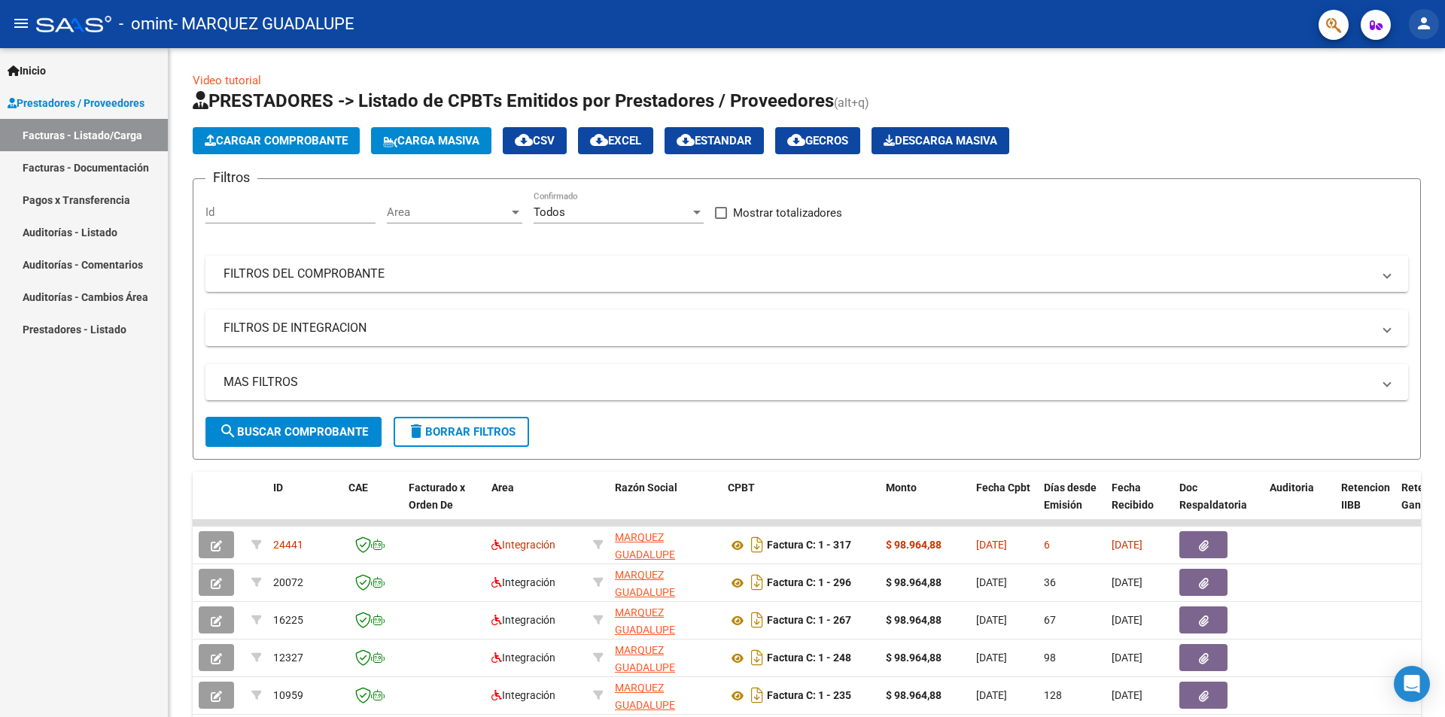
click at [1421, 20] on mat-icon "person" at bounding box center [1424, 23] width 18 height 18
click at [1409, 98] on button "exit_to_app Salir" at bounding box center [1394, 99] width 92 height 36
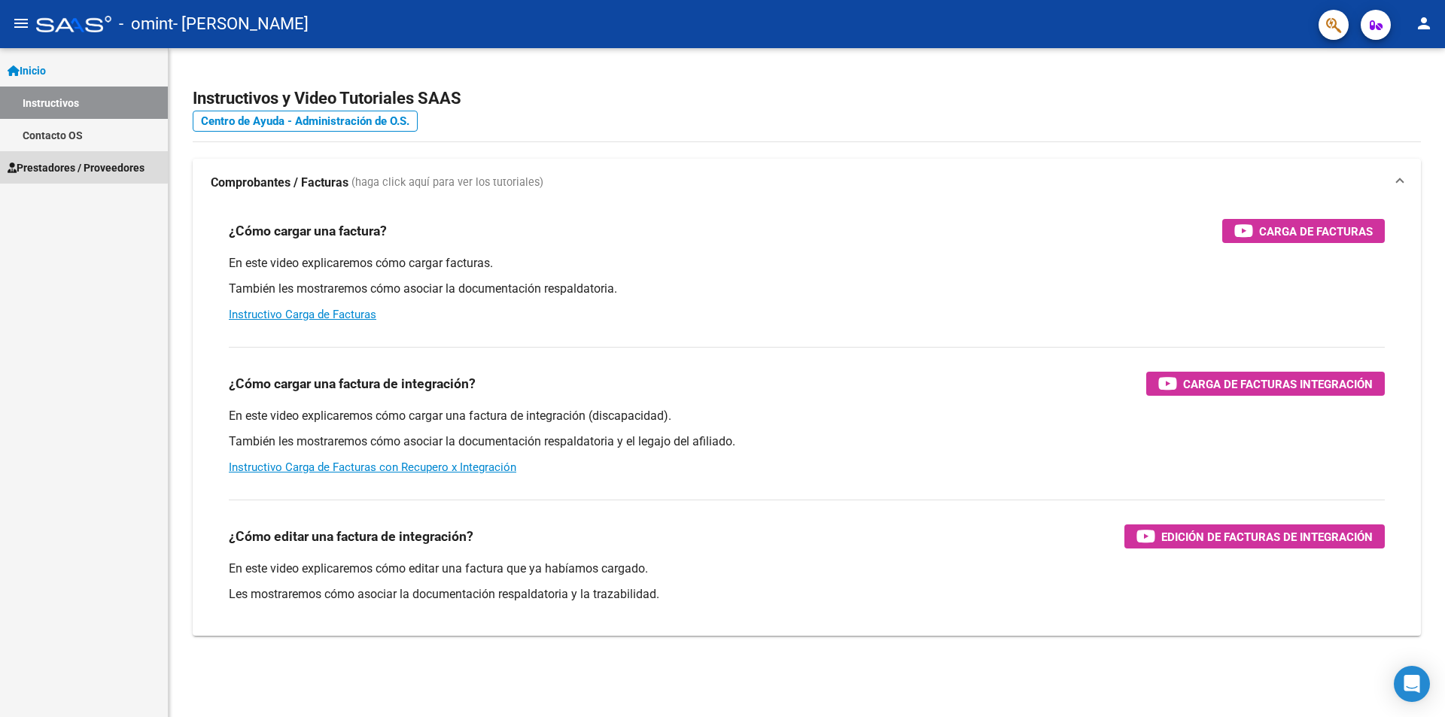
click at [65, 166] on span "Prestadores / Proveedores" at bounding box center [76, 168] width 137 height 17
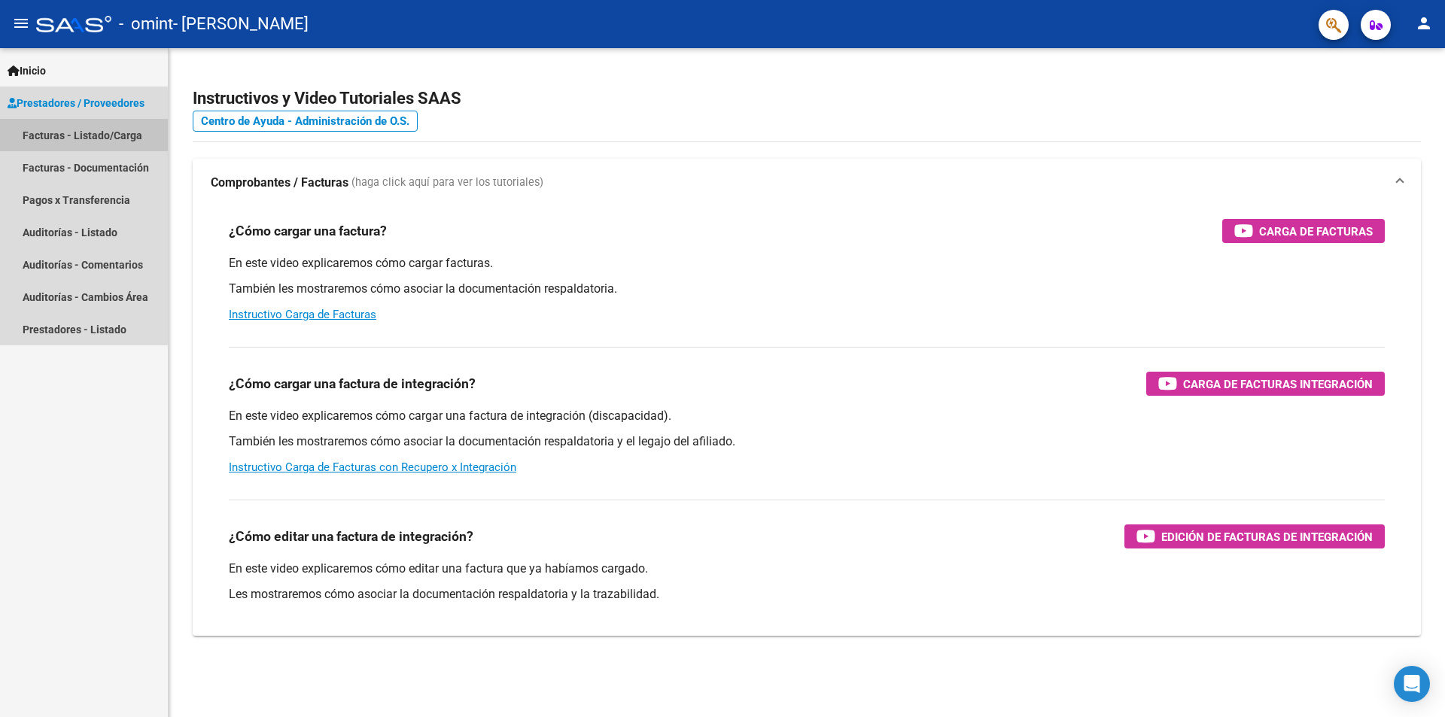
click at [74, 132] on link "Facturas - Listado/Carga" at bounding box center [84, 135] width 168 height 32
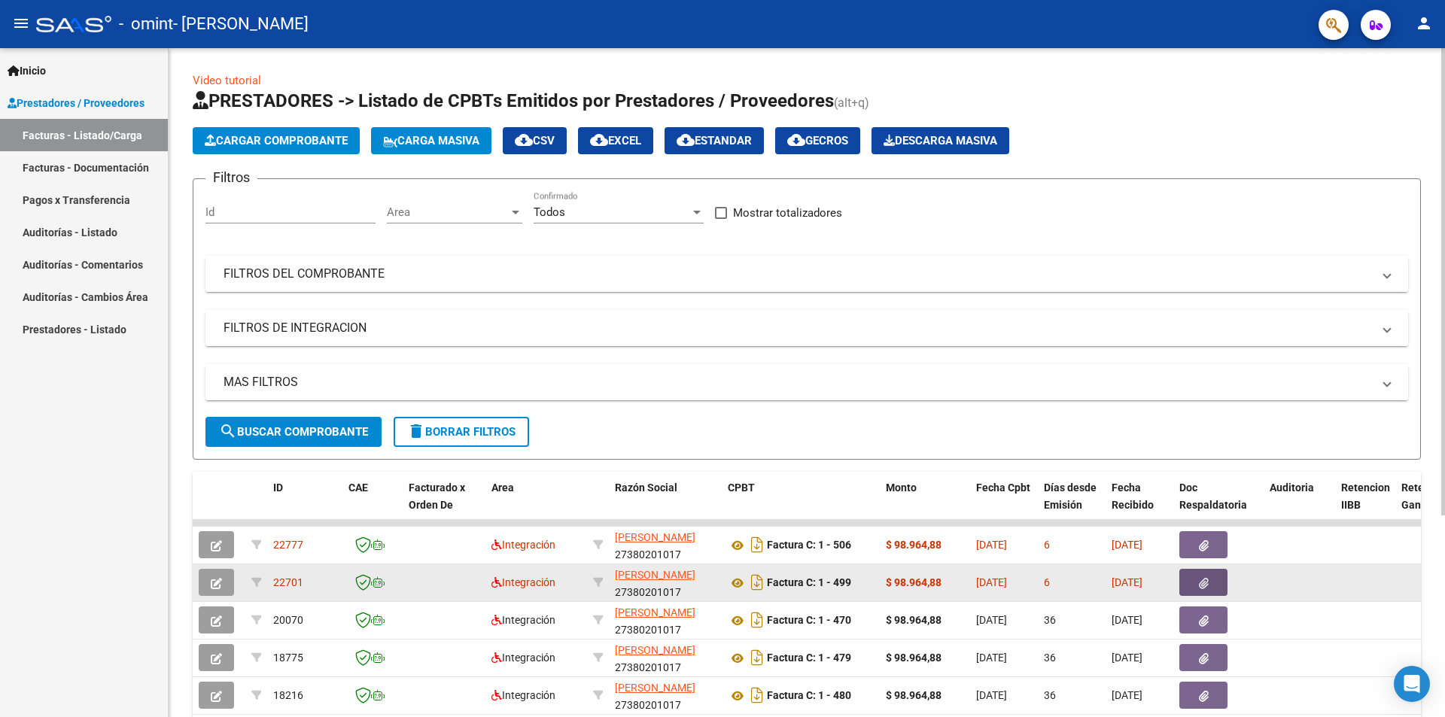
click at [1211, 586] on button "button" at bounding box center [1204, 582] width 48 height 27
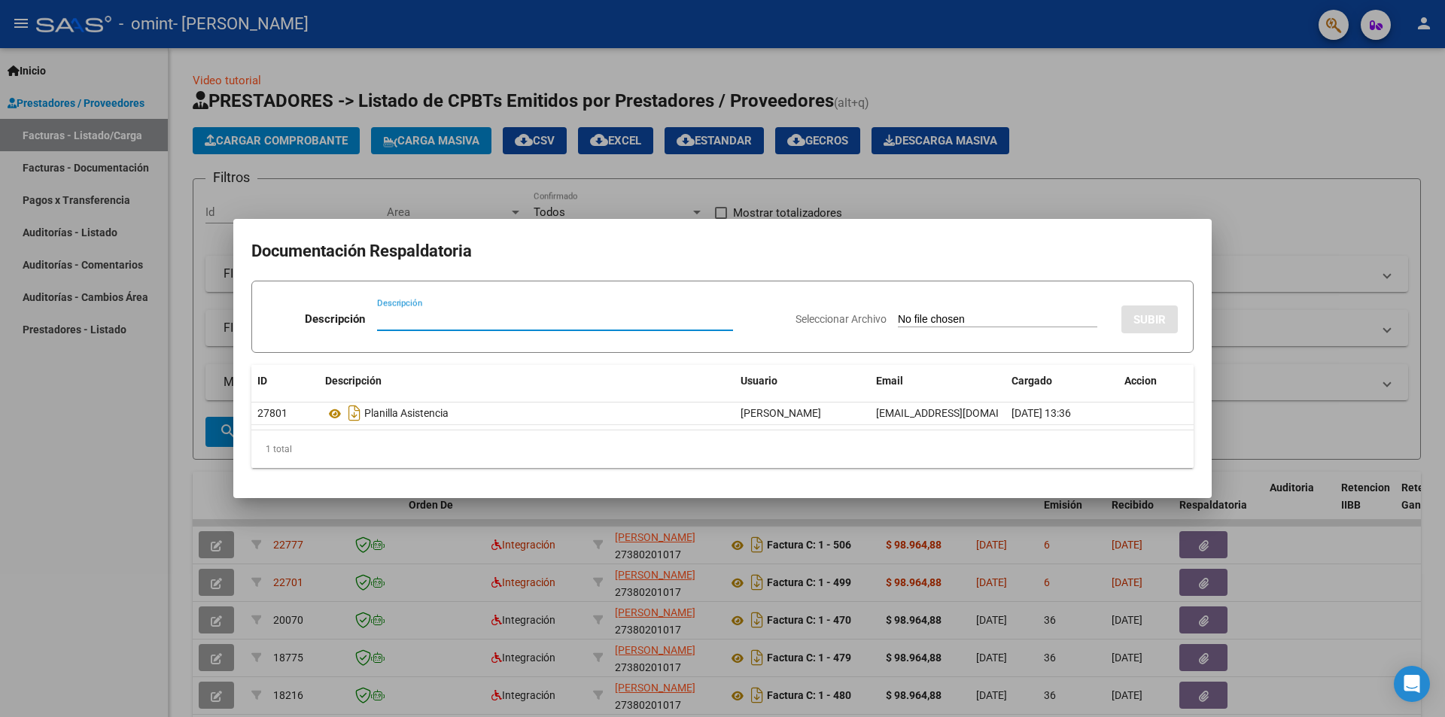
click at [1250, 232] on div at bounding box center [722, 358] width 1445 height 717
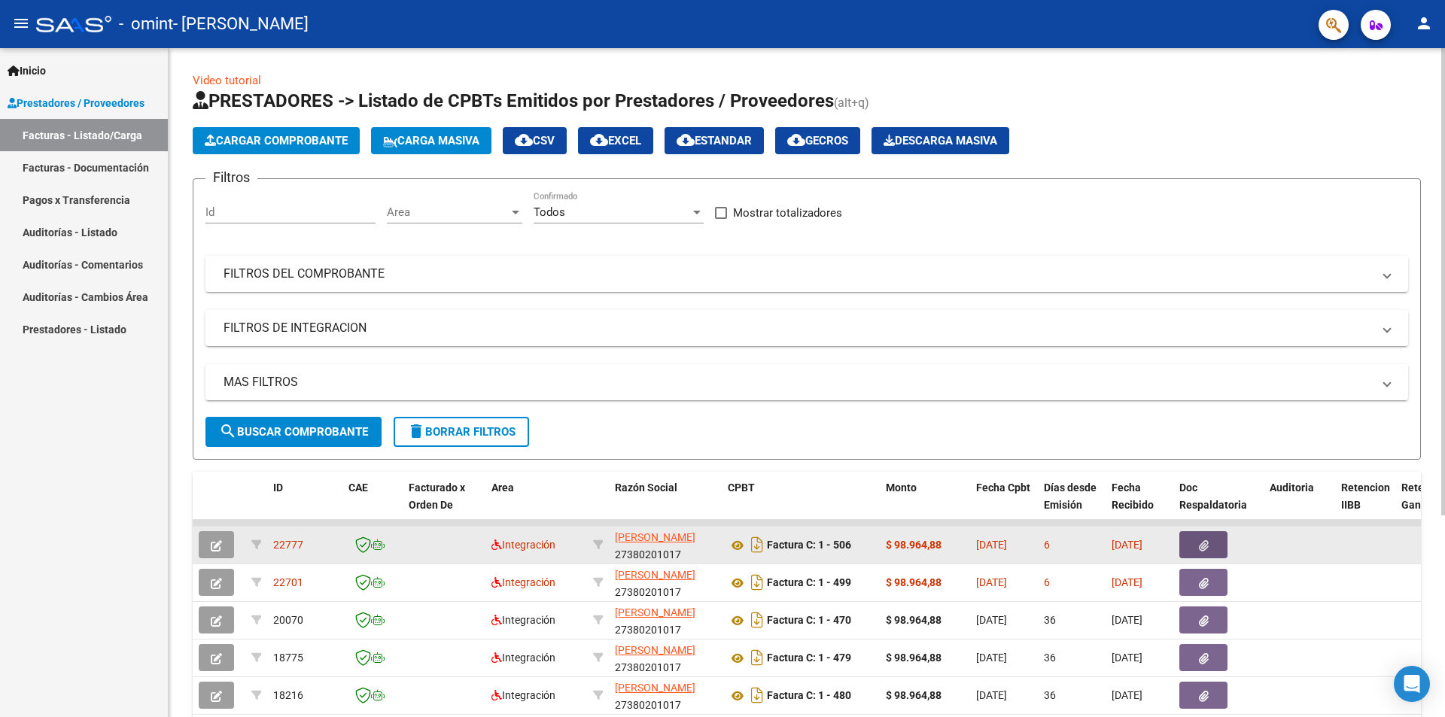
click at [1207, 541] on icon "button" at bounding box center [1204, 546] width 10 height 11
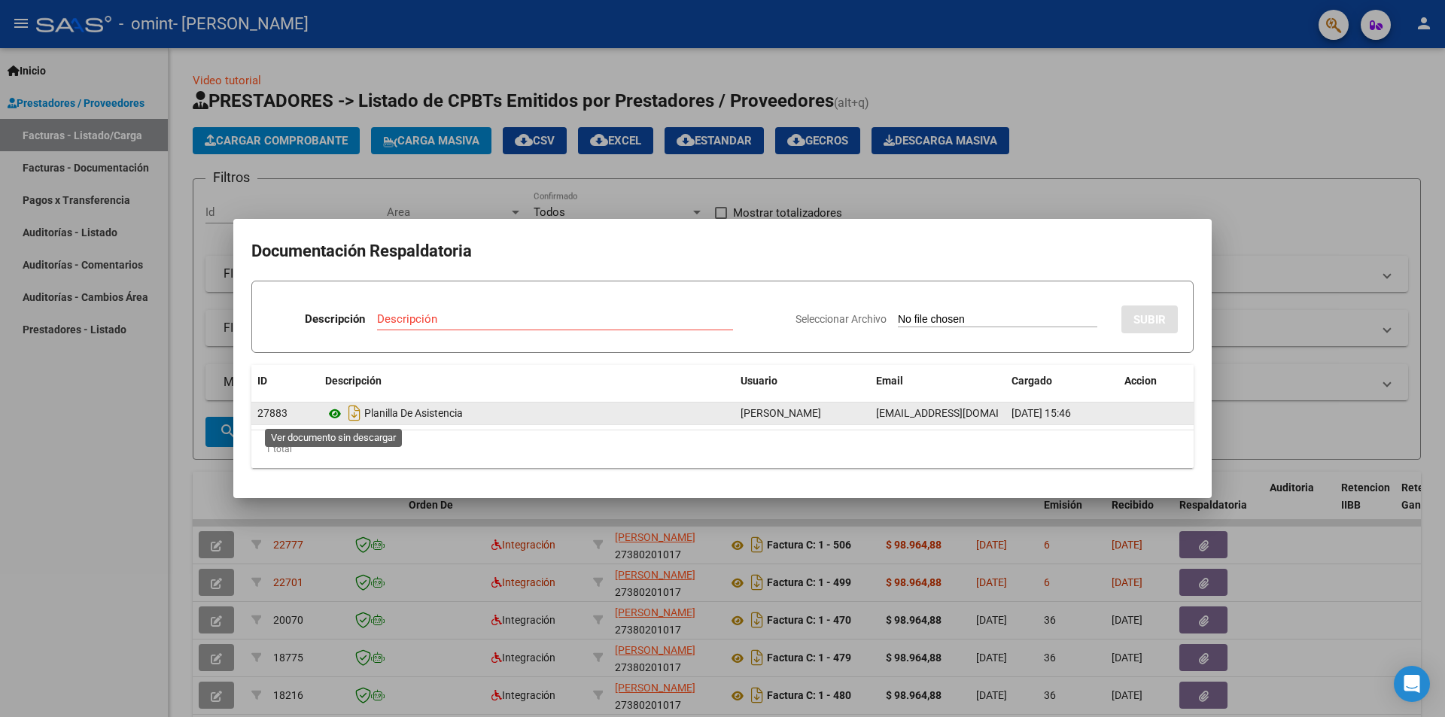
click at [335, 410] on icon at bounding box center [335, 414] width 20 height 18
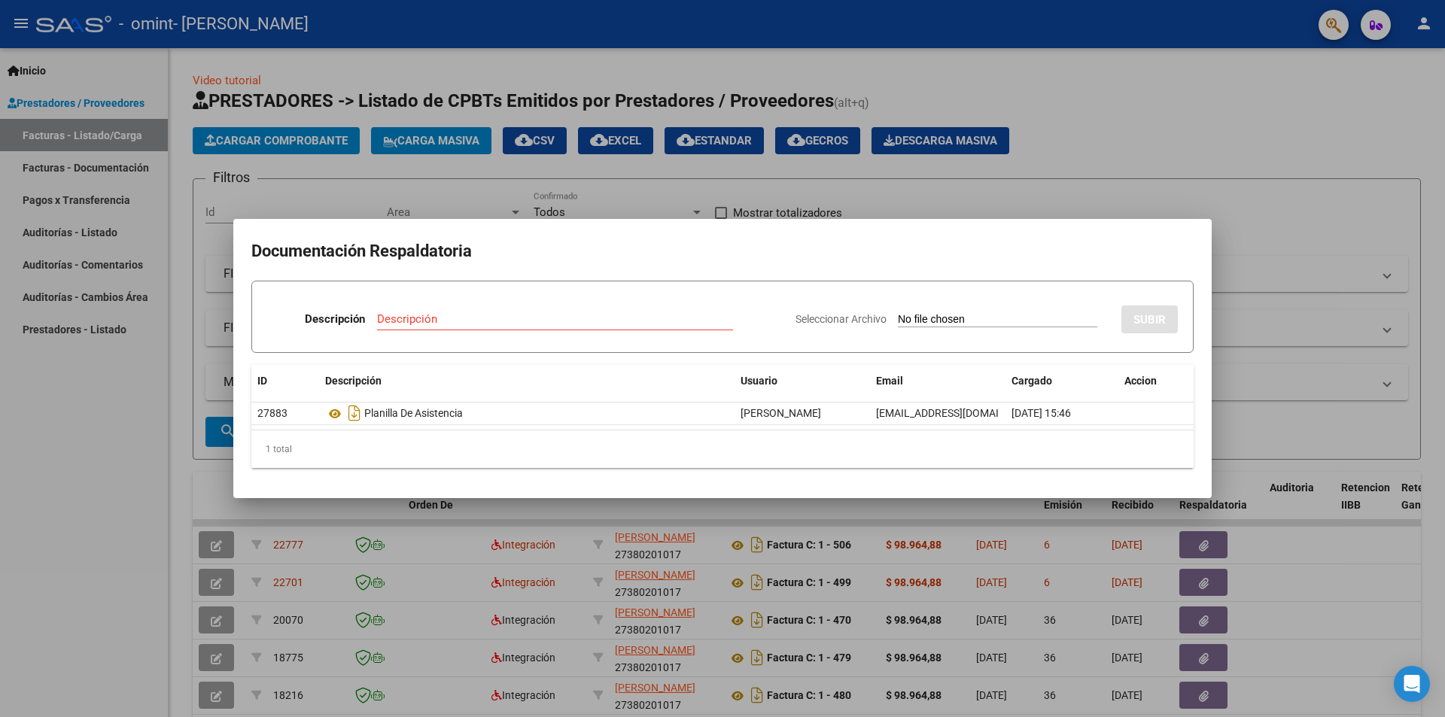
click at [1300, 178] on div at bounding box center [722, 358] width 1445 height 717
